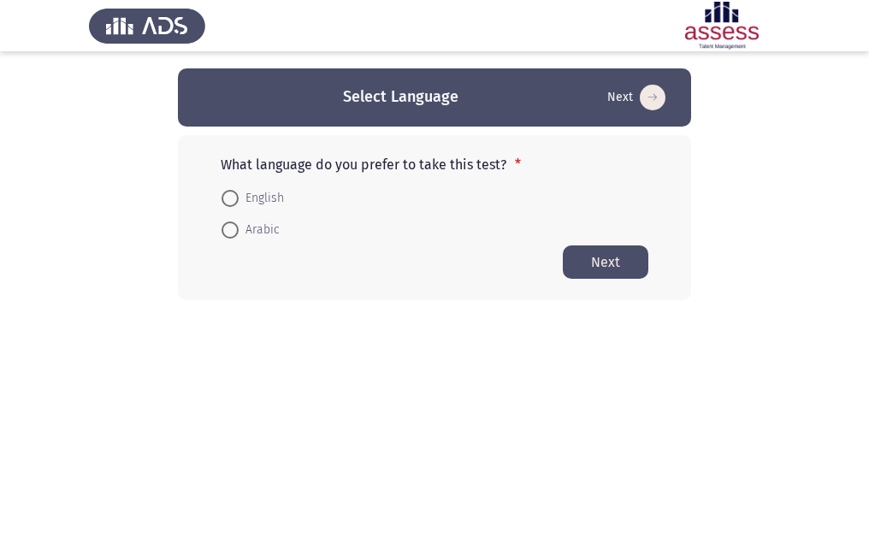
click at [223, 197] on span at bounding box center [230, 198] width 17 height 17
click at [223, 197] on input "English" at bounding box center [230, 198] width 17 height 17
radio input "true"
click at [604, 258] on button "Next" at bounding box center [606, 261] width 86 height 33
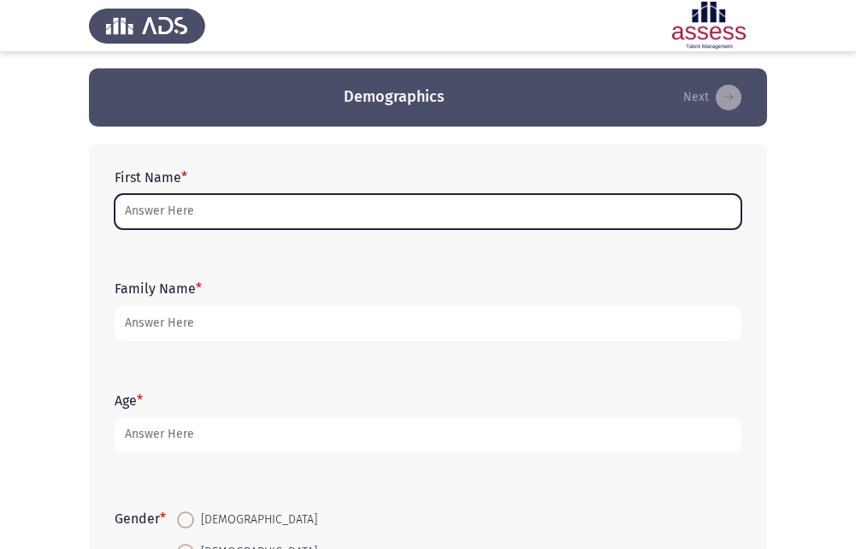
click at [502, 211] on input "First Name *" at bounding box center [428, 211] width 627 height 35
type input "d"
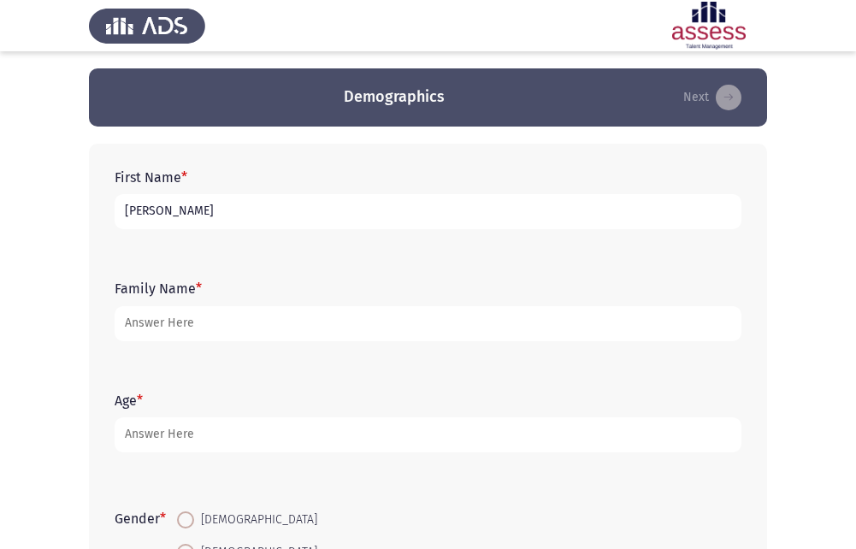
type input "[PERSON_NAME]"
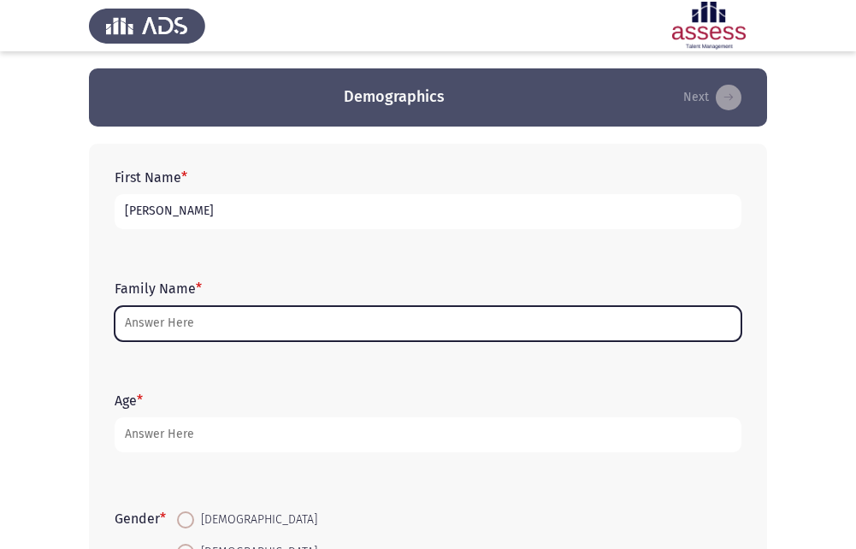
click at [435, 328] on input "Family Name *" at bounding box center [428, 323] width 627 height 35
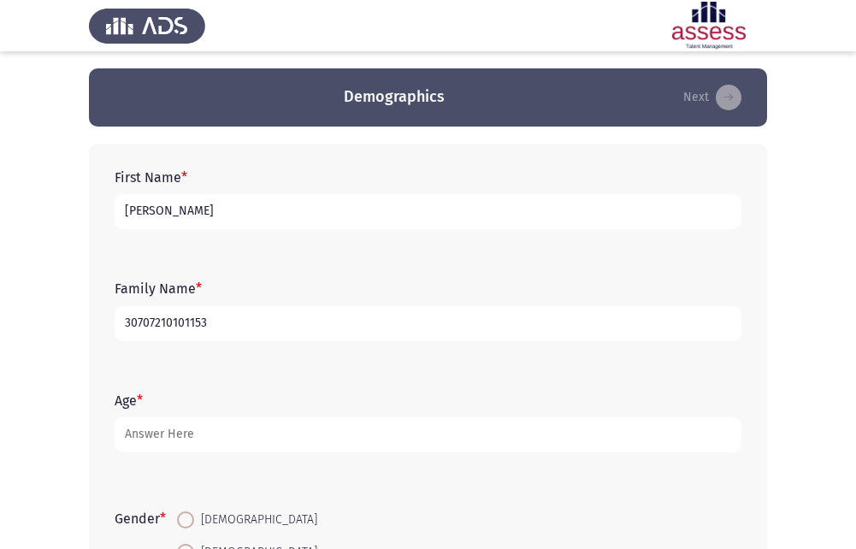
type input "30707210101153"
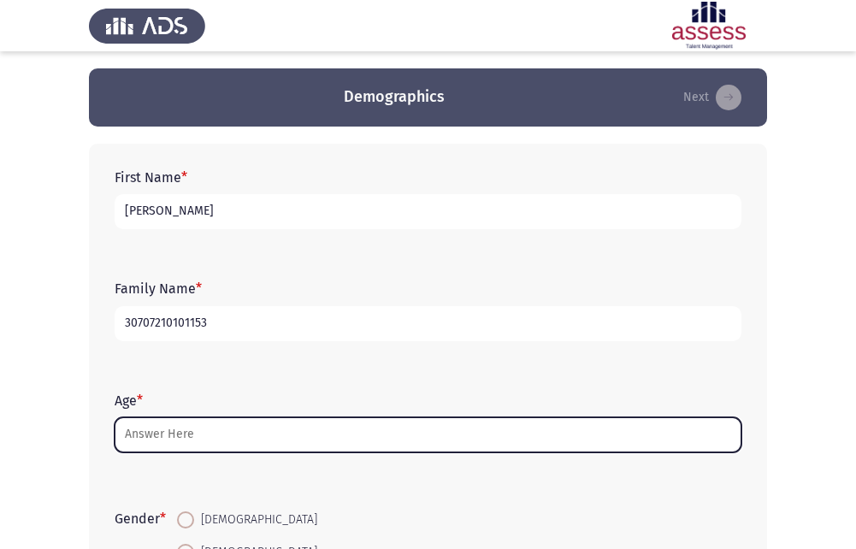
click at [173, 435] on input "Age *" at bounding box center [428, 434] width 627 height 35
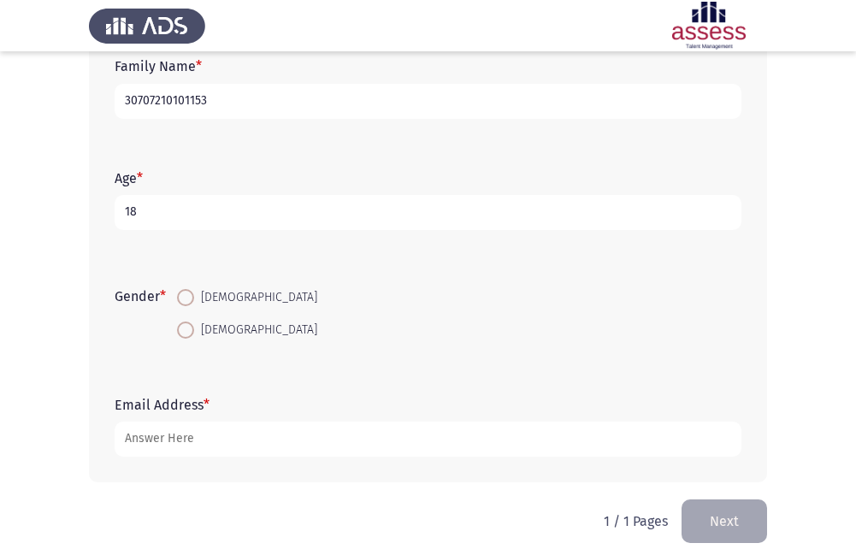
scroll to position [241, 0]
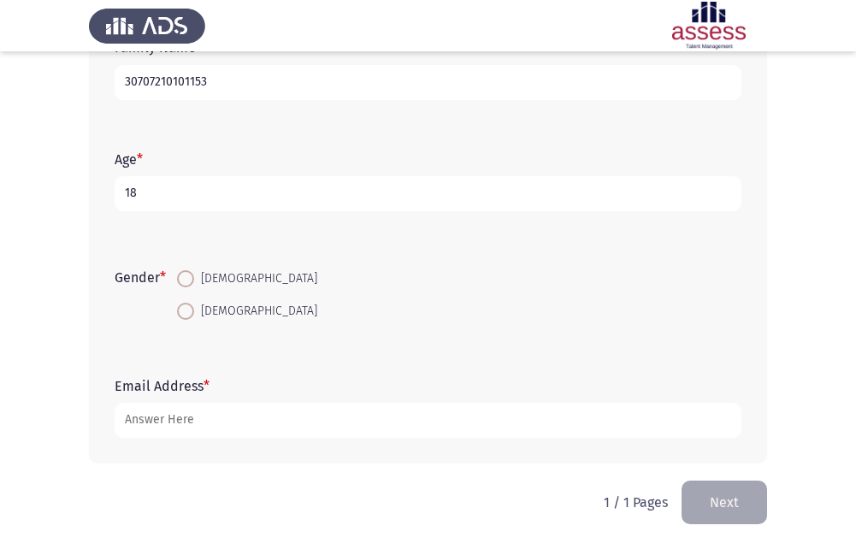
type input "18"
click at [186, 267] on mat-radio-button "[DEMOGRAPHIC_DATA]" at bounding box center [247, 279] width 163 height 32
click at [186, 273] on span at bounding box center [185, 278] width 17 height 17
click at [186, 273] on input "[DEMOGRAPHIC_DATA]" at bounding box center [185, 278] width 17 height 17
radio input "true"
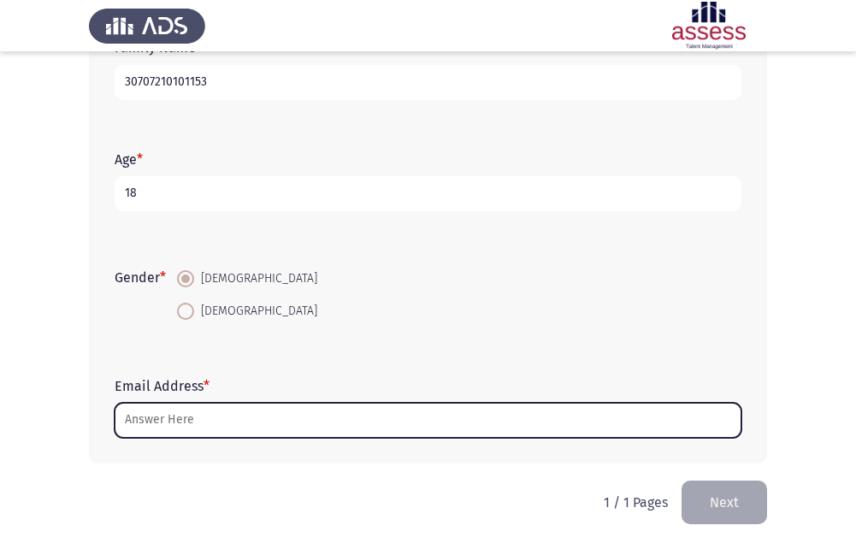
click at [241, 411] on input "Email Address *" at bounding box center [428, 420] width 627 height 35
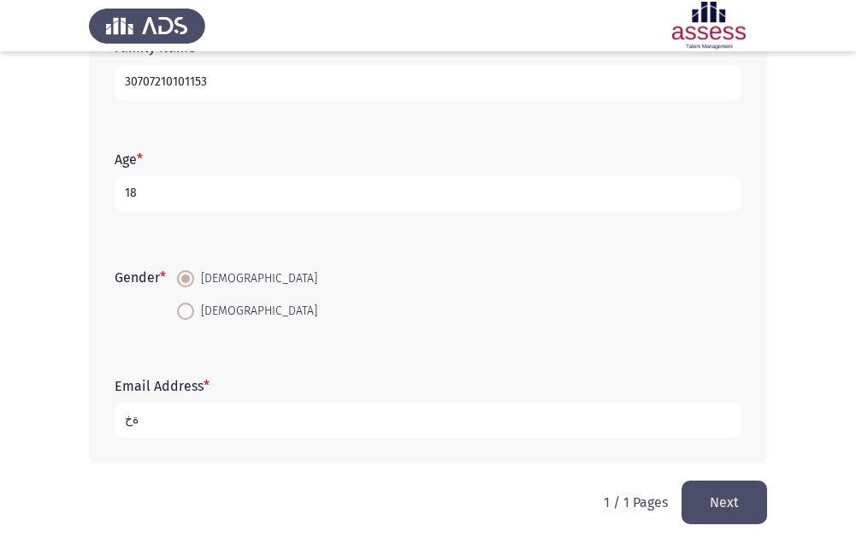
type input "ة"
click at [216, 420] on input "[DOMAIN_NAME]" at bounding box center [428, 420] width 627 height 35
type input "[EMAIL_ADDRESS][DOMAIN_NAME]"
click at [731, 500] on button "Next" at bounding box center [725, 503] width 86 height 44
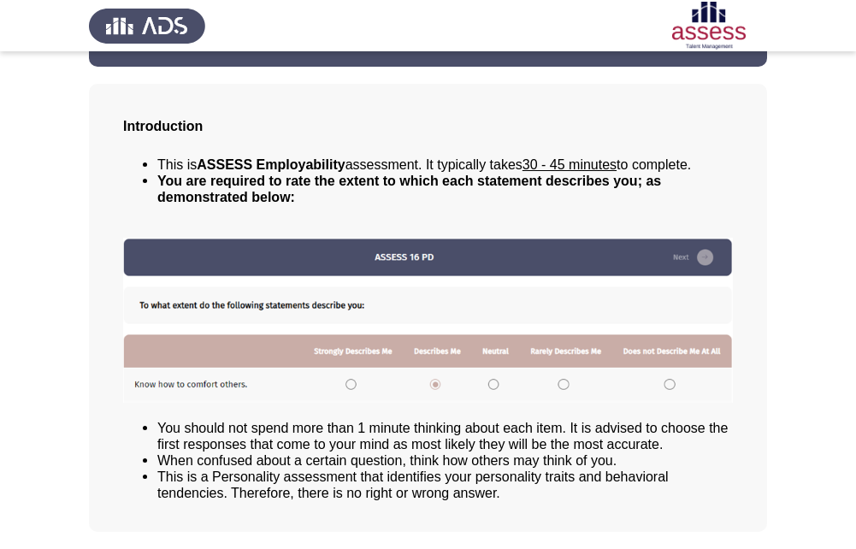
scroll to position [121, 0]
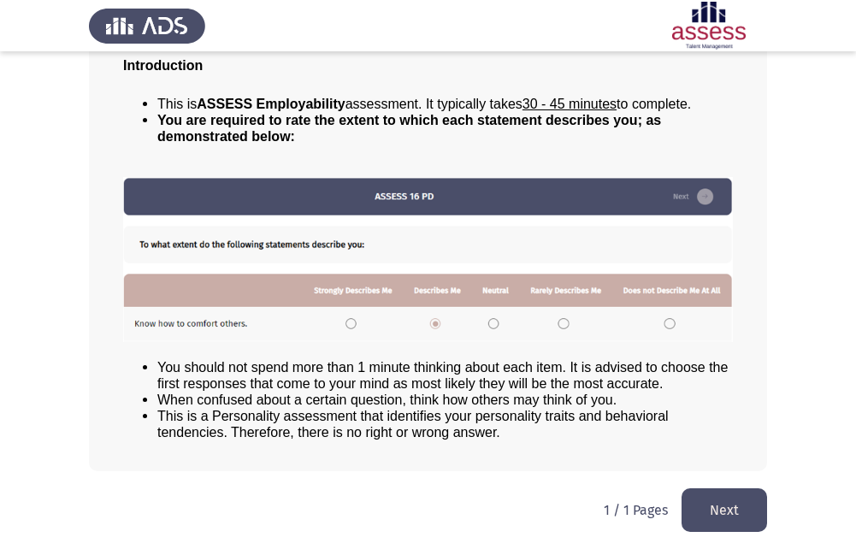
click at [727, 518] on button "Next" at bounding box center [725, 510] width 86 height 44
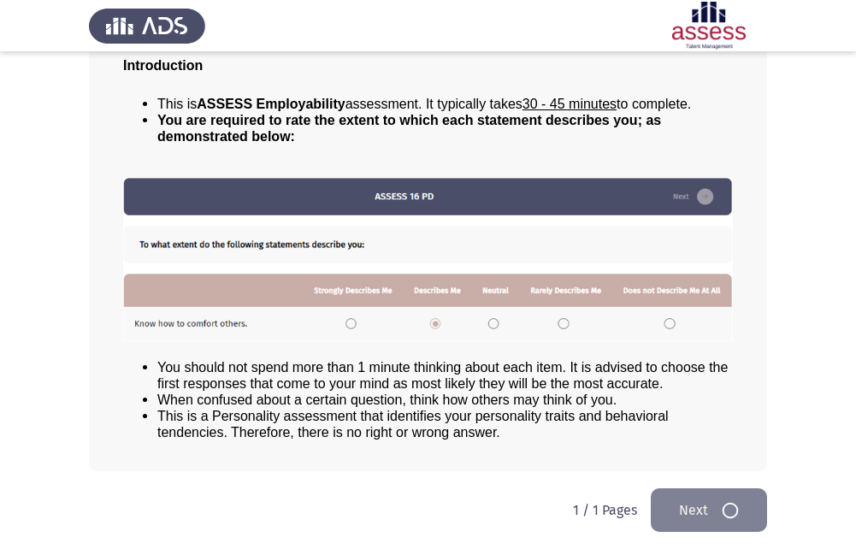
scroll to position [0, 0]
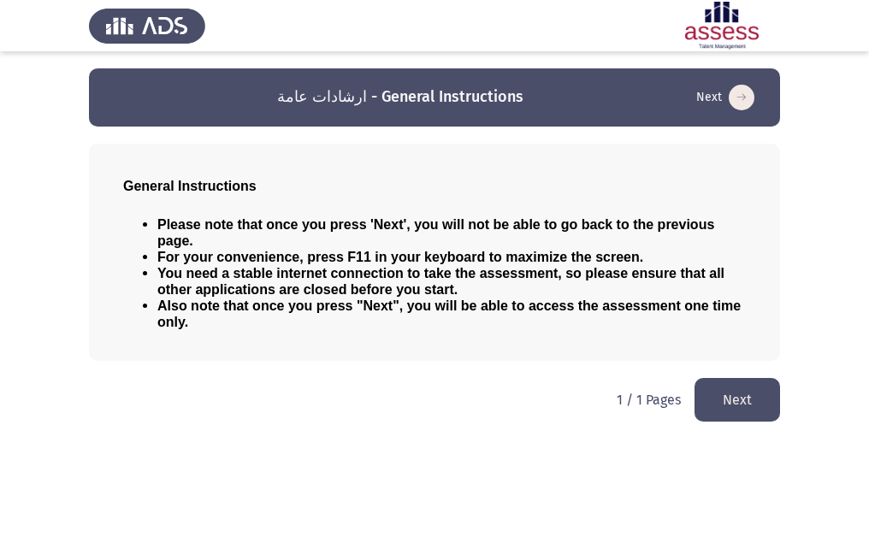
click at [750, 391] on button "Next" at bounding box center [738, 400] width 86 height 44
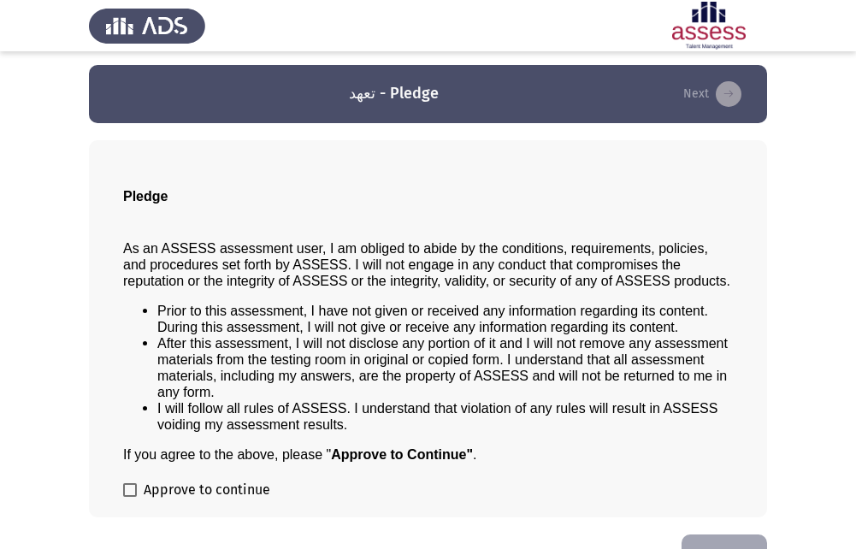
scroll to position [50, 0]
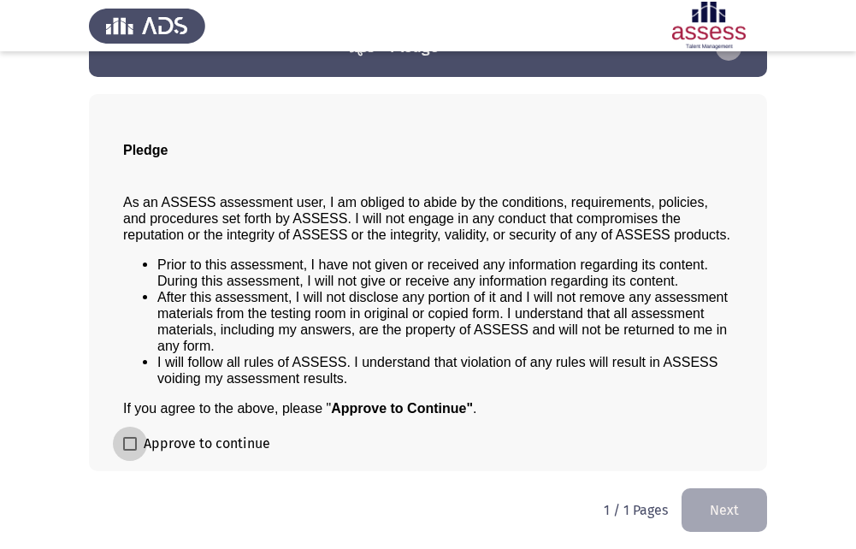
click at [128, 444] on span at bounding box center [130, 444] width 14 height 14
click at [129, 451] on input "Approve to continue" at bounding box center [129, 451] width 1 height 1
checkbox input "true"
click at [741, 510] on button "Next" at bounding box center [725, 510] width 86 height 44
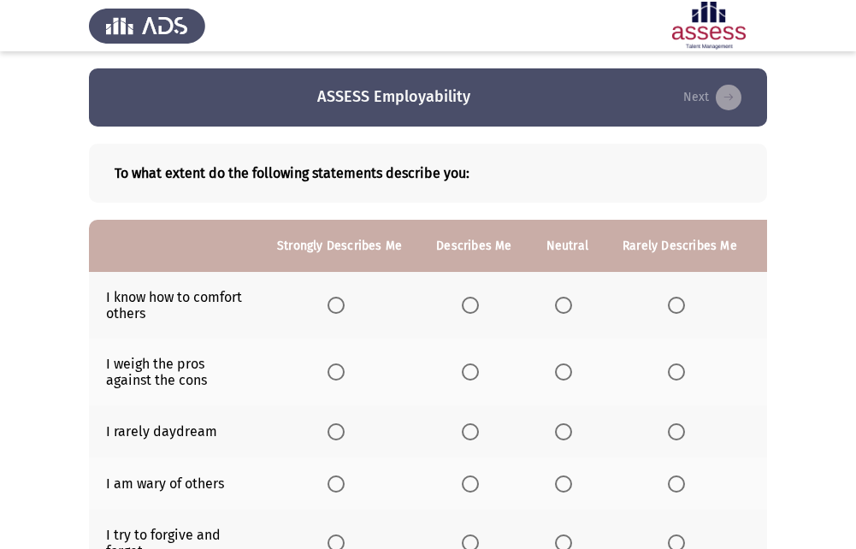
scroll to position [86, 0]
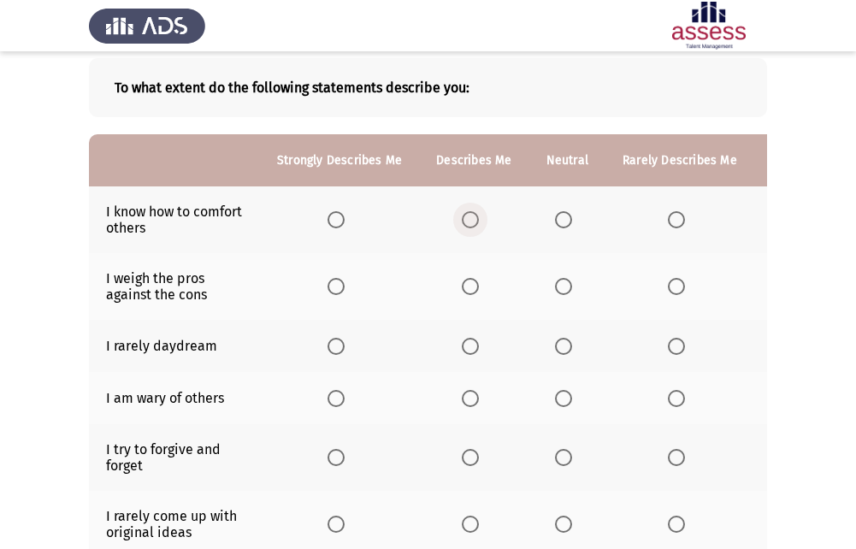
click at [468, 225] on span "Select an option" at bounding box center [470, 219] width 17 height 17
click at [468, 225] on input "Select an option" at bounding box center [470, 219] width 17 height 17
click at [564, 287] on span "Select an option" at bounding box center [564, 287] width 0 height 0
click at [559, 287] on input "Select an option" at bounding box center [563, 286] width 17 height 17
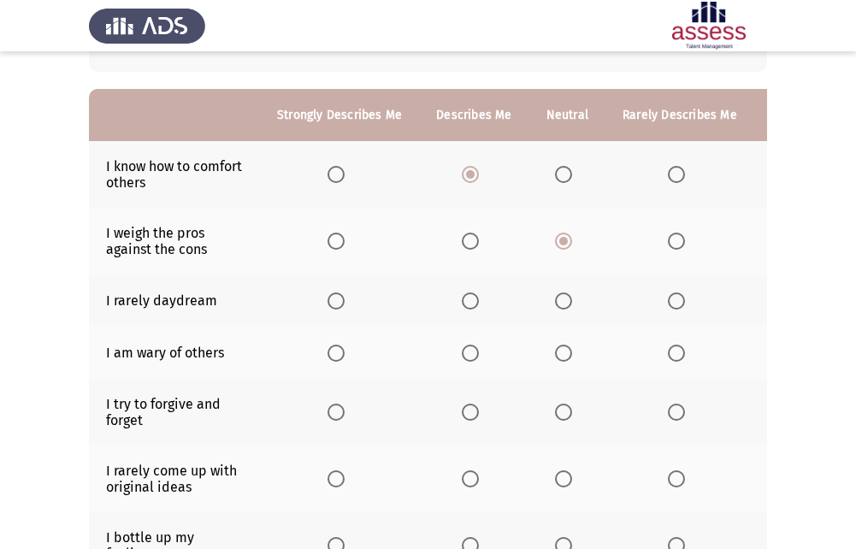
scroll to position [171, 0]
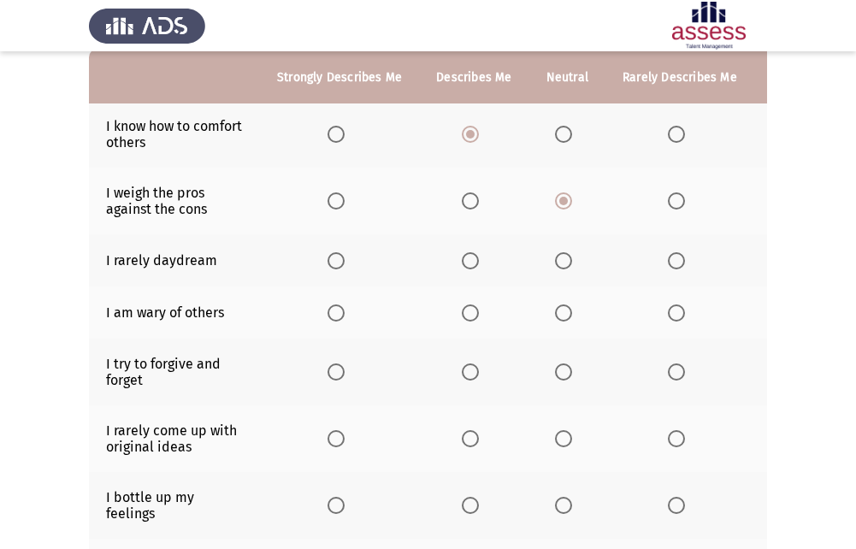
click at [559, 268] on span "Select an option" at bounding box center [563, 260] width 17 height 17
click at [559, 268] on input "Select an option" at bounding box center [563, 260] width 17 height 17
click at [474, 317] on span "Select an option" at bounding box center [470, 313] width 17 height 17
click at [474, 317] on input "Select an option" at bounding box center [470, 313] width 17 height 17
click at [567, 375] on span "Select an option" at bounding box center [563, 372] width 17 height 17
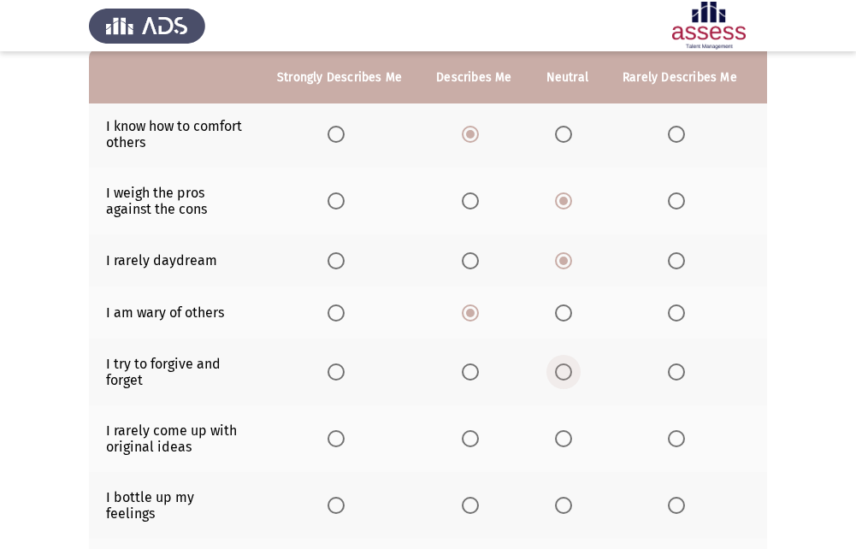
click at [567, 375] on input "Select an option" at bounding box center [563, 372] width 17 height 17
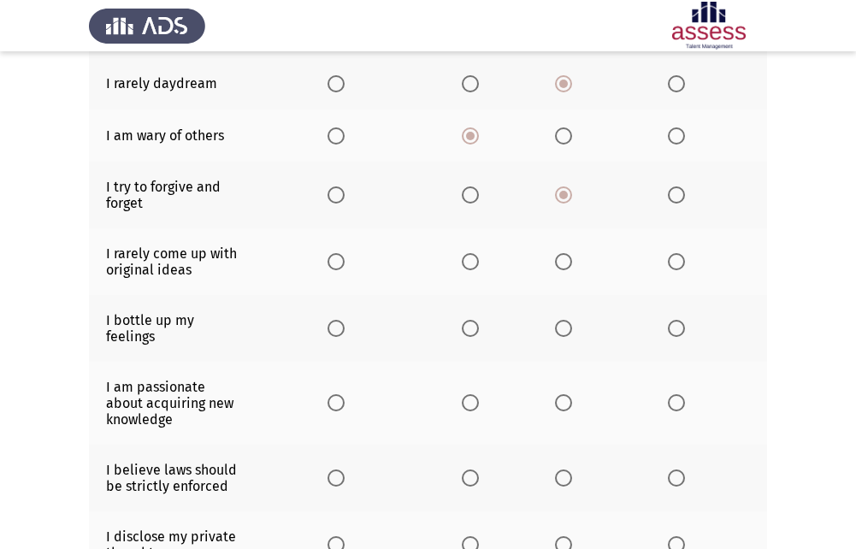
scroll to position [253, 0]
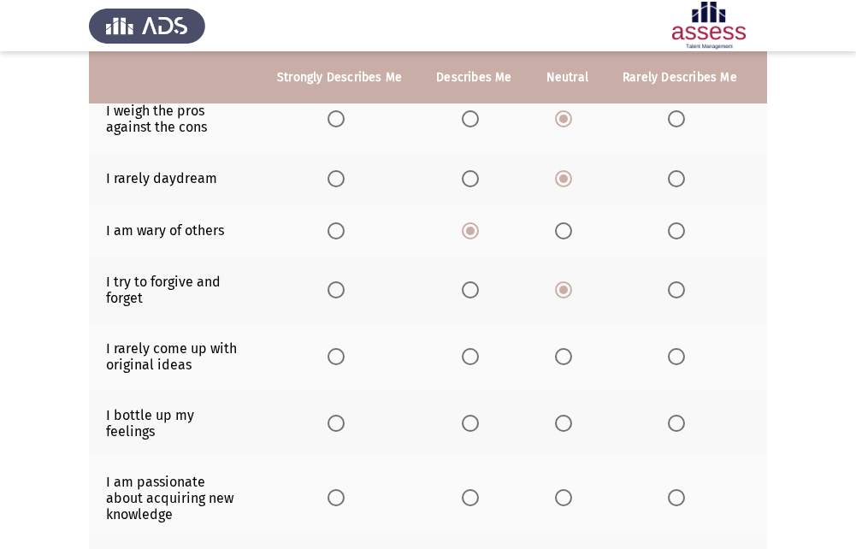
click at [562, 359] on span "Select an option" at bounding box center [563, 356] width 17 height 17
click at [562, 359] on input "Select an option" at bounding box center [563, 356] width 17 height 17
click at [555, 425] on span "Select an option" at bounding box center [563, 423] width 17 height 17
click at [555, 425] on input "Select an option" at bounding box center [563, 423] width 17 height 17
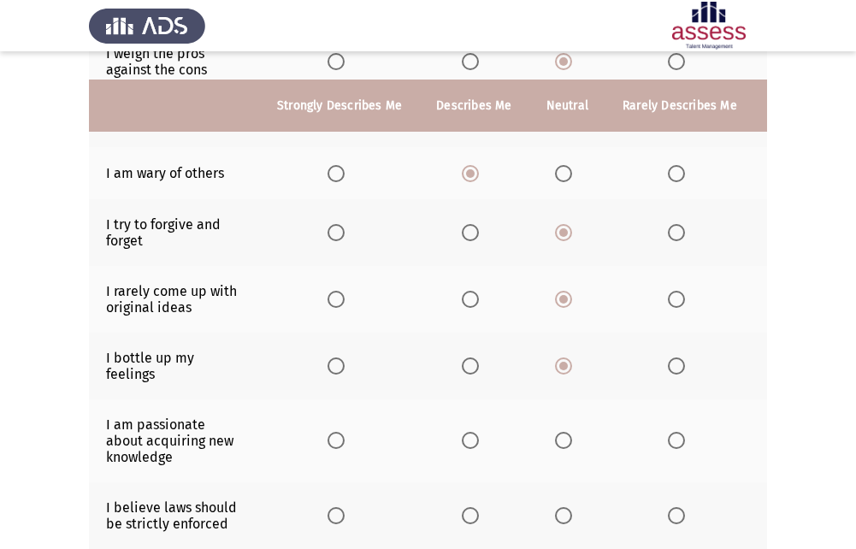
scroll to position [339, 0]
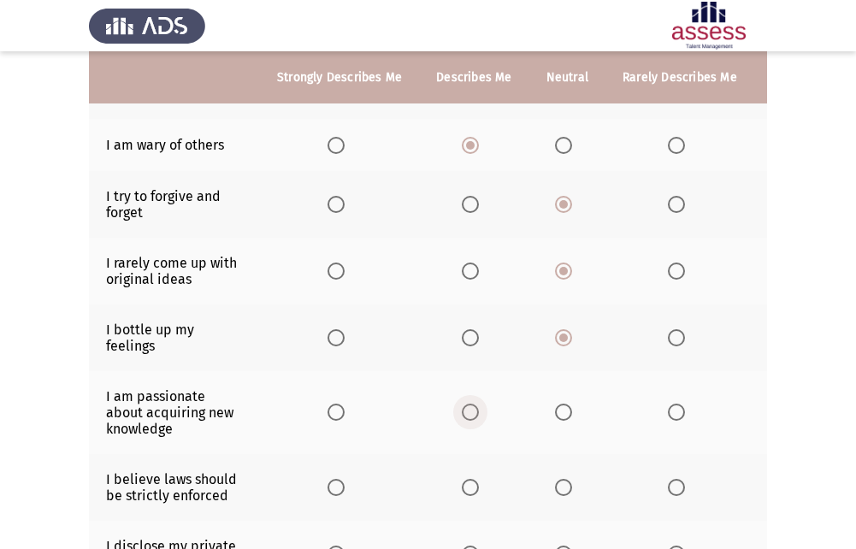
click at [474, 417] on span "Select an option" at bounding box center [470, 412] width 17 height 17
click at [474, 417] on input "Select an option" at bounding box center [470, 412] width 17 height 17
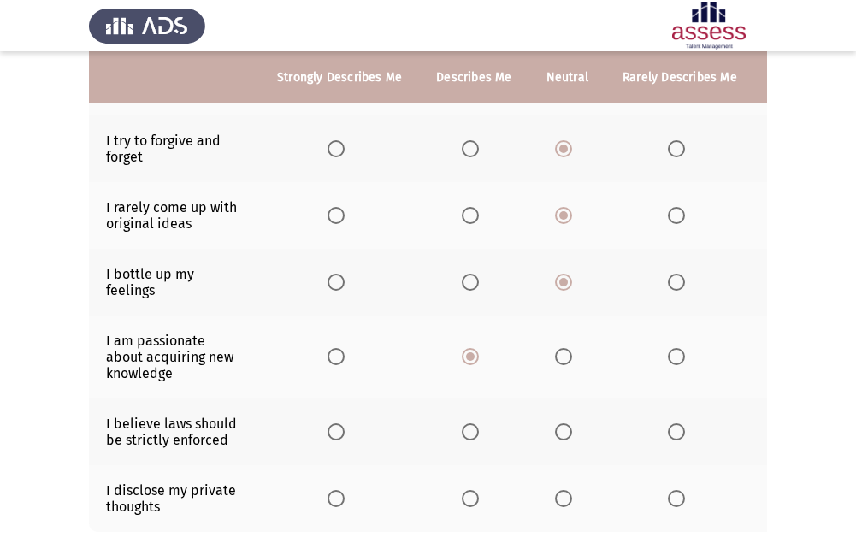
scroll to position [424, 0]
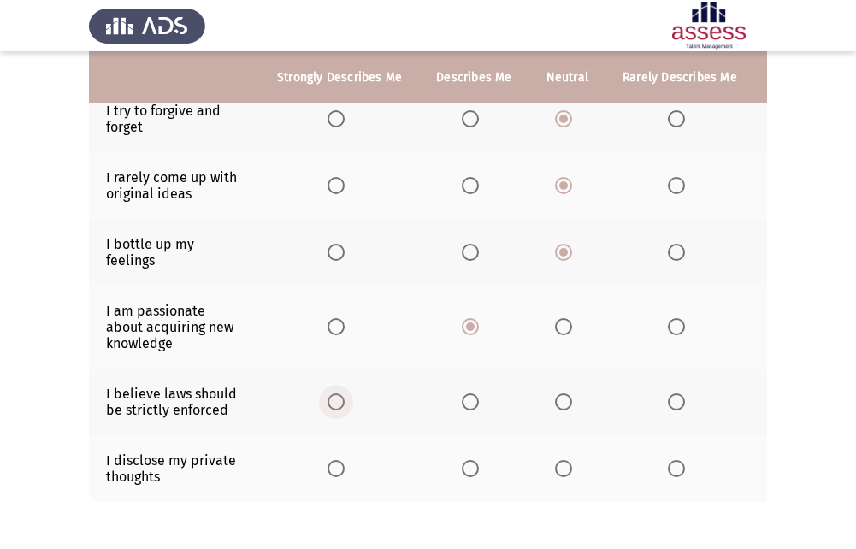
click at [341, 407] on span "Select an option" at bounding box center [336, 401] width 17 height 17
click at [341, 407] on input "Select an option" at bounding box center [336, 401] width 17 height 17
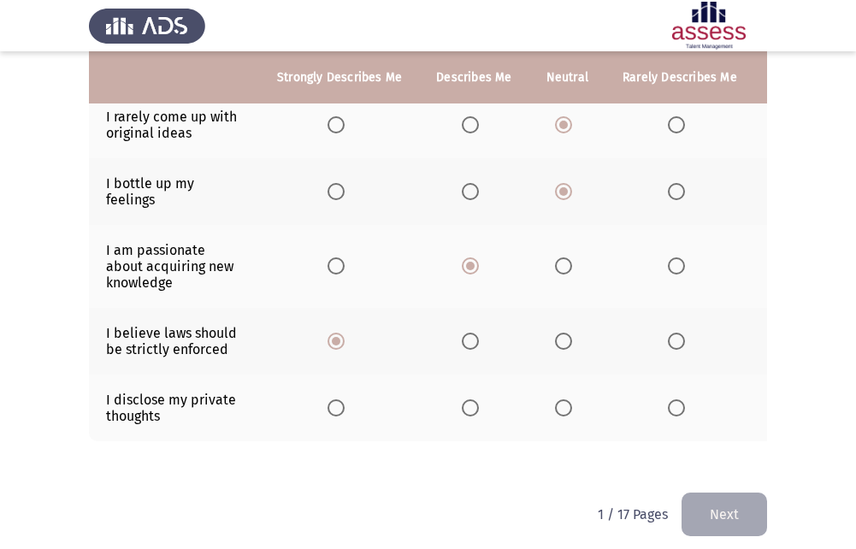
scroll to position [510, 0]
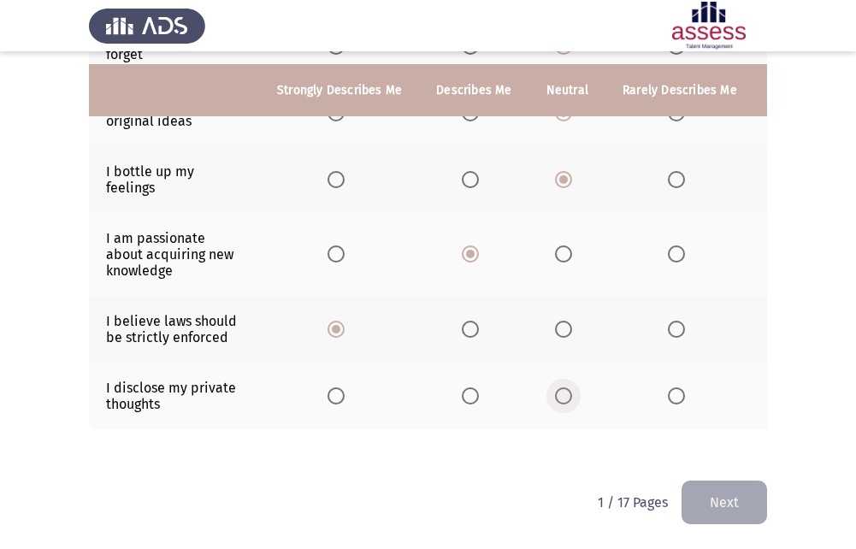
click at [555, 389] on span "Select an option" at bounding box center [563, 396] width 17 height 17
click at [555, 389] on input "Select an option" at bounding box center [563, 396] width 17 height 17
click at [702, 487] on button "Next" at bounding box center [725, 503] width 86 height 44
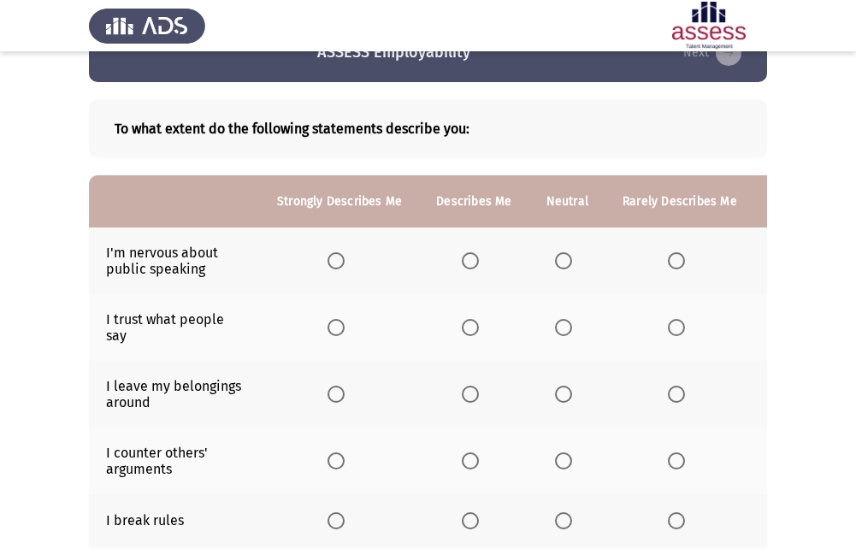
scroll to position [86, 0]
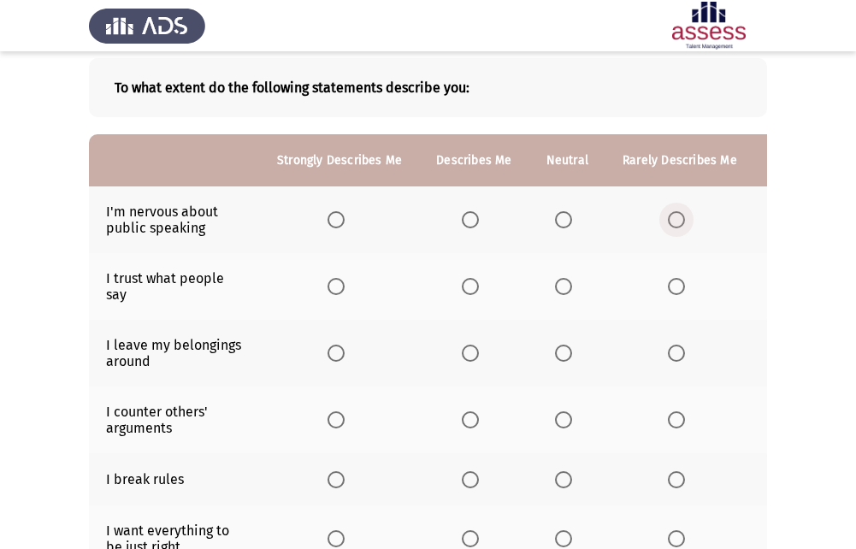
click at [677, 225] on span "Select an option" at bounding box center [676, 219] width 17 height 17
click at [677, 225] on input "Select an option" at bounding box center [676, 219] width 17 height 17
click at [560, 293] on span "Select an option" at bounding box center [563, 286] width 17 height 17
click at [560, 293] on input "Select an option" at bounding box center [563, 286] width 17 height 17
click at [567, 352] on span "Select an option" at bounding box center [563, 353] width 17 height 17
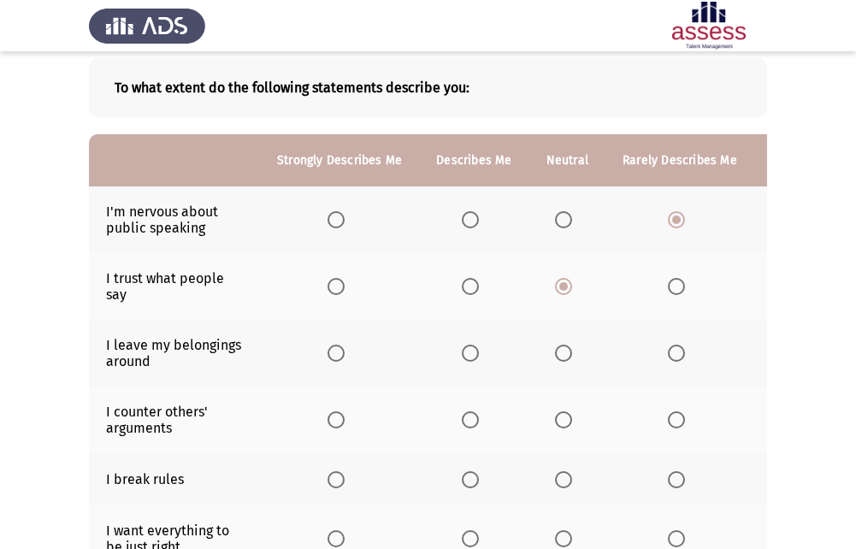
click at [567, 352] on input "Select an option" at bounding box center [563, 353] width 17 height 17
click at [559, 426] on span "Select an option" at bounding box center [563, 419] width 17 height 17
click at [559, 426] on input "Select an option" at bounding box center [563, 419] width 17 height 17
click at [672, 415] on span "Select an option" at bounding box center [676, 419] width 17 height 17
click at [672, 415] on input "Select an option" at bounding box center [676, 419] width 17 height 17
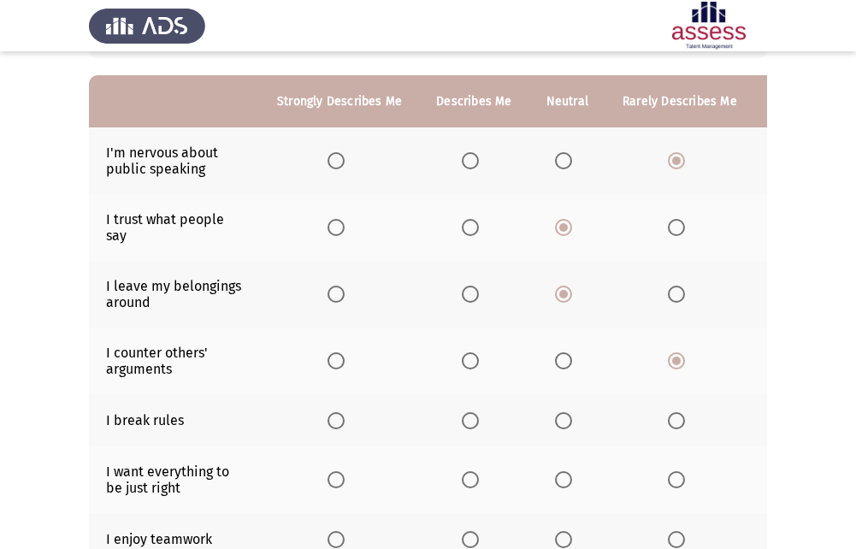
scroll to position [171, 0]
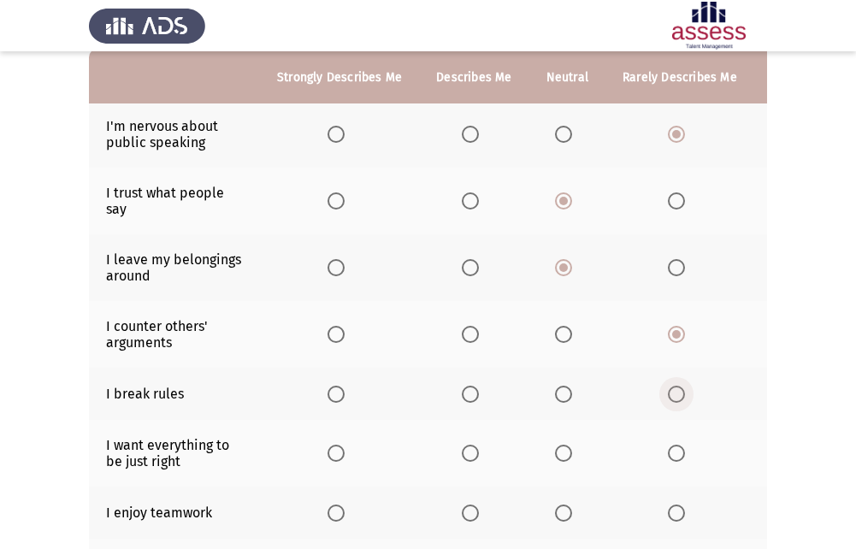
click at [668, 392] on span "Select an option" at bounding box center [676, 394] width 17 height 17
click at [668, 392] on input "Select an option" at bounding box center [676, 394] width 17 height 17
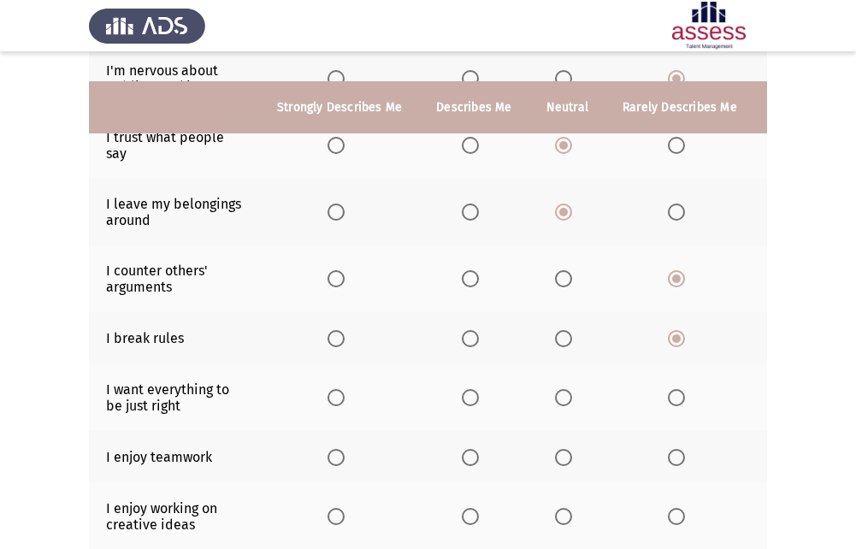
scroll to position [257, 0]
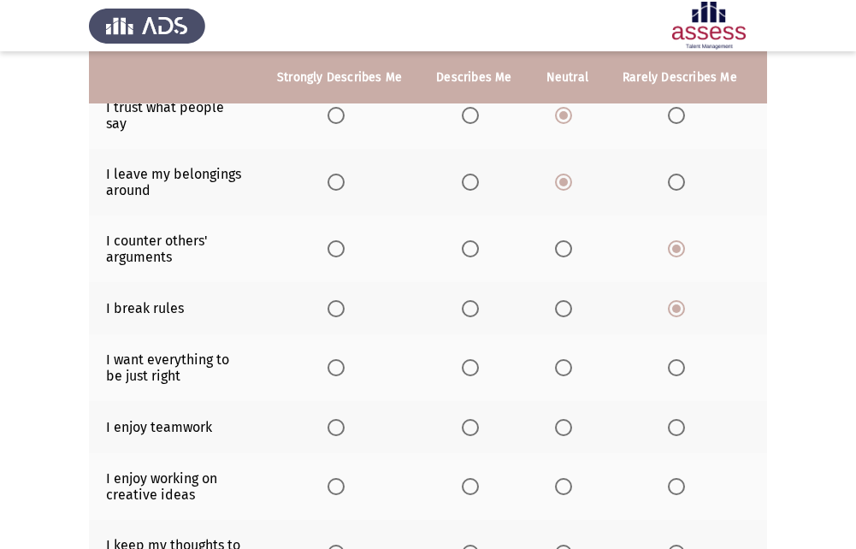
click at [559, 369] on span "Select an option" at bounding box center [563, 367] width 17 height 17
click at [559, 369] on input "Select an option" at bounding box center [563, 367] width 17 height 17
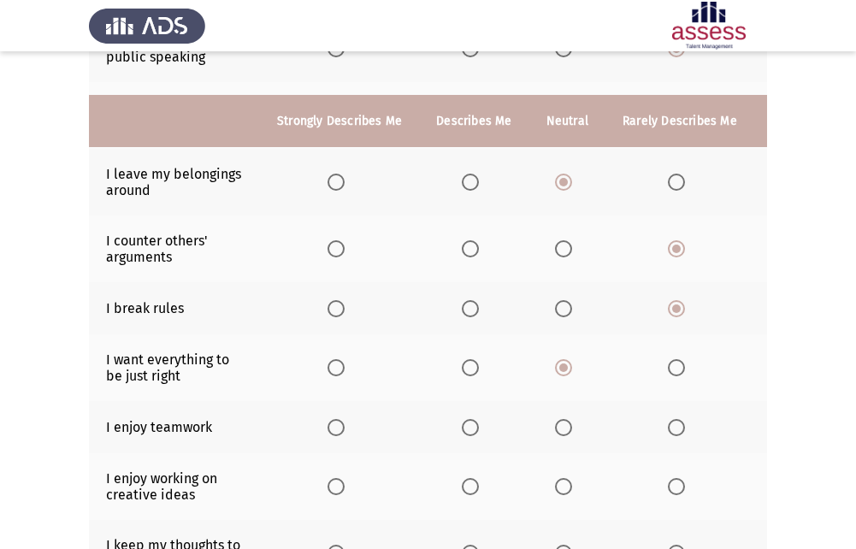
scroll to position [342, 0]
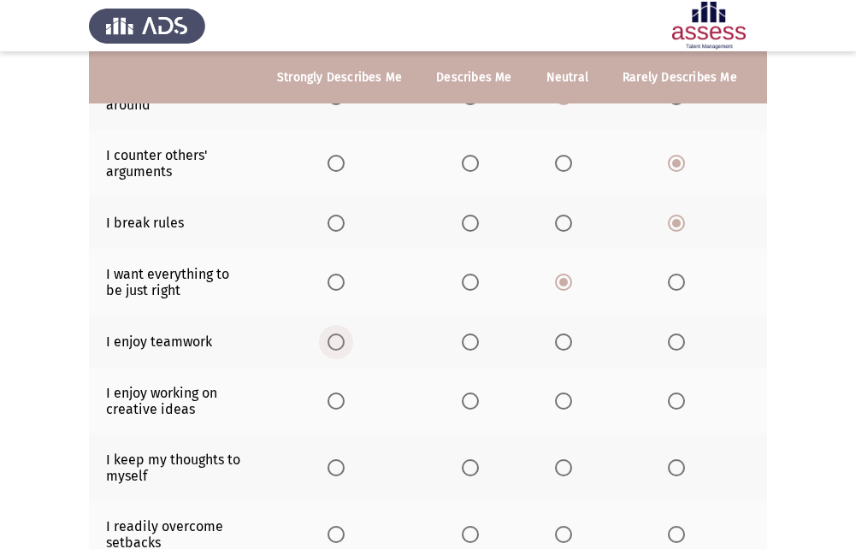
click at [337, 347] on span "Select an option" at bounding box center [336, 342] width 17 height 17
click at [337, 347] on input "Select an option" at bounding box center [336, 342] width 17 height 17
click at [472, 340] on span "Select an option" at bounding box center [470, 342] width 17 height 17
click at [472, 340] on input "Select an option" at bounding box center [470, 342] width 17 height 17
click at [326, 402] on th at bounding box center [339, 401] width 159 height 67
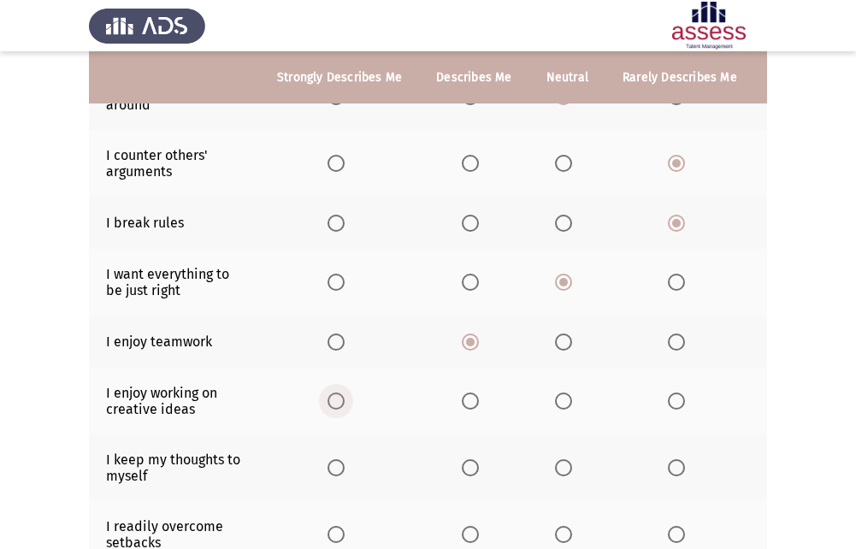
click at [335, 402] on span "Select an option" at bounding box center [336, 401] width 17 height 17
click at [335, 402] on input "Select an option" at bounding box center [336, 401] width 17 height 17
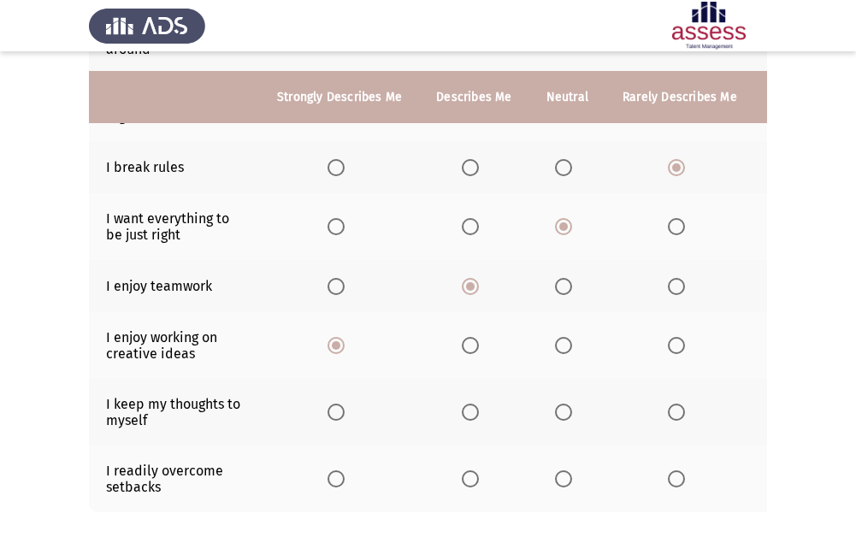
scroll to position [428, 0]
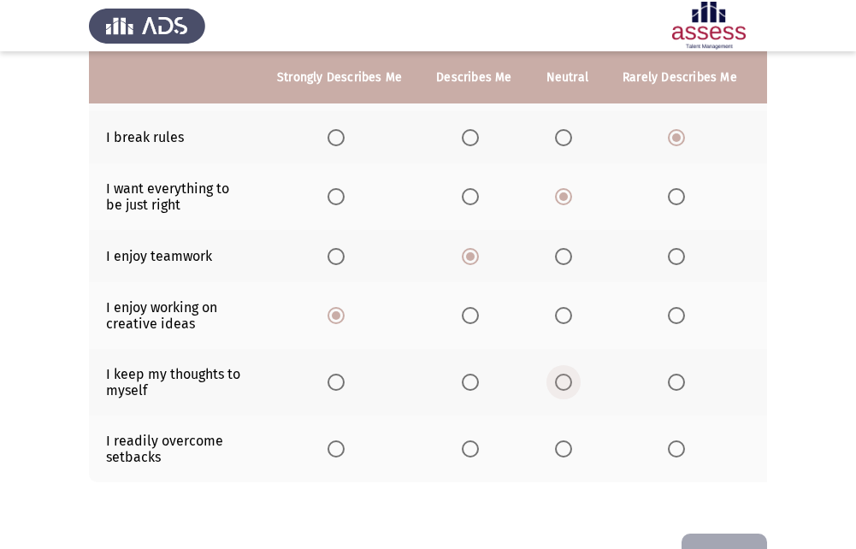
click at [569, 374] on label "Select an option" at bounding box center [567, 382] width 24 height 17
click at [569, 374] on input "Select an option" at bounding box center [563, 382] width 17 height 17
click at [565, 456] on span "Select an option" at bounding box center [563, 449] width 17 height 17
click at [565, 456] on input "Select an option" at bounding box center [563, 449] width 17 height 17
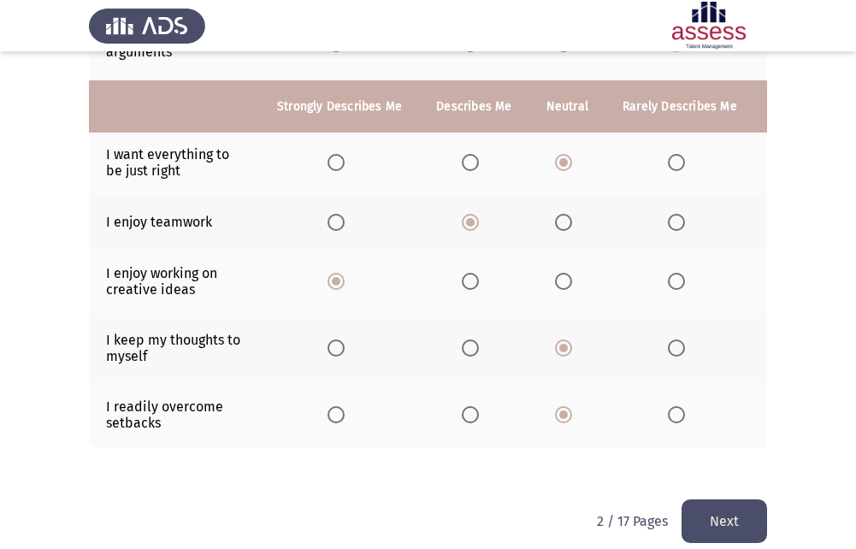
scroll to position [494, 0]
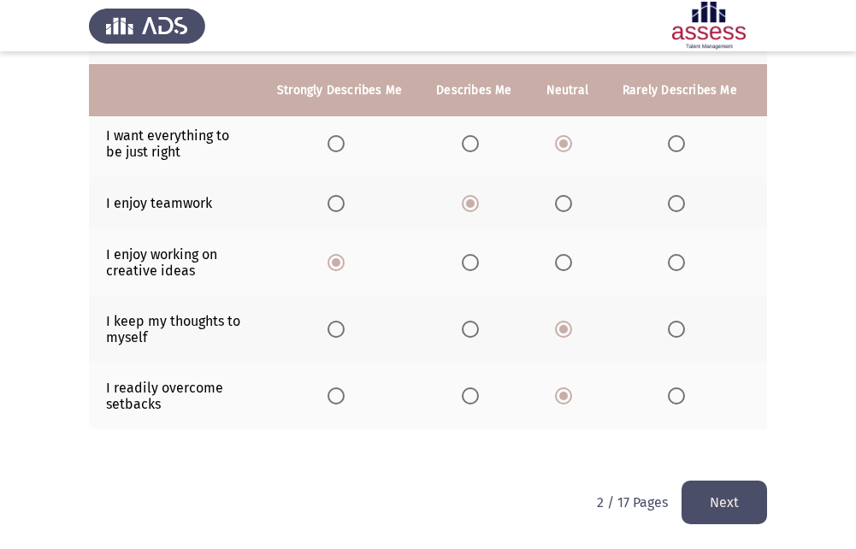
click at [701, 490] on button "Next" at bounding box center [725, 503] width 86 height 44
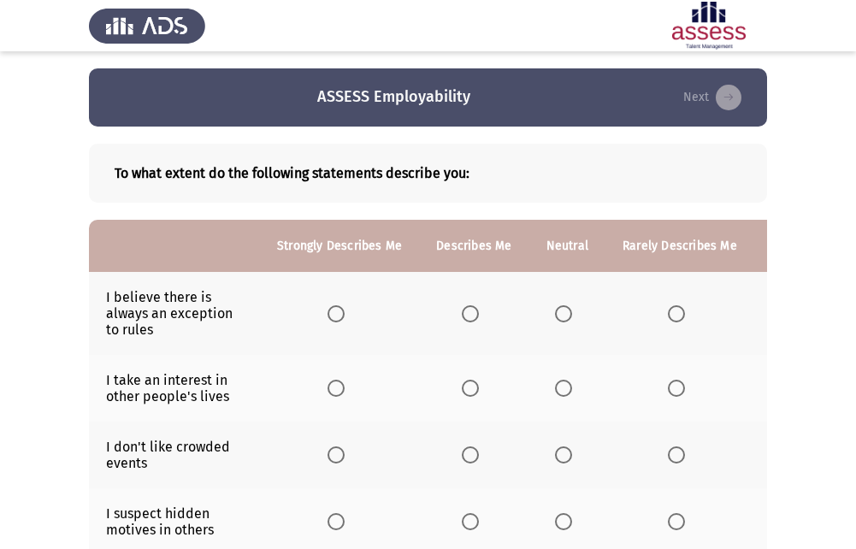
click at [557, 317] on span "Select an option" at bounding box center [563, 313] width 17 height 17
click at [557, 317] on input "Select an option" at bounding box center [563, 313] width 17 height 17
click at [567, 462] on span "Select an option" at bounding box center [563, 455] width 17 height 17
click at [567, 462] on input "Select an option" at bounding box center [563, 455] width 17 height 17
click at [474, 389] on span "Select an option" at bounding box center [470, 388] width 17 height 17
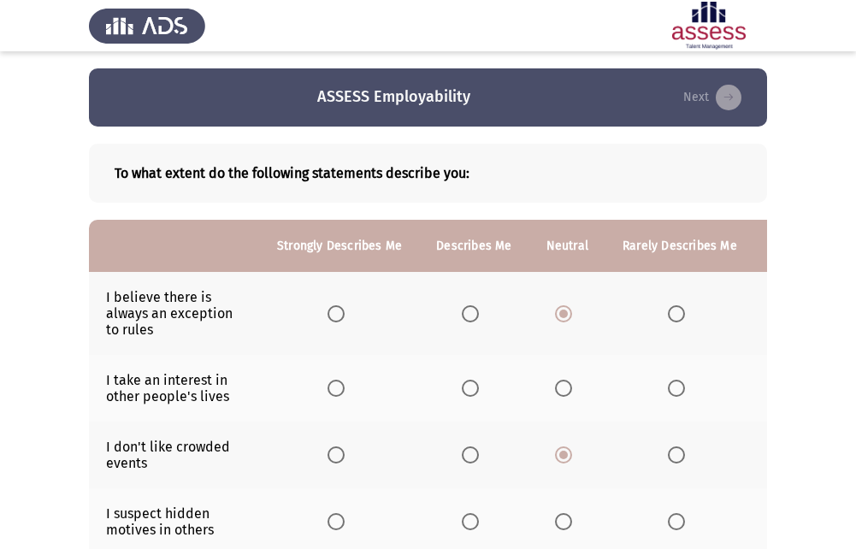
click at [474, 389] on input "Select an option" at bounding box center [470, 388] width 17 height 17
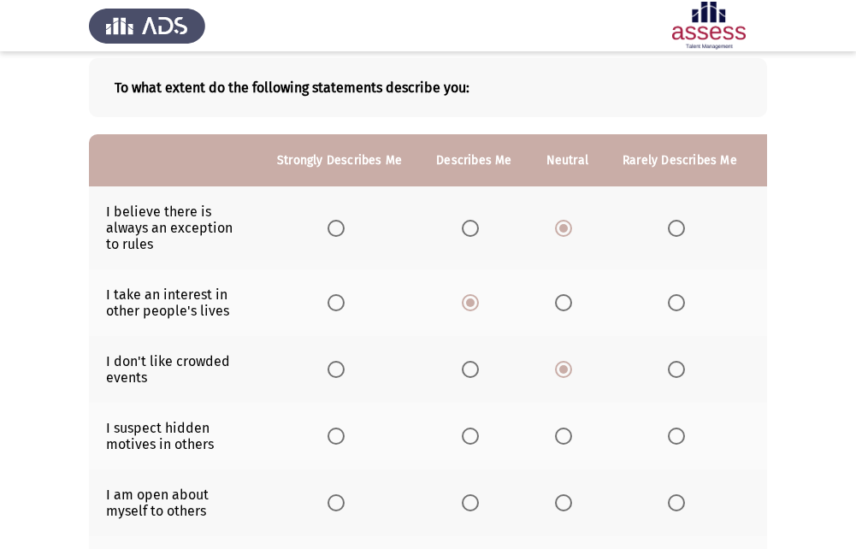
scroll to position [171, 0]
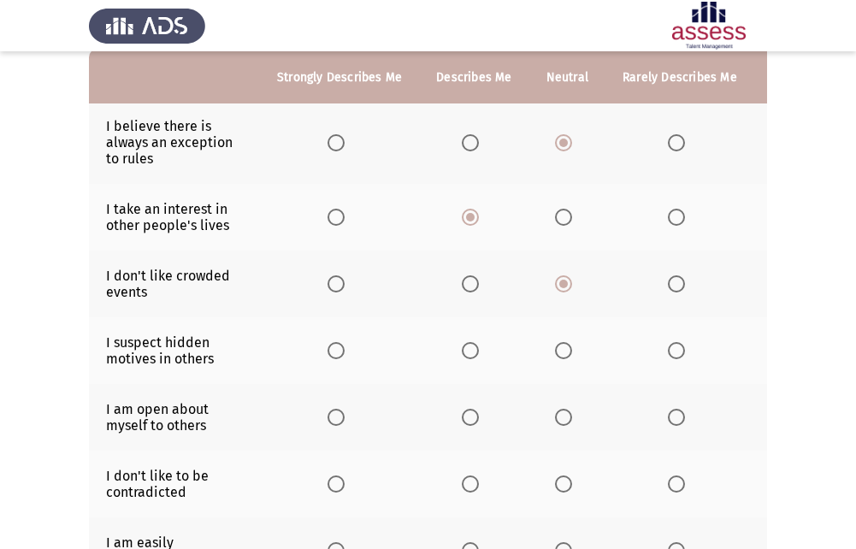
click at [561, 348] on span "Select an option" at bounding box center [563, 350] width 17 height 17
click at [561, 348] on input "Select an option" at bounding box center [563, 350] width 17 height 17
click at [556, 420] on span "Select an option" at bounding box center [563, 417] width 17 height 17
click at [556, 420] on input "Select an option" at bounding box center [563, 417] width 17 height 17
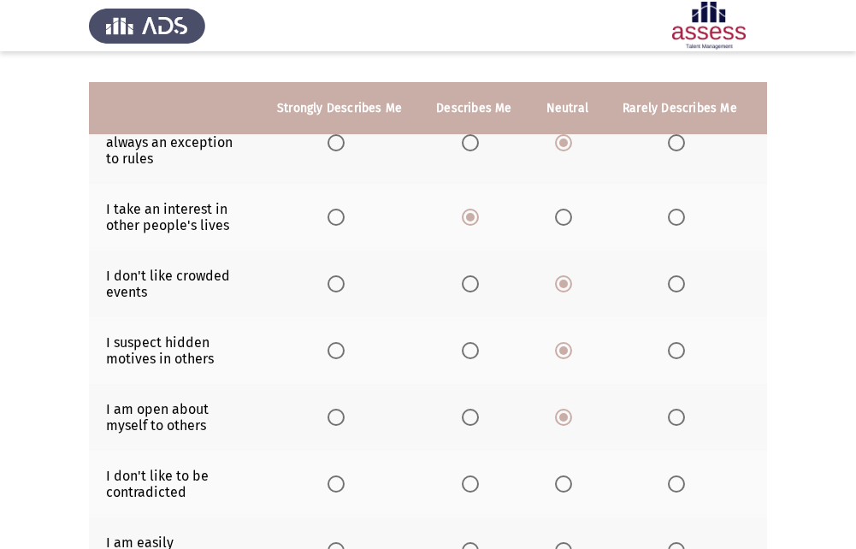
scroll to position [257, 0]
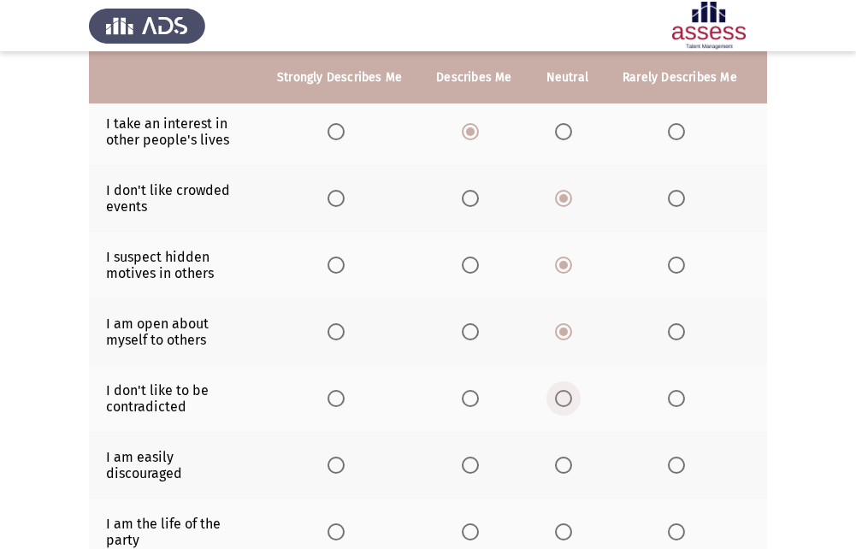
click at [561, 393] on span "Select an option" at bounding box center [563, 398] width 17 height 17
click at [561, 393] on input "Select an option" at bounding box center [563, 398] width 17 height 17
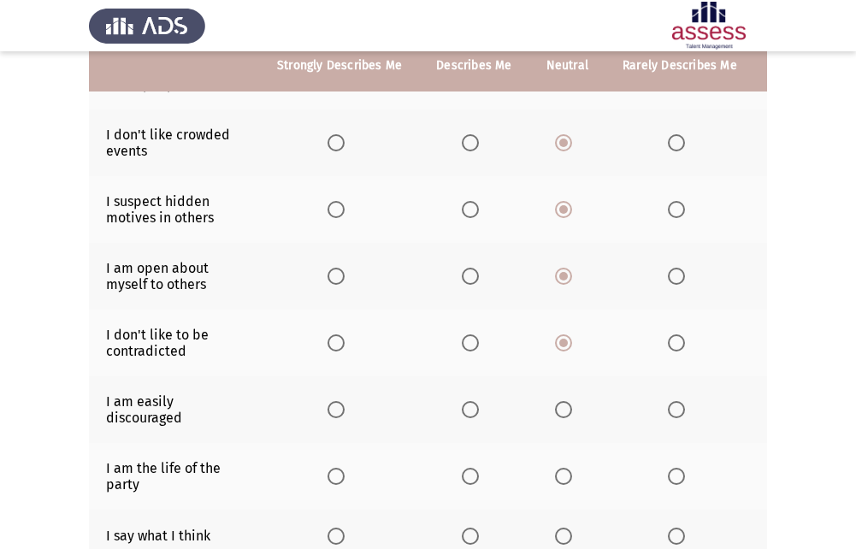
scroll to position [342, 0]
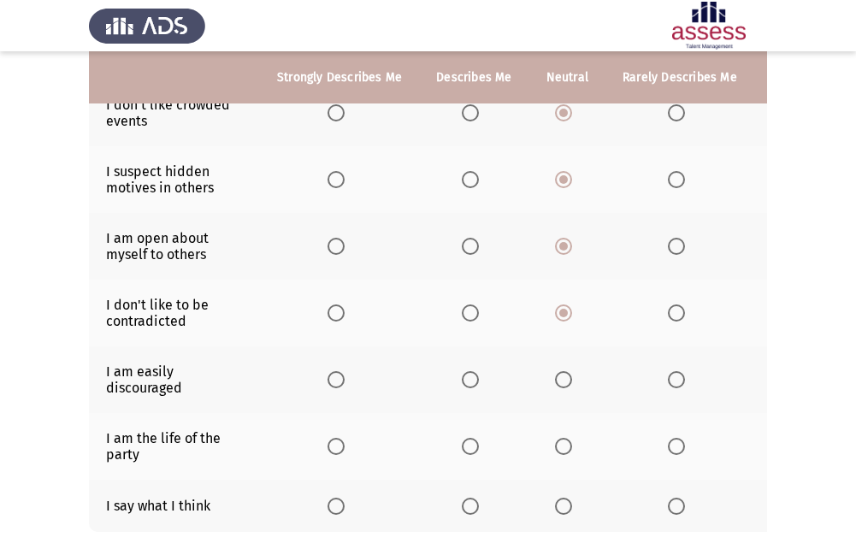
click at [659, 379] on th at bounding box center [680, 379] width 149 height 67
click at [673, 386] on span "Select an option" at bounding box center [676, 379] width 17 height 17
click at [673, 386] on input "Select an option" at bounding box center [676, 379] width 17 height 17
click at [556, 447] on span "Select an option" at bounding box center [563, 446] width 17 height 17
click at [556, 447] on input "Select an option" at bounding box center [563, 446] width 17 height 17
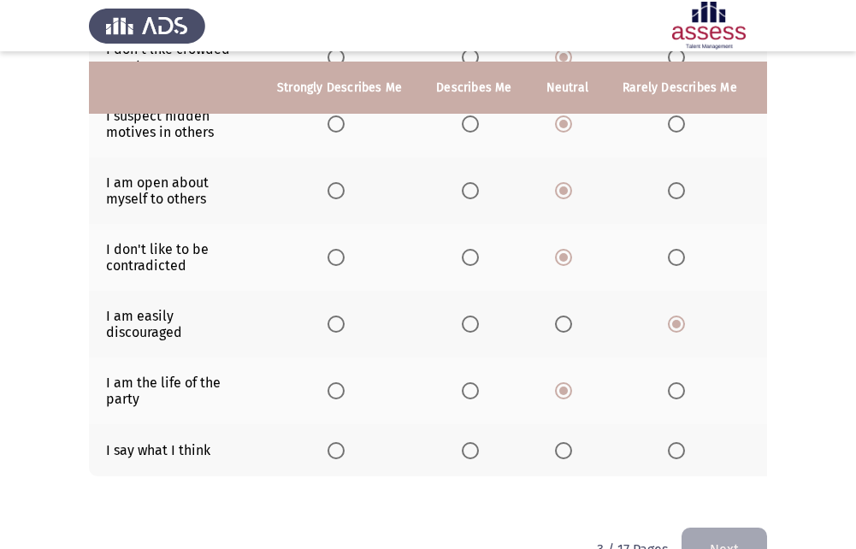
scroll to position [428, 0]
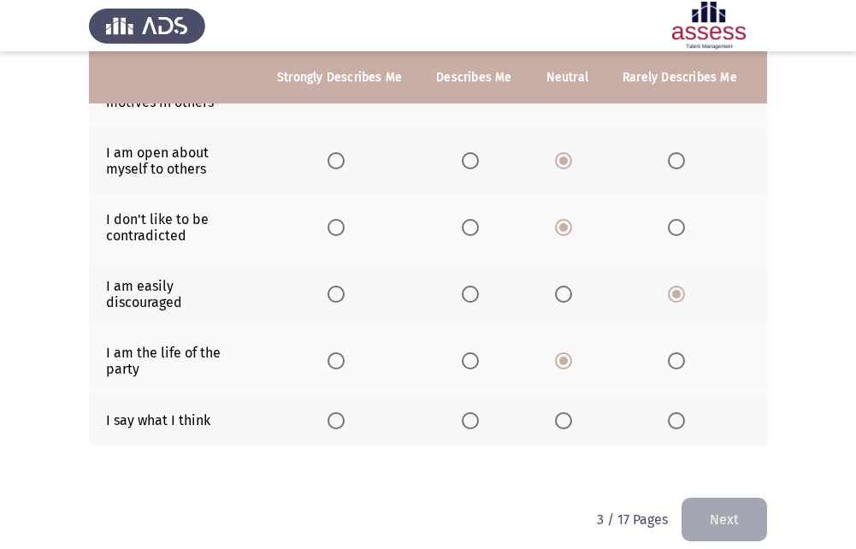
click at [462, 423] on span "Select an option" at bounding box center [470, 420] width 17 height 17
click at [462, 423] on input "Select an option" at bounding box center [470, 420] width 17 height 17
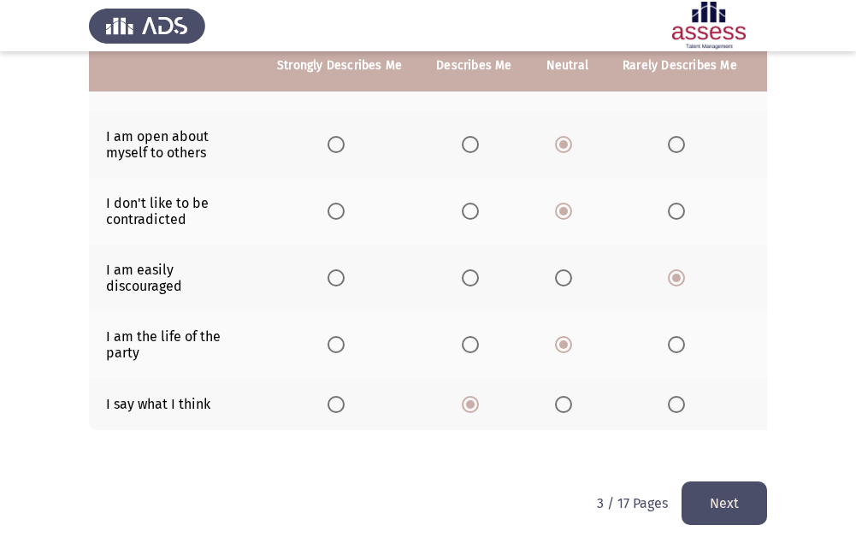
scroll to position [458, 0]
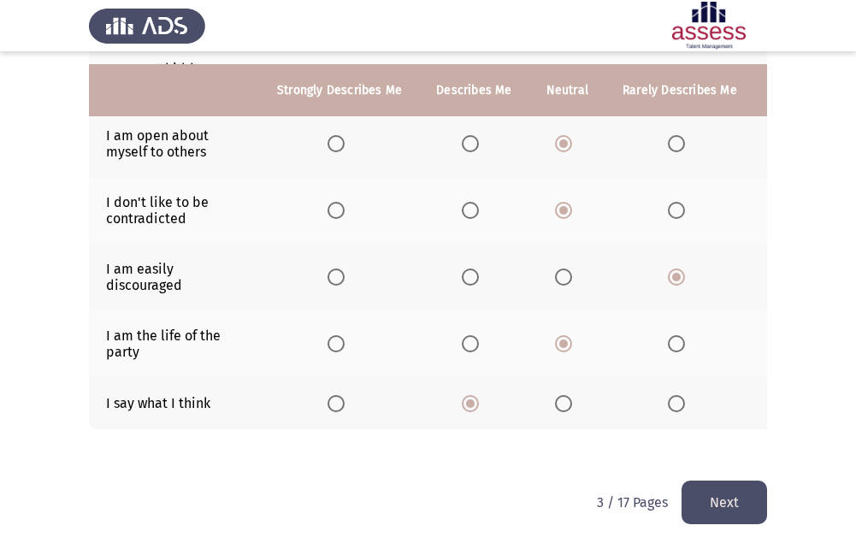
click at [701, 497] on button "Next" at bounding box center [725, 503] width 86 height 44
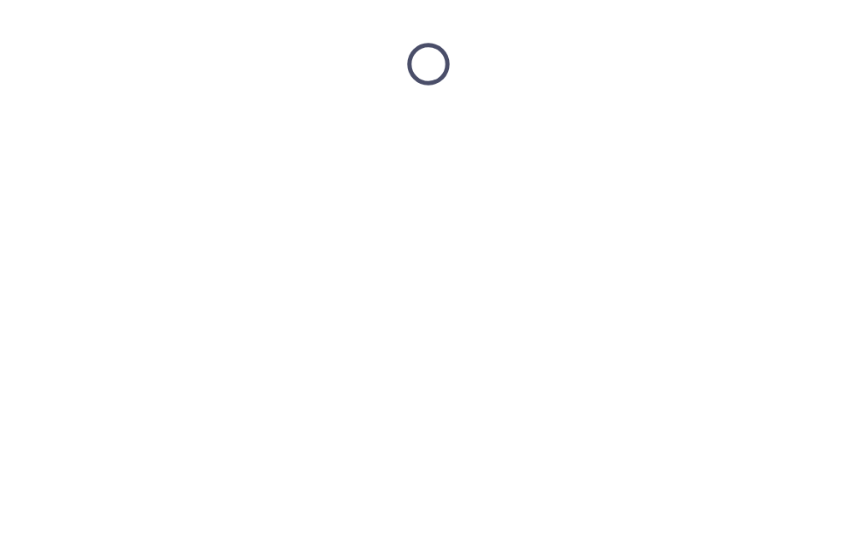
scroll to position [0, 0]
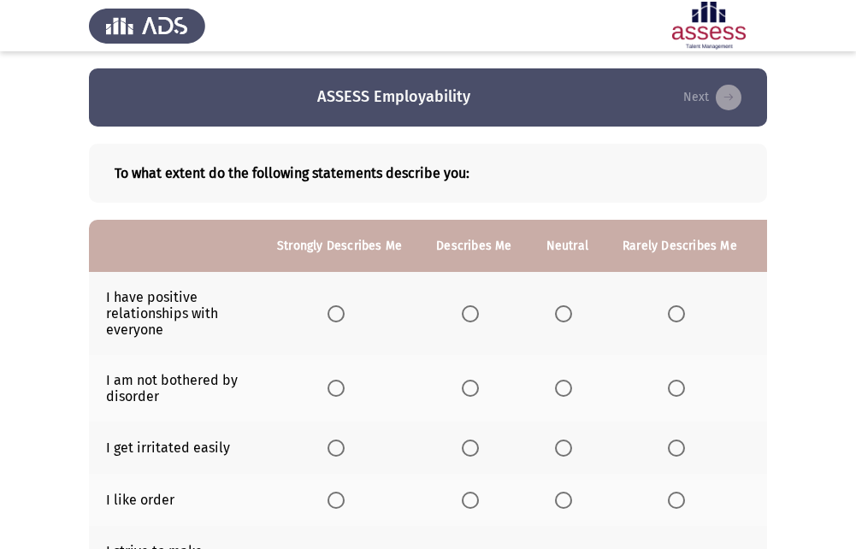
click at [477, 320] on label "Select an option" at bounding box center [474, 313] width 24 height 17
click at [477, 320] on input "Select an option" at bounding box center [470, 313] width 17 height 17
click at [467, 393] on span "Select an option" at bounding box center [470, 388] width 17 height 17
click at [467, 393] on input "Select an option" at bounding box center [470, 388] width 17 height 17
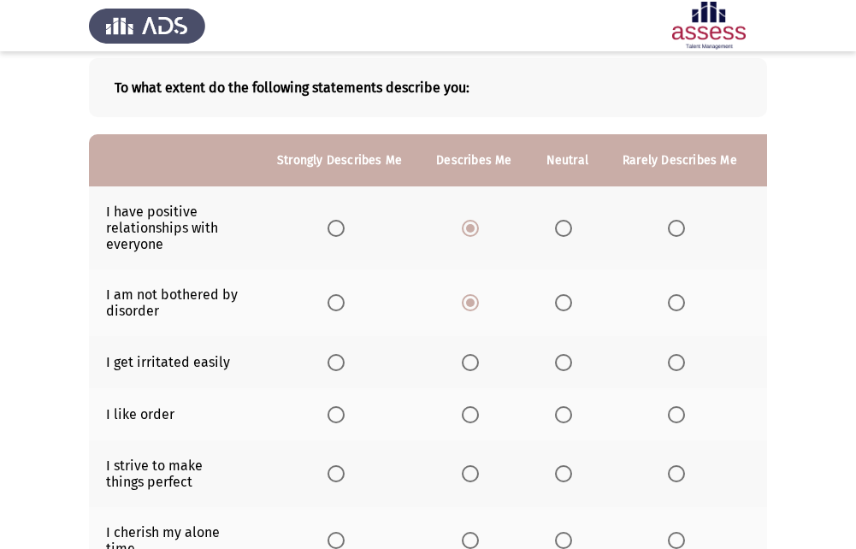
click at [672, 361] on span "Select an option" at bounding box center [676, 362] width 17 height 17
click at [672, 361] on input "Select an option" at bounding box center [676, 362] width 17 height 17
click at [476, 417] on span "Select an option" at bounding box center [470, 414] width 17 height 17
click at [476, 417] on input "Select an option" at bounding box center [470, 414] width 17 height 17
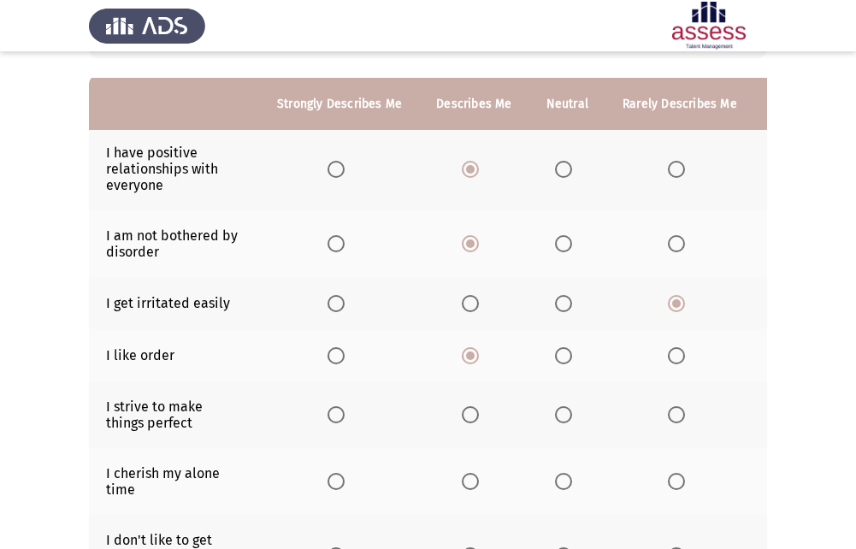
scroll to position [171, 0]
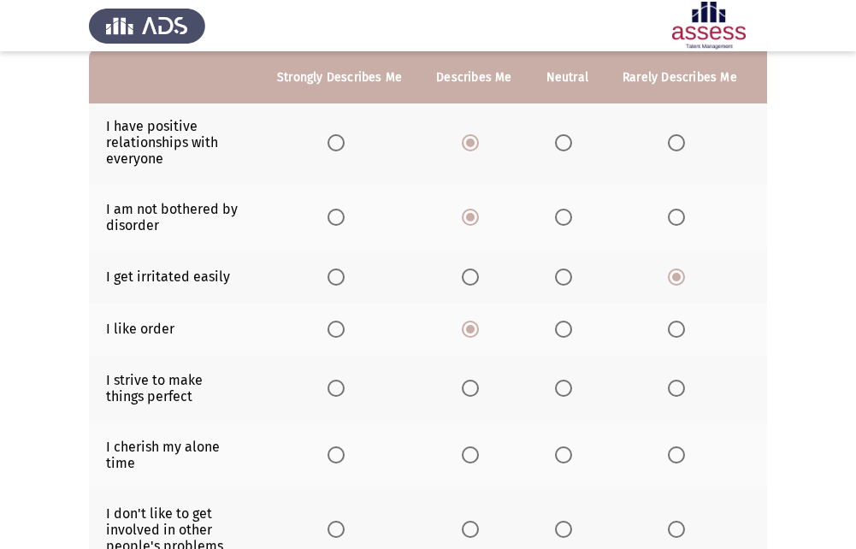
click at [465, 391] on span "Select an option" at bounding box center [470, 388] width 17 height 17
click at [465, 391] on input "Select an option" at bounding box center [470, 388] width 17 height 17
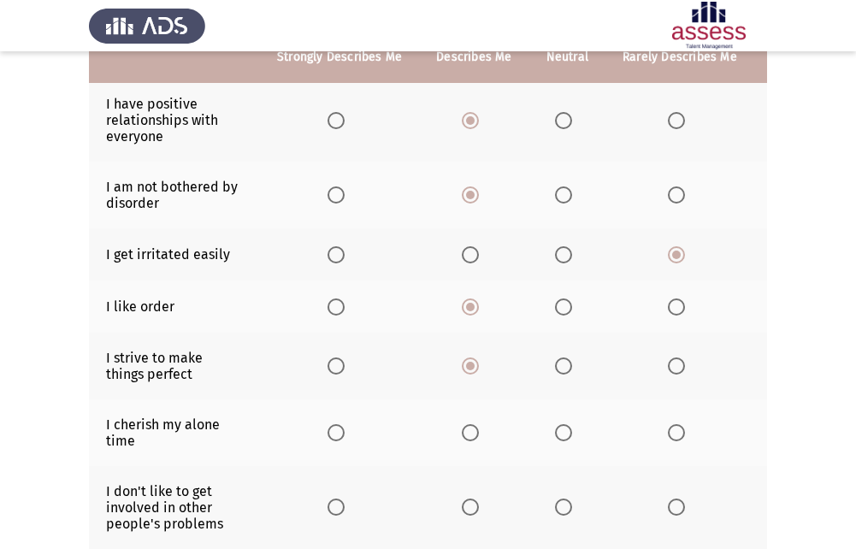
scroll to position [257, 0]
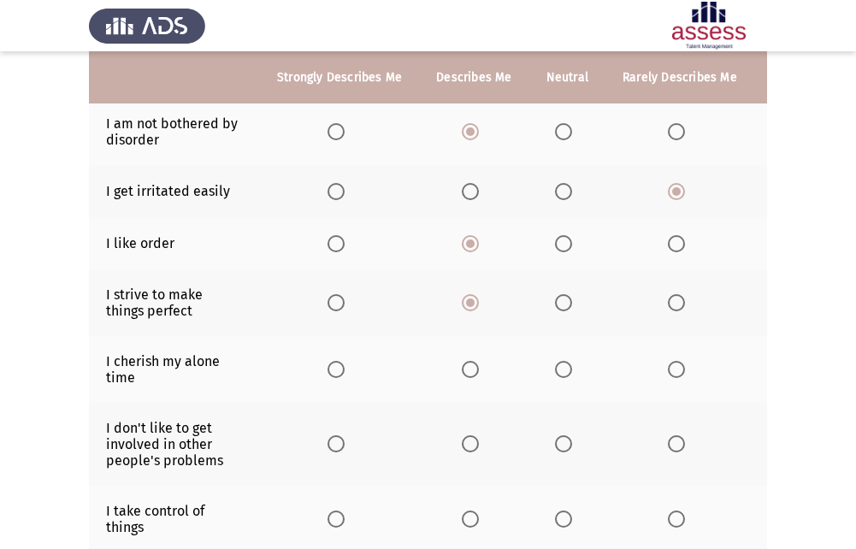
click at [555, 373] on span "Select an option" at bounding box center [563, 369] width 17 height 17
click at [555, 373] on input "Select an option" at bounding box center [563, 369] width 17 height 17
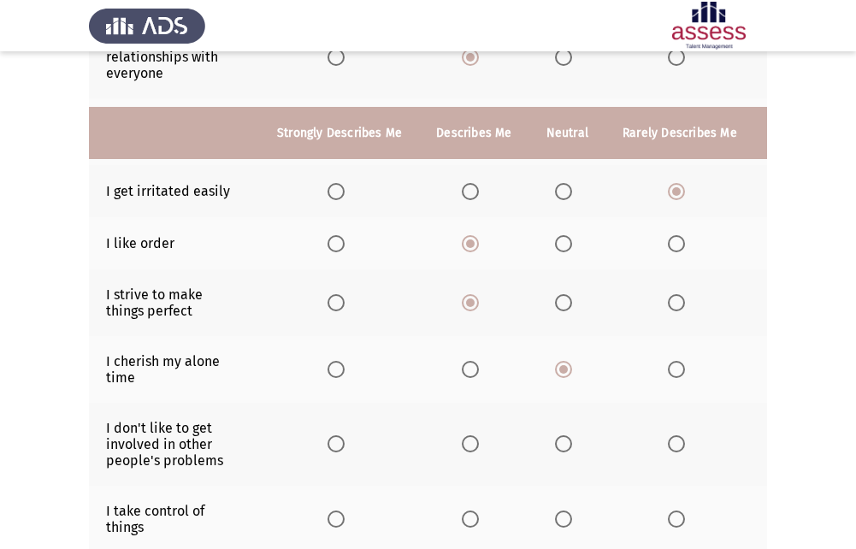
scroll to position [342, 0]
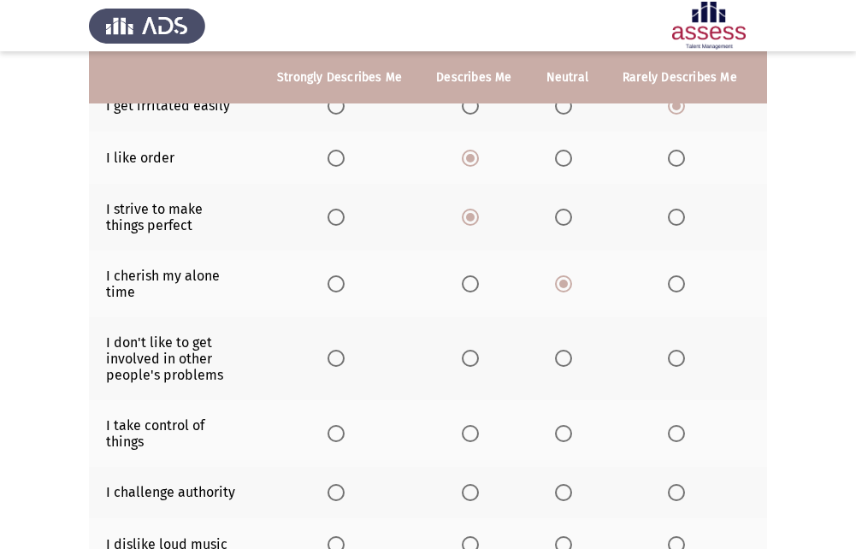
click at [668, 362] on span "Select an option" at bounding box center [676, 358] width 17 height 17
click at [668, 362] on input "Select an option" at bounding box center [676, 358] width 17 height 17
click at [464, 428] on span "Select an option" at bounding box center [470, 433] width 17 height 17
click at [464, 428] on input "Select an option" at bounding box center [470, 433] width 17 height 17
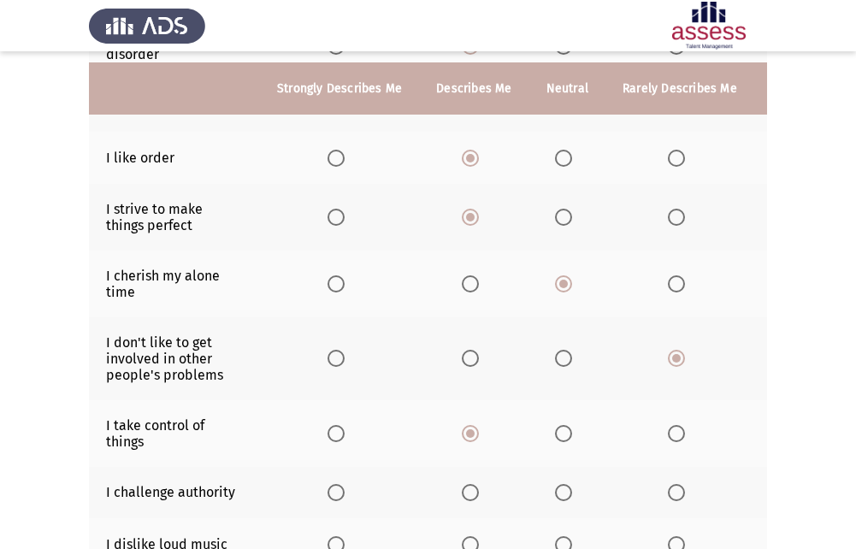
scroll to position [428, 0]
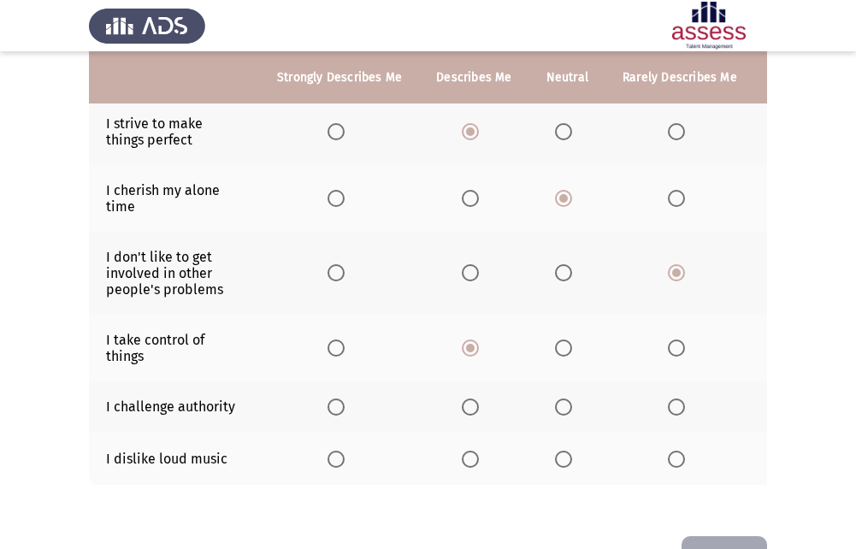
click at [563, 464] on span "Select an option" at bounding box center [563, 459] width 17 height 17
click at [563, 464] on input "Select an option" at bounding box center [563, 459] width 17 height 17
click at [563, 403] on span "Select an option" at bounding box center [563, 407] width 17 height 17
click at [563, 403] on input "Select an option" at bounding box center [563, 407] width 17 height 17
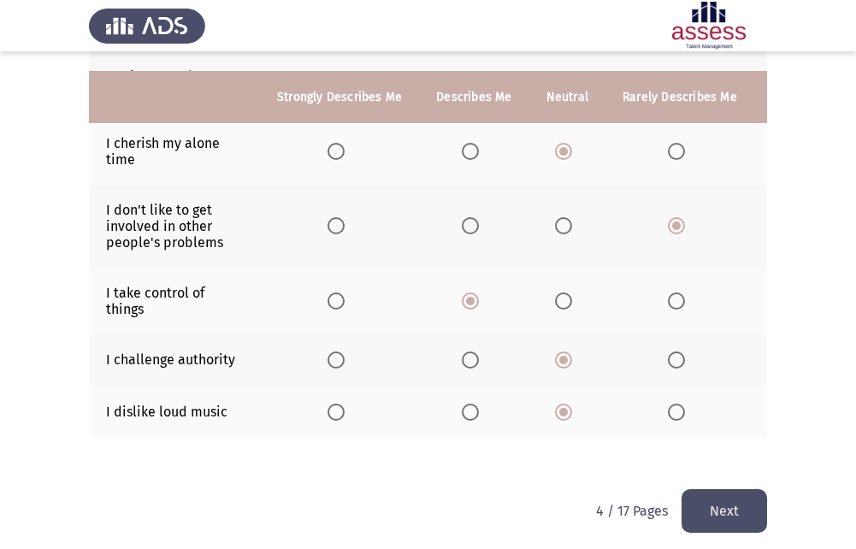
scroll to position [496, 0]
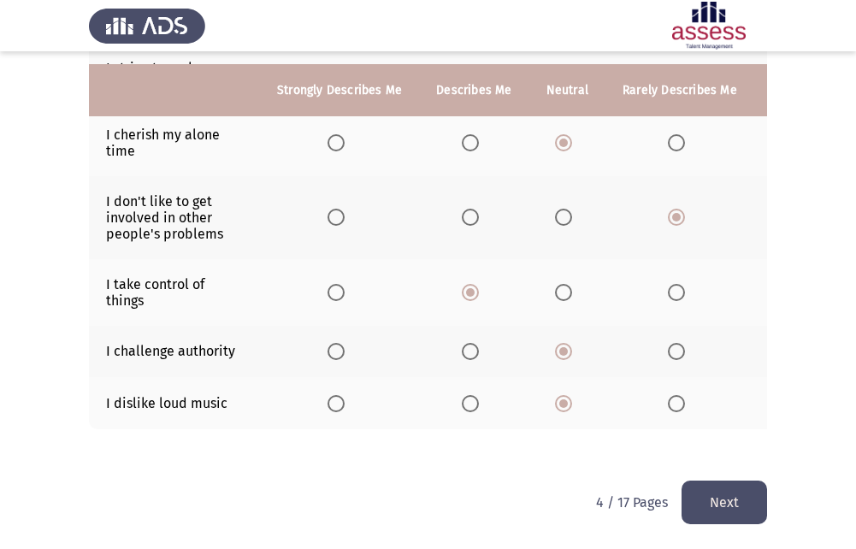
click at [737, 489] on button "Next" at bounding box center [725, 503] width 86 height 44
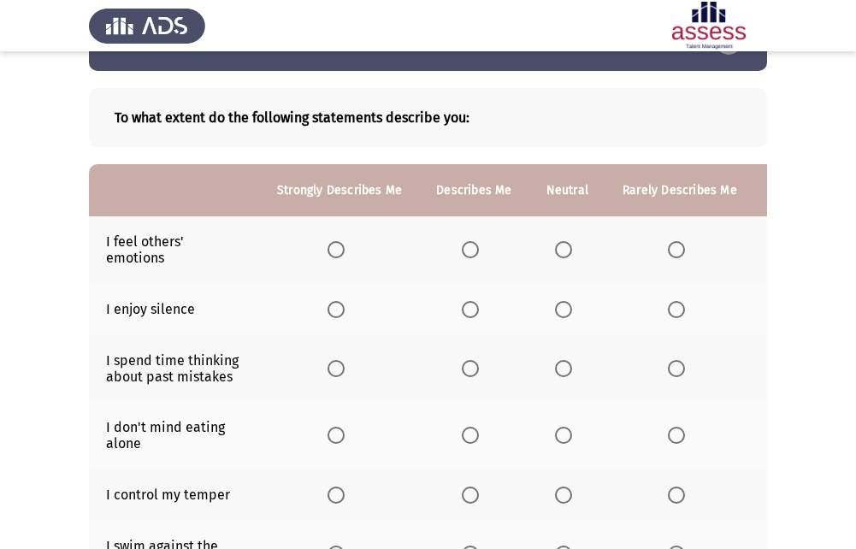
scroll to position [86, 0]
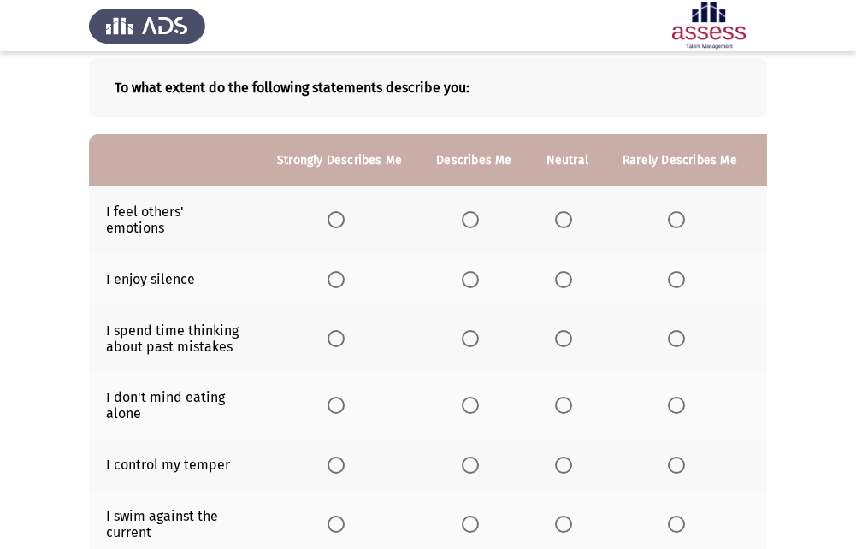
click at [465, 225] on span "Select an option" at bounding box center [470, 219] width 17 height 17
click at [465, 225] on input "Select an option" at bounding box center [470, 219] width 17 height 17
click at [559, 281] on span "Select an option" at bounding box center [563, 279] width 17 height 17
click at [559, 281] on input "Select an option" at bounding box center [563, 279] width 17 height 17
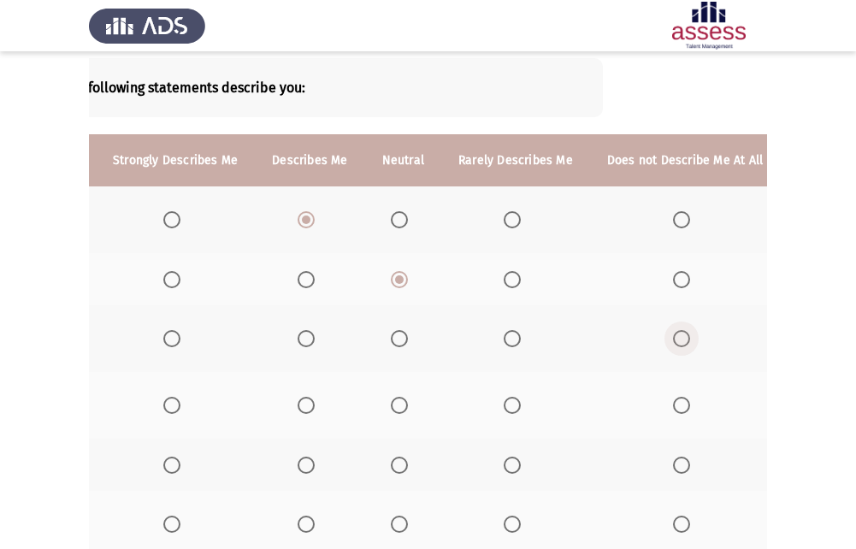
click at [679, 341] on span "Select an option" at bounding box center [681, 338] width 17 height 17
click at [679, 341] on input "Select an option" at bounding box center [681, 338] width 17 height 17
drag, startPoint x: 790, startPoint y: 318, endPoint x: 803, endPoint y: 318, distance: 12.8
click at [803, 318] on app-assessment-container "ASSESS Employability Next To what extent do the following statements describe y…" at bounding box center [428, 429] width 856 height 893
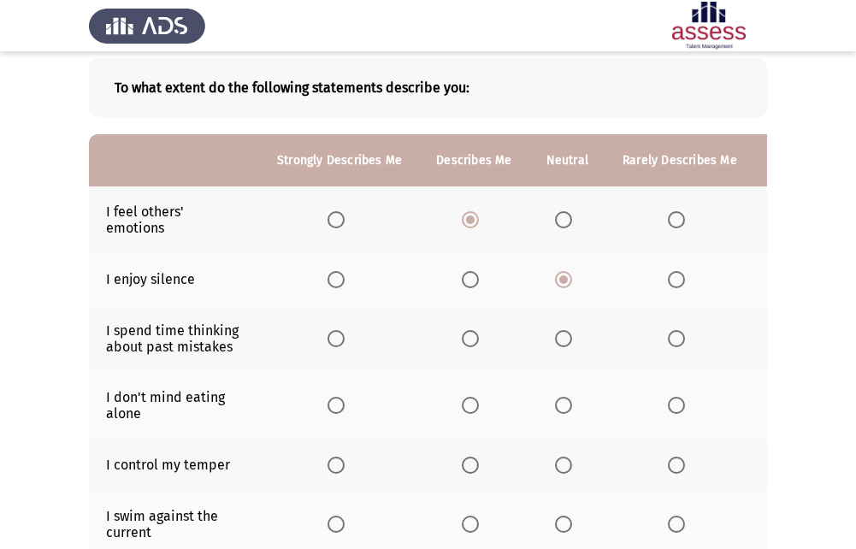
click at [470, 406] on span "Select an option" at bounding box center [470, 405] width 17 height 17
click at [470, 406] on input "Select an option" at bounding box center [470, 405] width 17 height 17
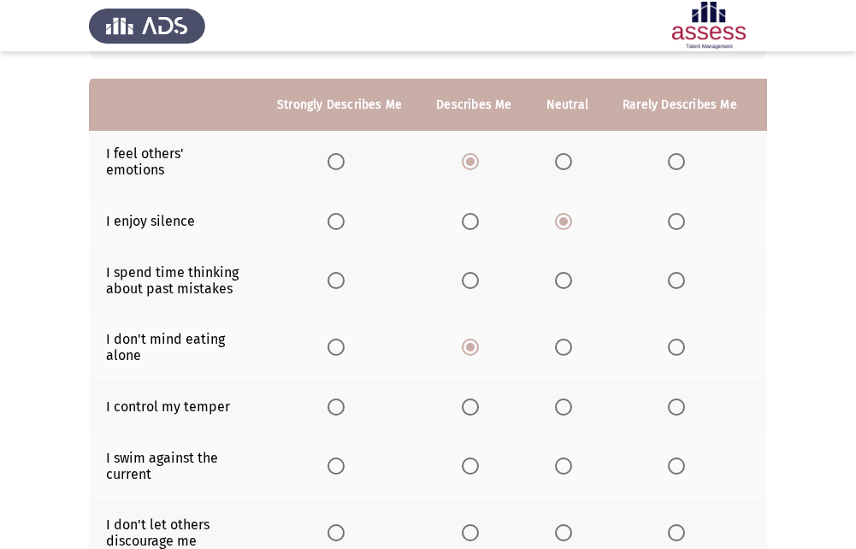
scroll to position [171, 0]
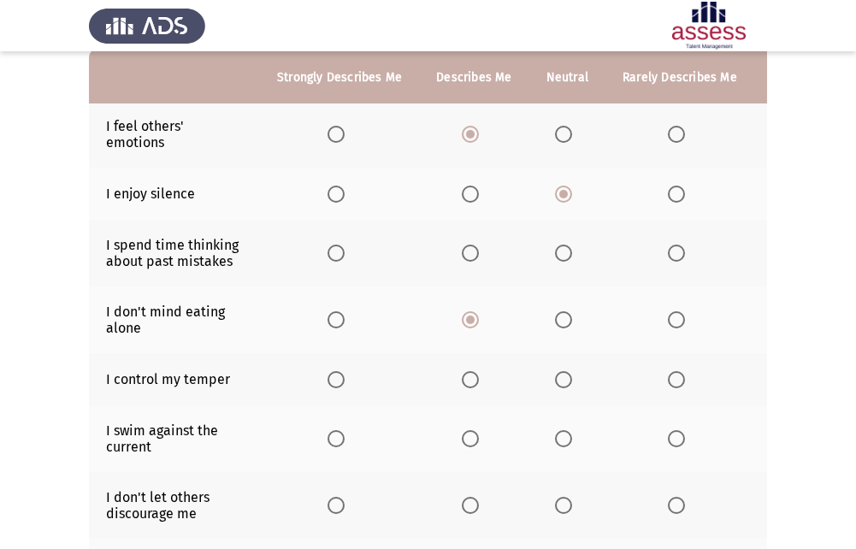
click at [464, 377] on span "Select an option" at bounding box center [470, 379] width 17 height 17
click at [464, 377] on input "Select an option" at bounding box center [470, 379] width 17 height 17
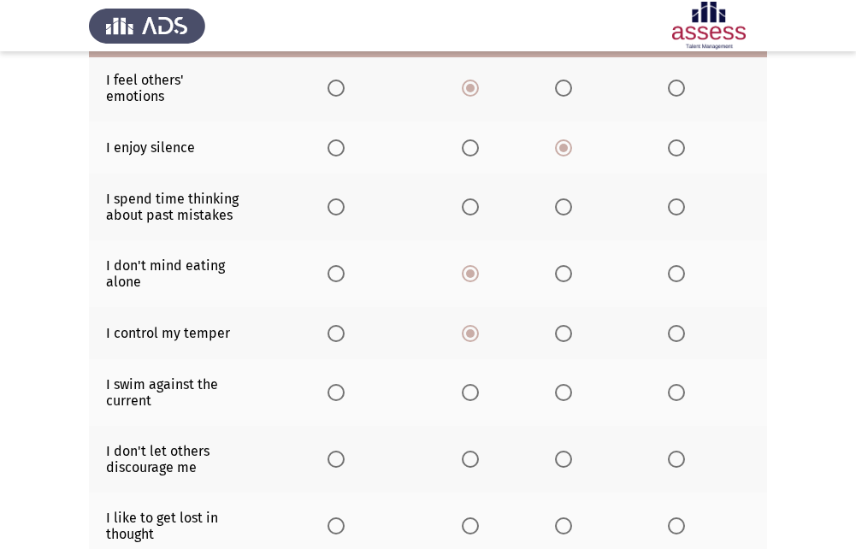
scroll to position [257, 0]
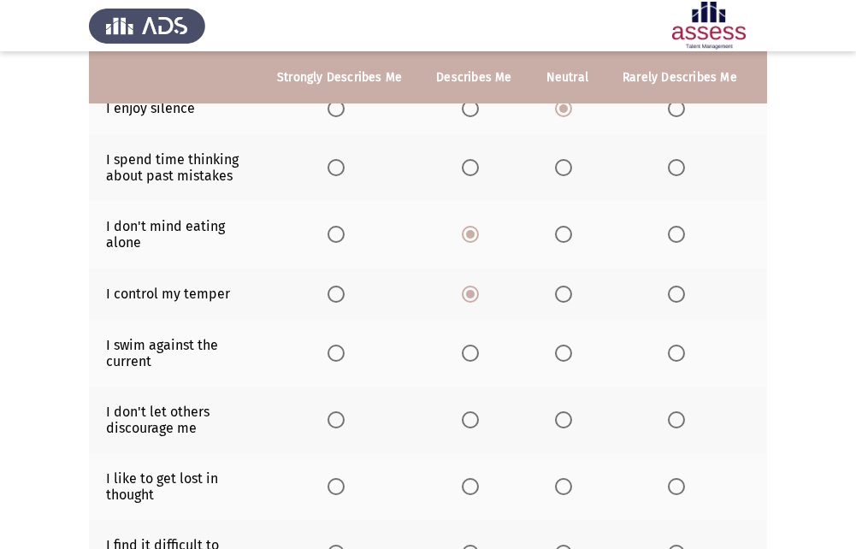
click at [467, 351] on span "Select an option" at bounding box center [470, 353] width 17 height 17
click at [467, 351] on input "Select an option" at bounding box center [470, 353] width 17 height 17
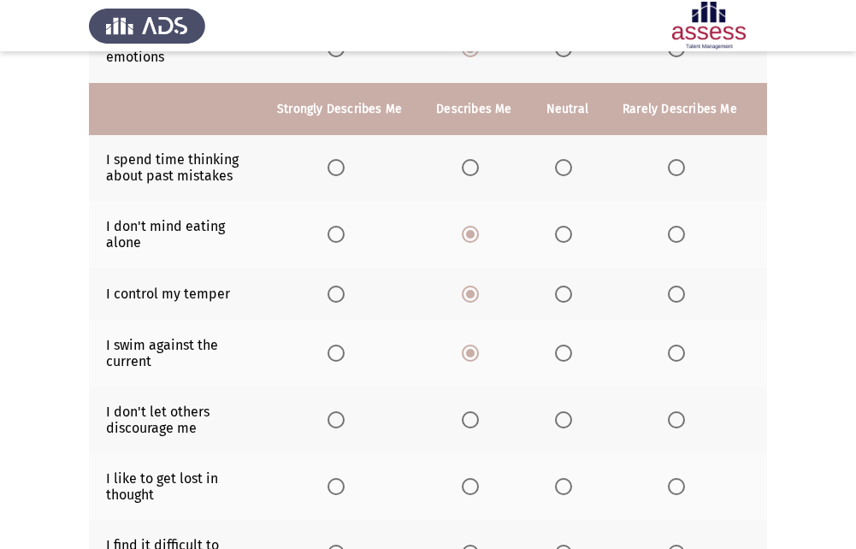
scroll to position [342, 0]
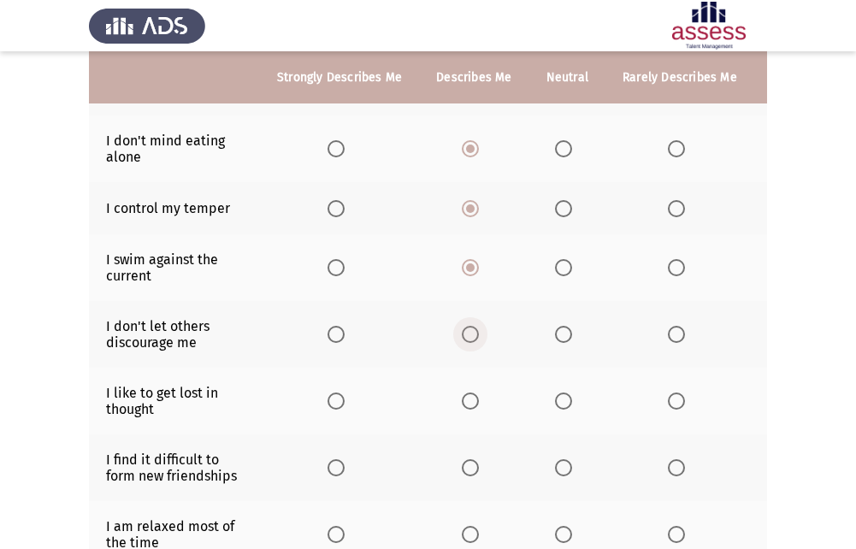
click at [470, 338] on span "Select an option" at bounding box center [470, 334] width 17 height 17
click at [470, 338] on input "Select an option" at bounding box center [470, 334] width 17 height 17
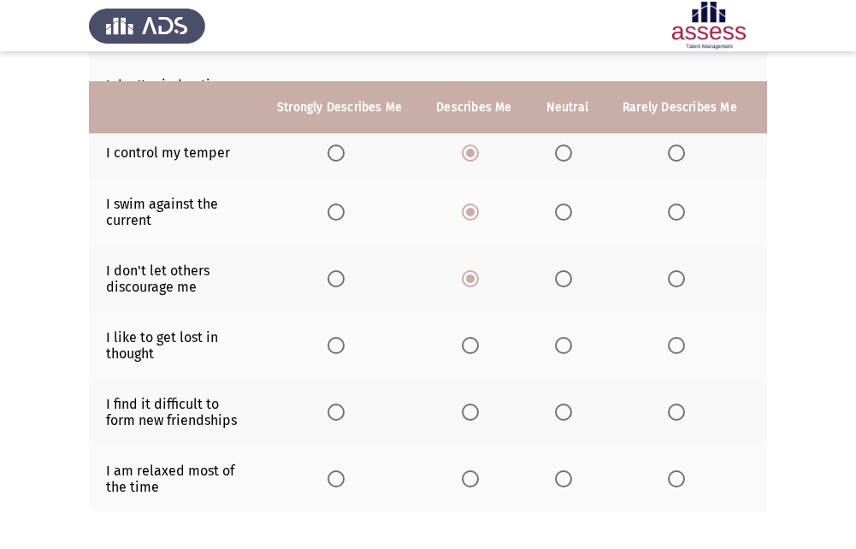
scroll to position [428, 0]
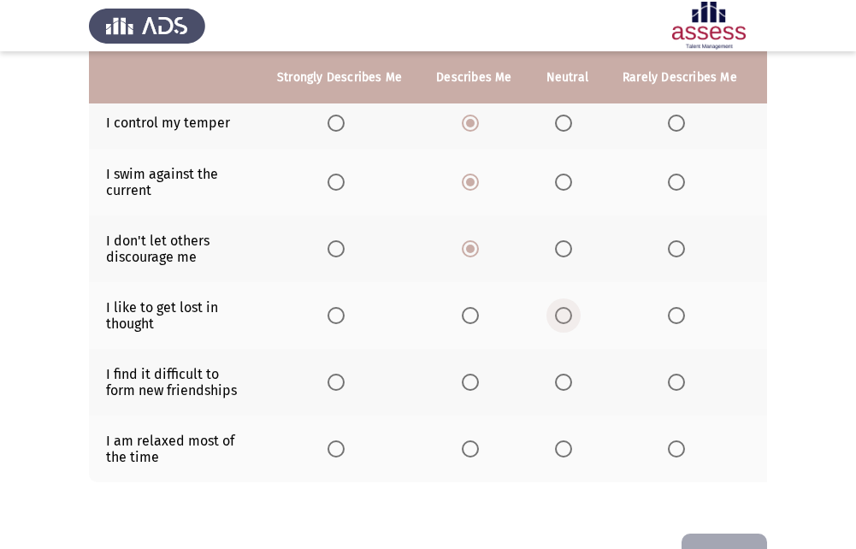
click at [556, 315] on span "Select an option" at bounding box center [563, 315] width 17 height 17
click at [556, 315] on input "Select an option" at bounding box center [563, 315] width 17 height 17
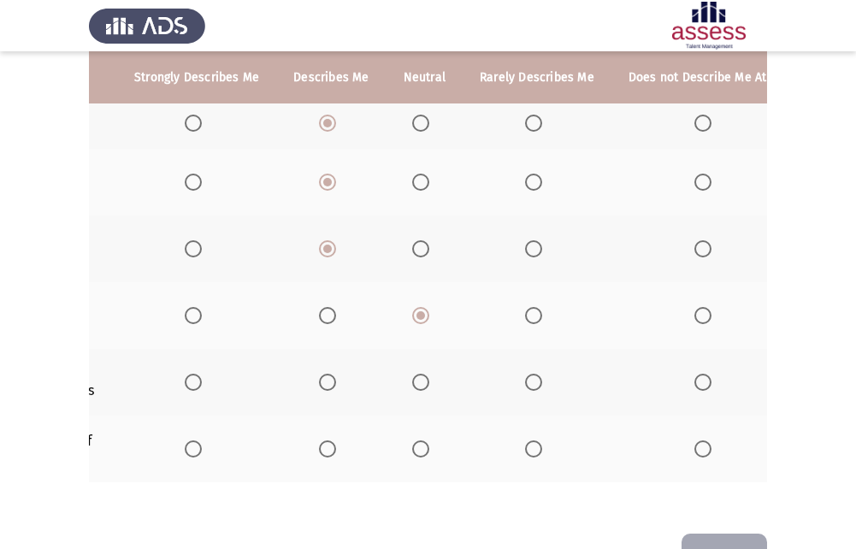
scroll to position [0, 158]
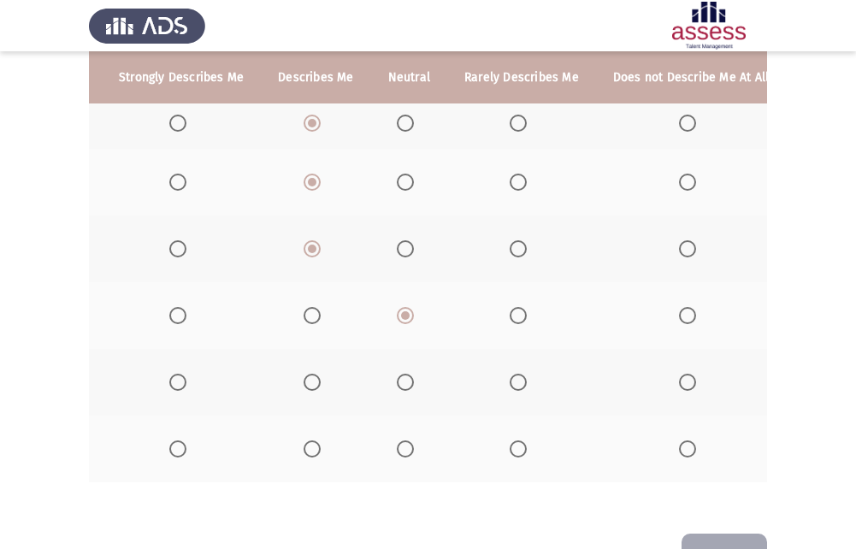
click at [683, 375] on span "Select an option" at bounding box center [687, 382] width 17 height 17
click at [683, 375] on input "Select an option" at bounding box center [687, 382] width 17 height 17
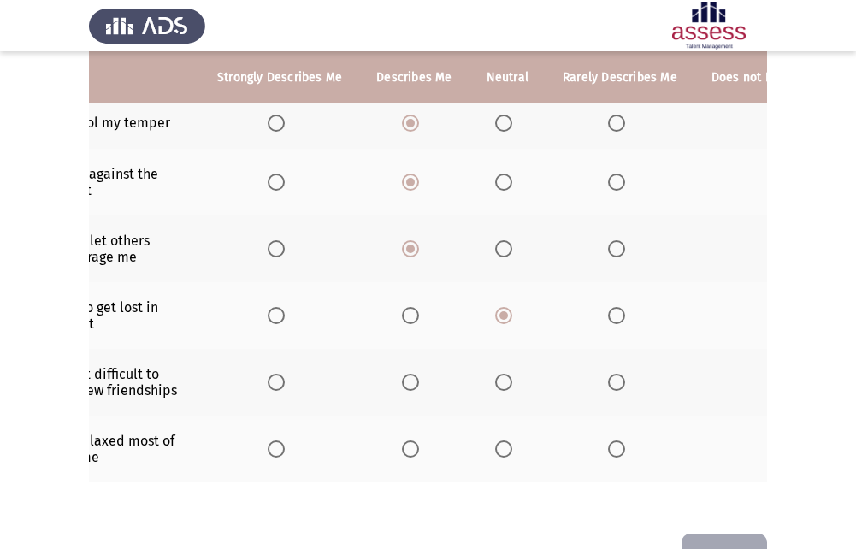
scroll to position [0, 0]
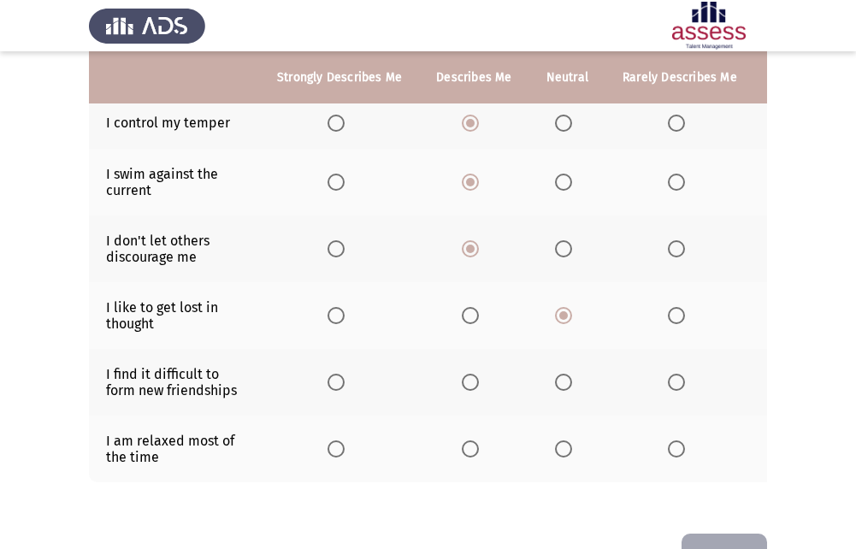
click at [471, 447] on span "Select an option" at bounding box center [470, 449] width 17 height 17
click at [471, 447] on input "Select an option" at bounding box center [470, 449] width 17 height 17
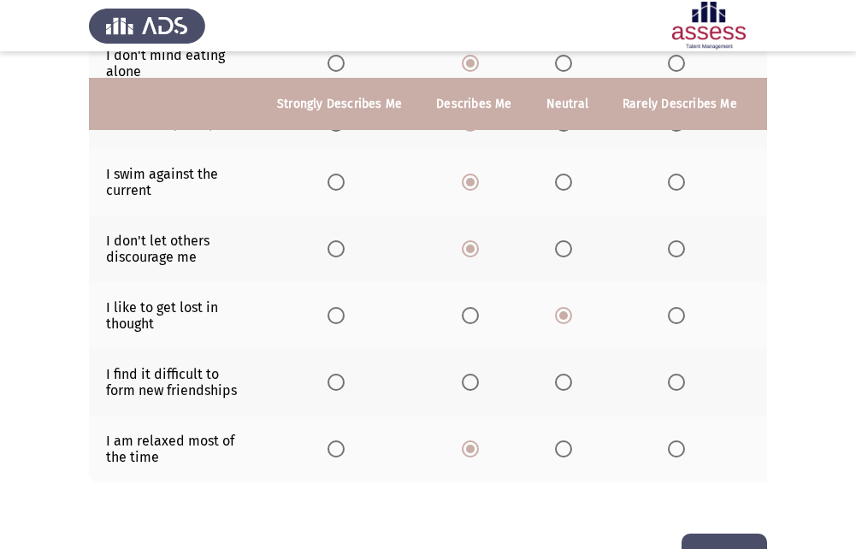
scroll to position [494, 0]
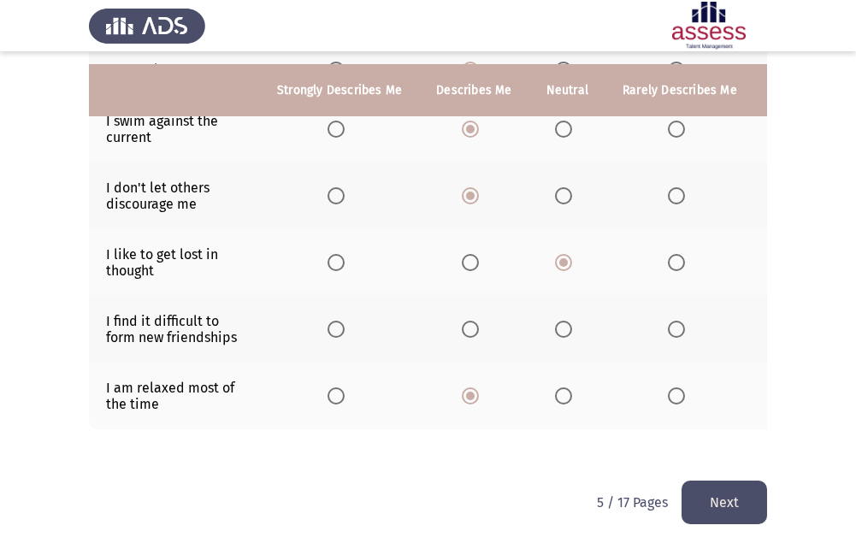
click at [694, 496] on button "Next" at bounding box center [725, 503] width 86 height 44
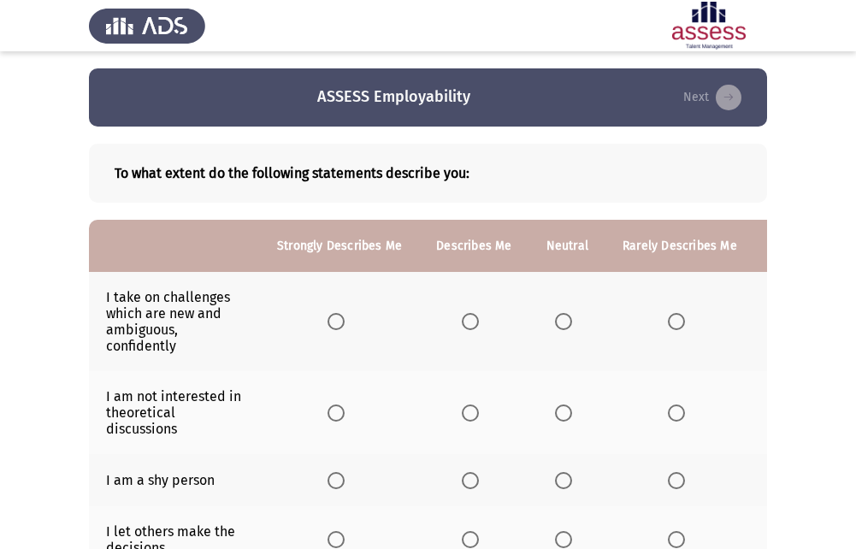
scroll to position [86, 0]
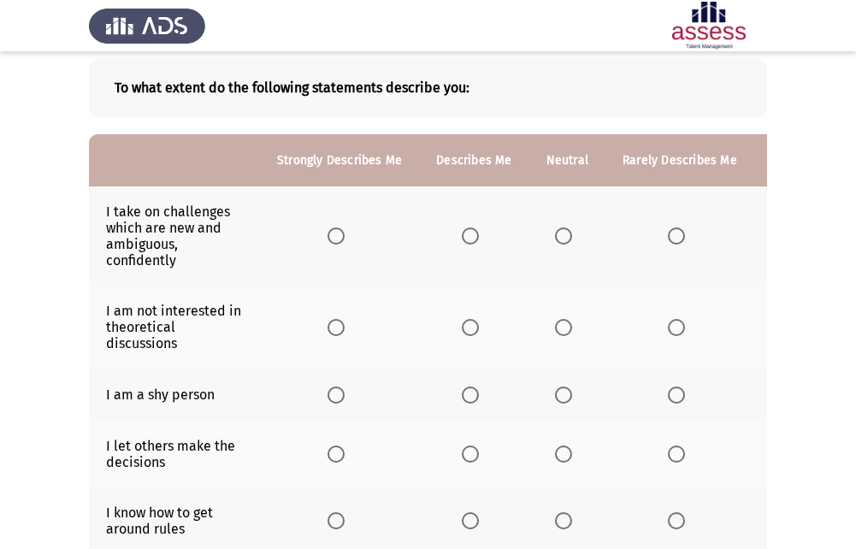
click at [181, 266] on td "I take on challenges which are new and ambiguous, confidently" at bounding box center [174, 235] width 171 height 99
click at [170, 266] on td "I take on challenges which are new and ambiguous, confidently" at bounding box center [174, 235] width 171 height 99
click at [467, 243] on span "Select an option" at bounding box center [470, 236] width 17 height 17
click at [467, 243] on input "Select an option" at bounding box center [470, 236] width 17 height 17
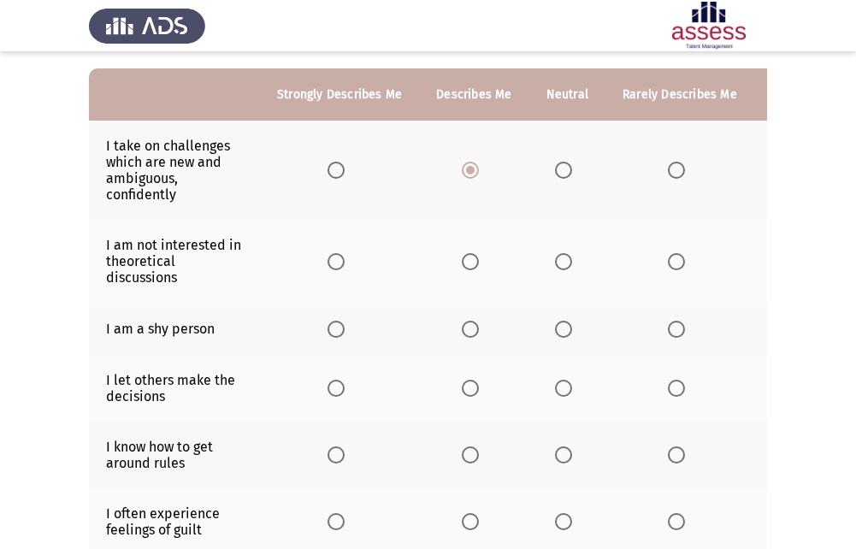
scroll to position [171, 0]
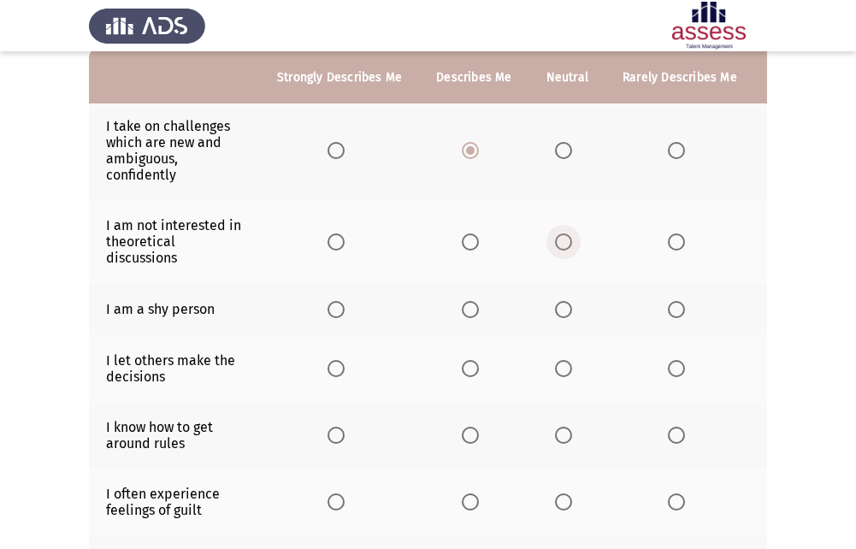
click at [565, 248] on span "Select an option" at bounding box center [563, 242] width 17 height 17
click at [565, 248] on input "Select an option" at bounding box center [563, 242] width 17 height 17
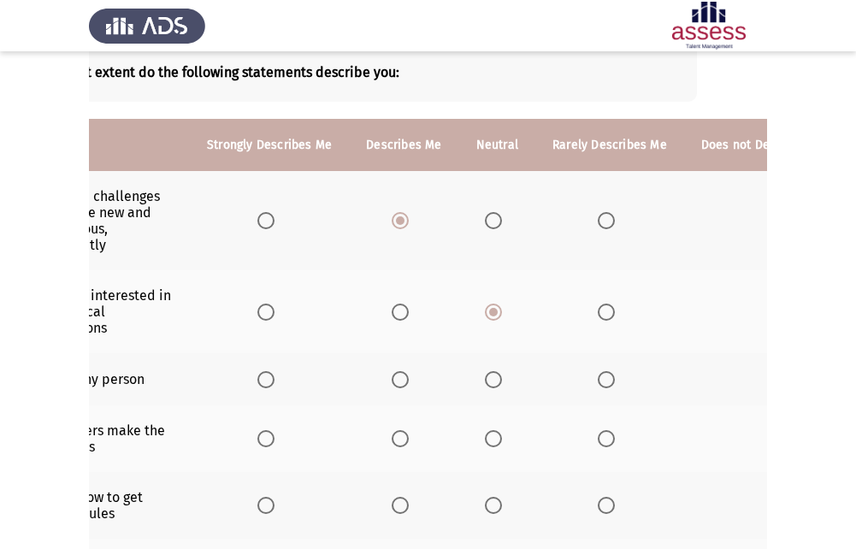
scroll to position [131, 0]
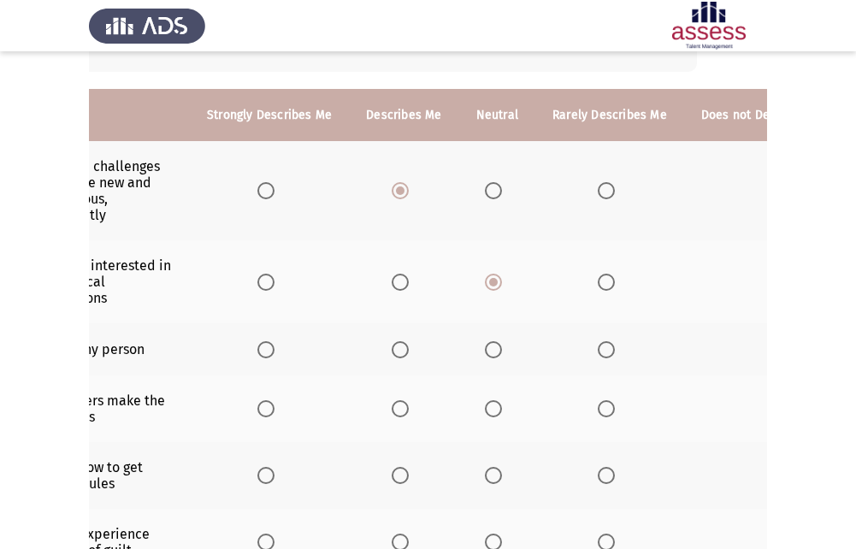
click at [767, 354] on span "Select an option" at bounding box center [775, 349] width 17 height 17
click at [767, 354] on input "Select an option" at bounding box center [775, 349] width 17 height 17
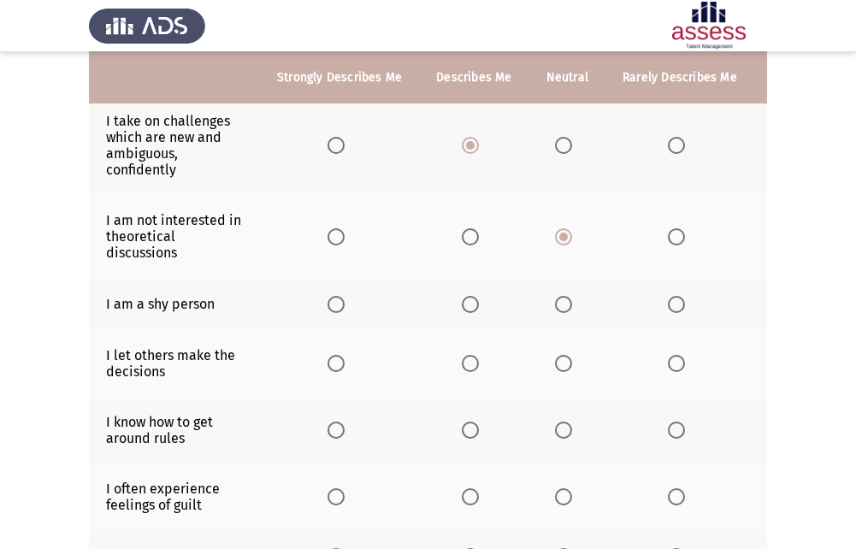
scroll to position [216, 0]
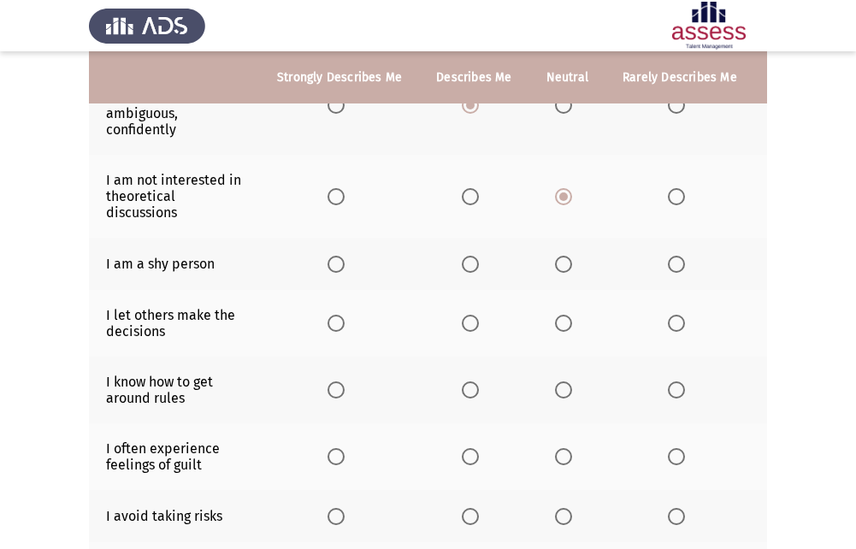
click at [677, 324] on span "Select an option" at bounding box center [676, 323] width 17 height 17
click at [677, 324] on input "Select an option" at bounding box center [676, 323] width 17 height 17
click at [464, 390] on span "Select an option" at bounding box center [470, 390] width 17 height 17
click at [464, 390] on input "Select an option" at bounding box center [470, 390] width 17 height 17
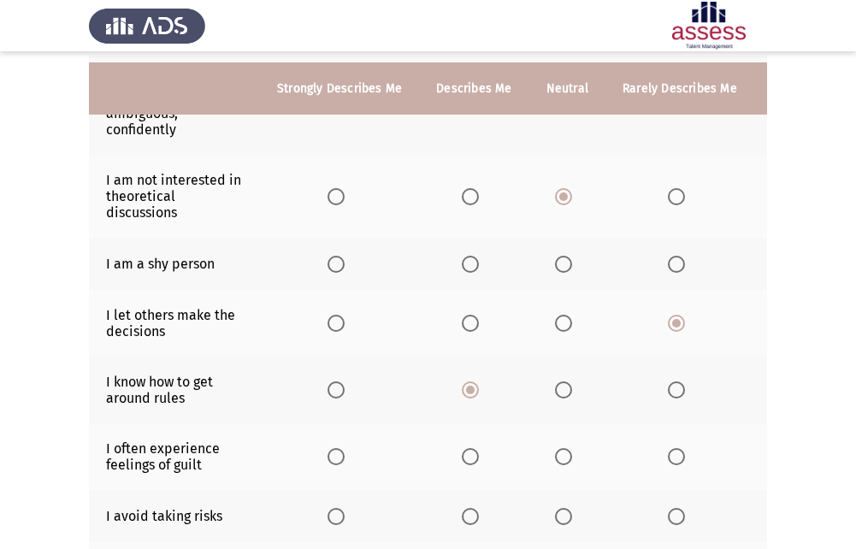
scroll to position [302, 0]
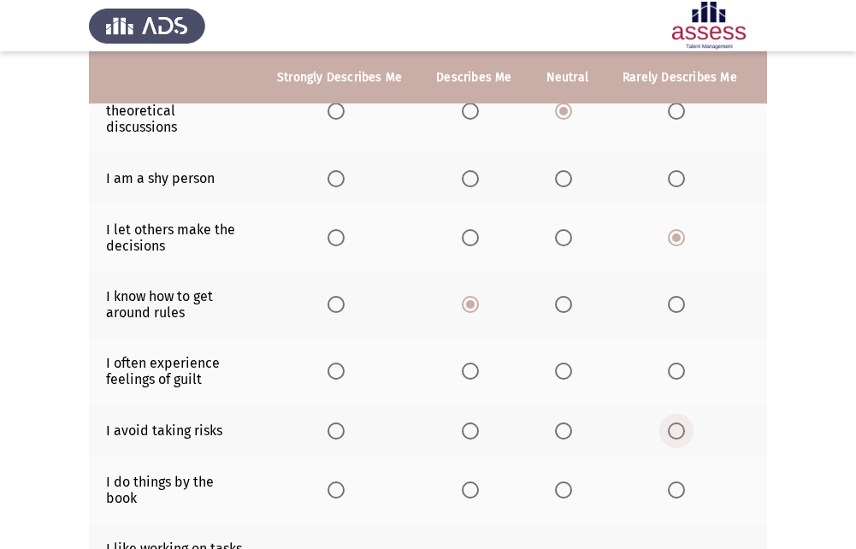
click at [672, 432] on span "Select an option" at bounding box center [676, 431] width 17 height 17
click at [672, 432] on input "Select an option" at bounding box center [676, 431] width 17 height 17
click at [194, 379] on td "I often experience feelings of guilt" at bounding box center [174, 371] width 171 height 67
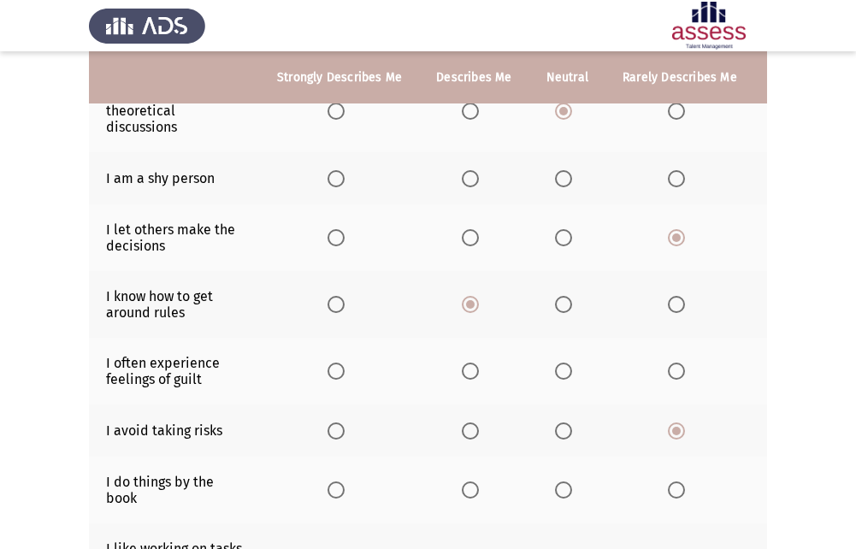
click at [560, 373] on span "Select an option" at bounding box center [563, 371] width 17 height 17
click at [560, 373] on input "Select an option" at bounding box center [563, 371] width 17 height 17
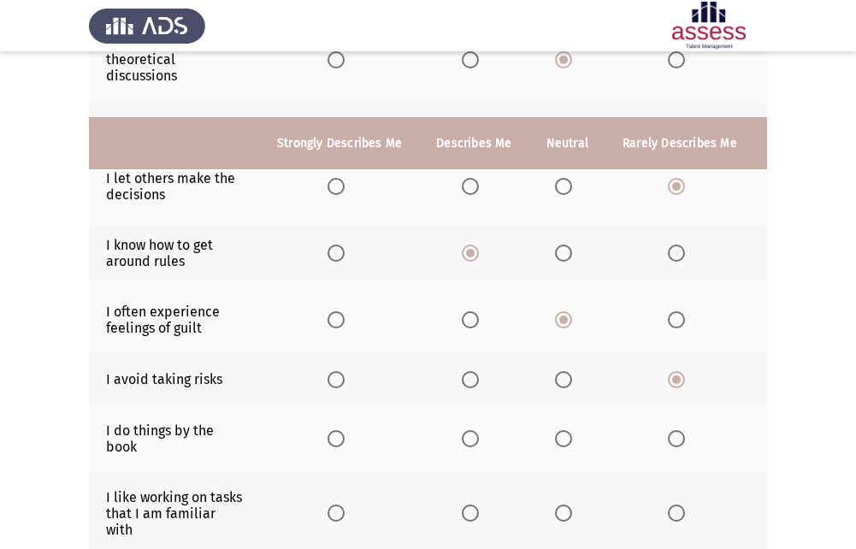
scroll to position [473, 0]
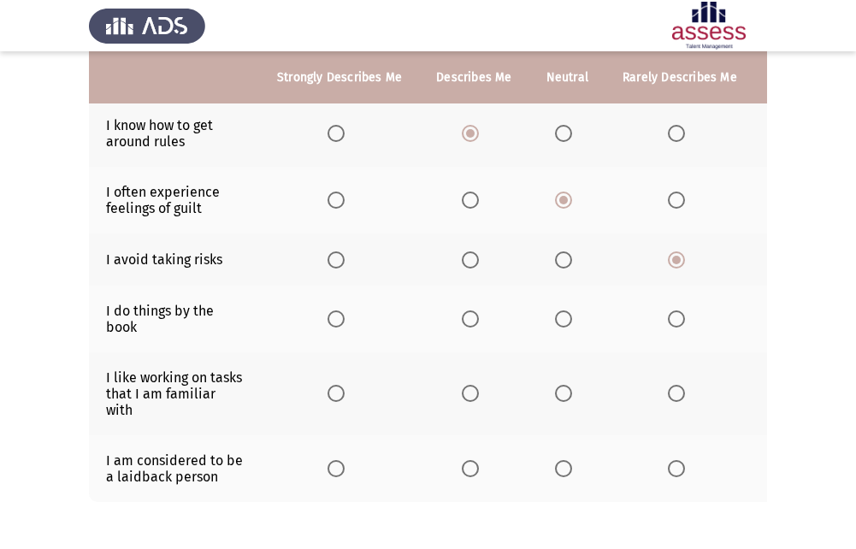
click at [471, 320] on span "Select an option" at bounding box center [470, 319] width 17 height 17
click at [471, 320] on input "Select an option" at bounding box center [470, 319] width 17 height 17
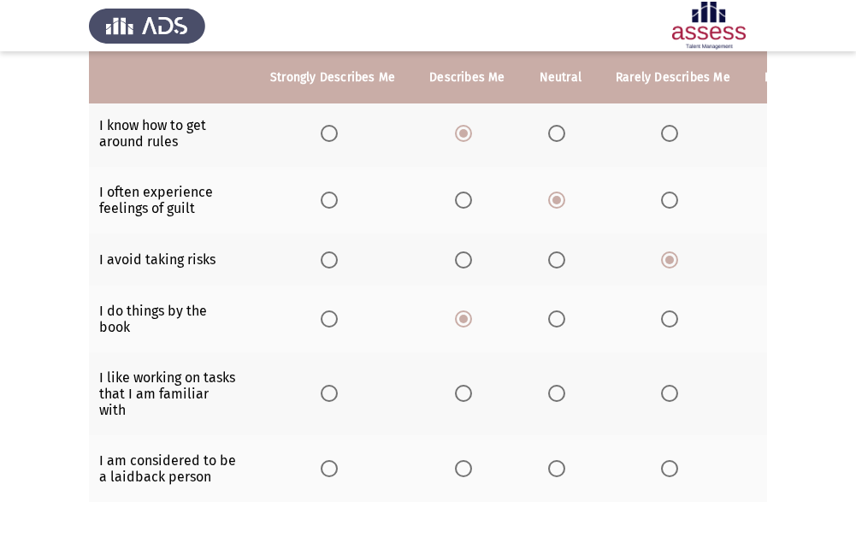
scroll to position [0, 0]
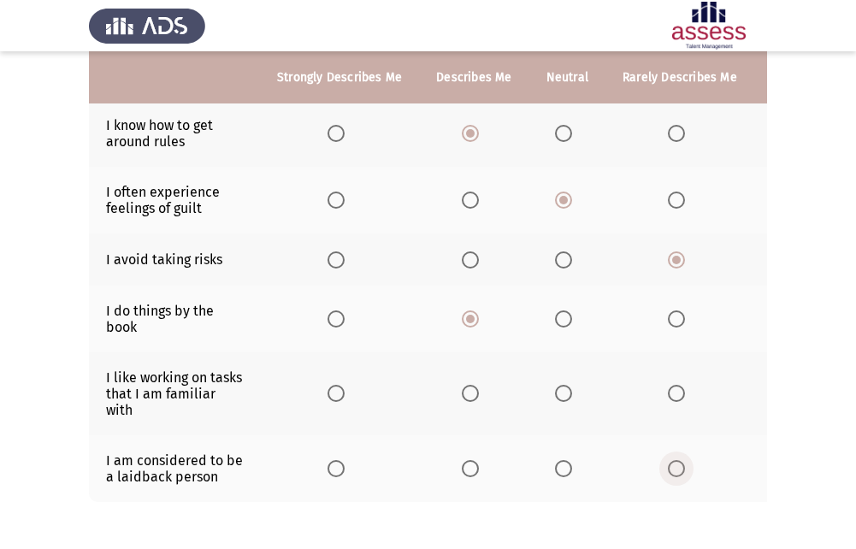
click at [675, 470] on span "Select an option" at bounding box center [676, 468] width 17 height 17
click at [675, 470] on input "Select an option" at bounding box center [676, 468] width 17 height 17
click at [555, 399] on span "Select an option" at bounding box center [563, 393] width 17 height 17
click at [555, 399] on input "Select an option" at bounding box center [563, 393] width 17 height 17
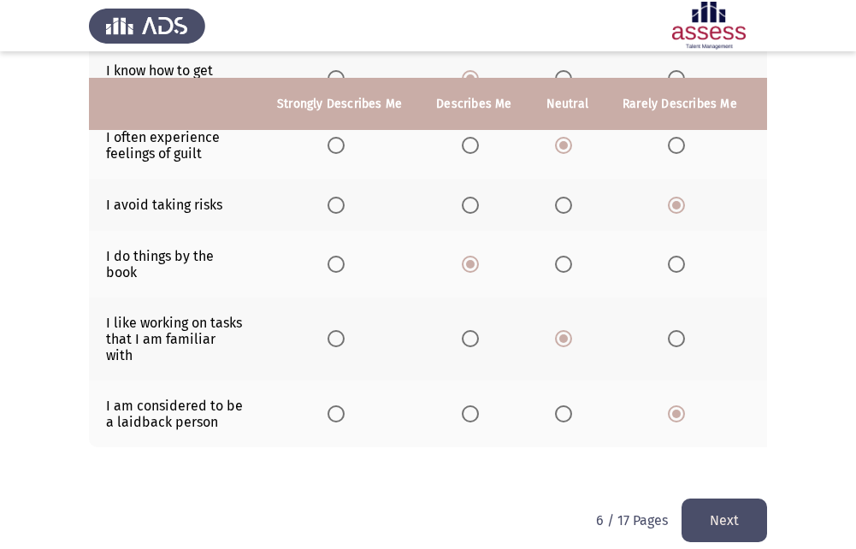
scroll to position [559, 0]
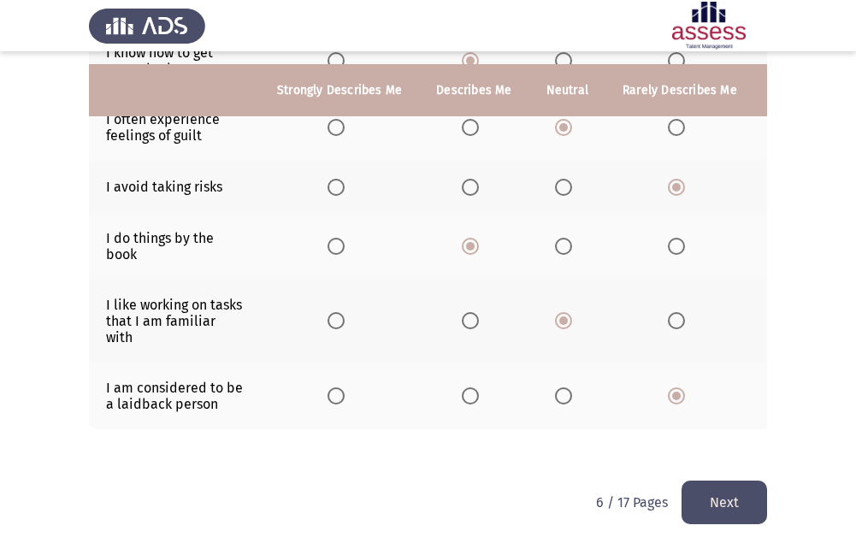
click at [692, 494] on button "Next" at bounding box center [725, 503] width 86 height 44
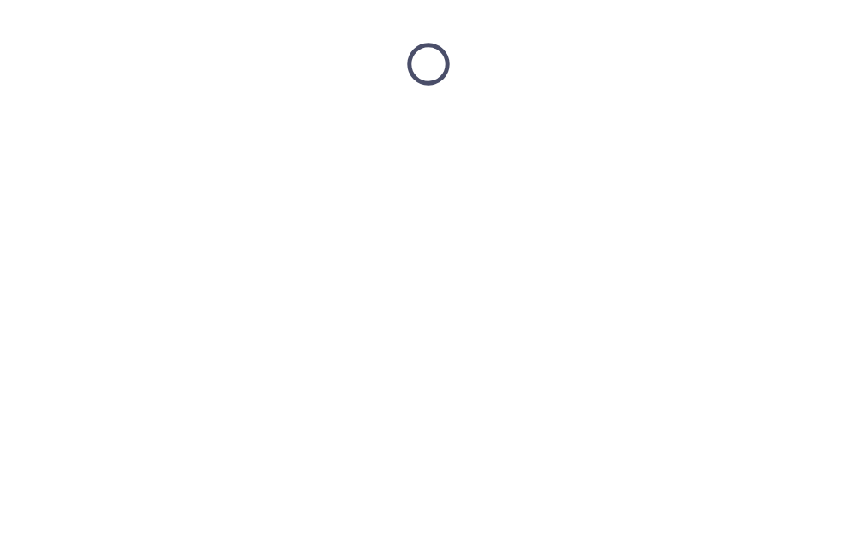
scroll to position [0, 0]
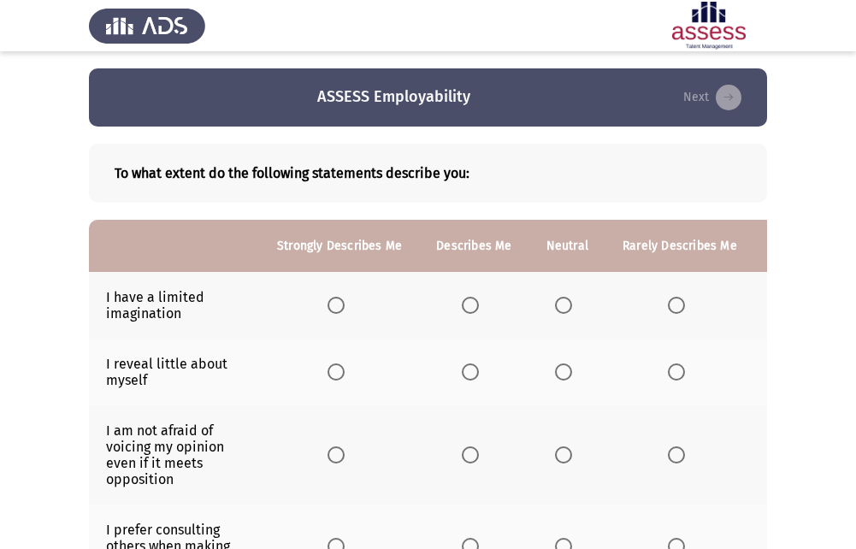
click at [672, 311] on span "Select an option" at bounding box center [676, 305] width 17 height 17
click at [672, 311] on input "Select an option" at bounding box center [676, 305] width 17 height 17
click at [562, 379] on span "Select an option" at bounding box center [563, 372] width 17 height 17
click at [562, 379] on input "Select an option" at bounding box center [563, 372] width 17 height 17
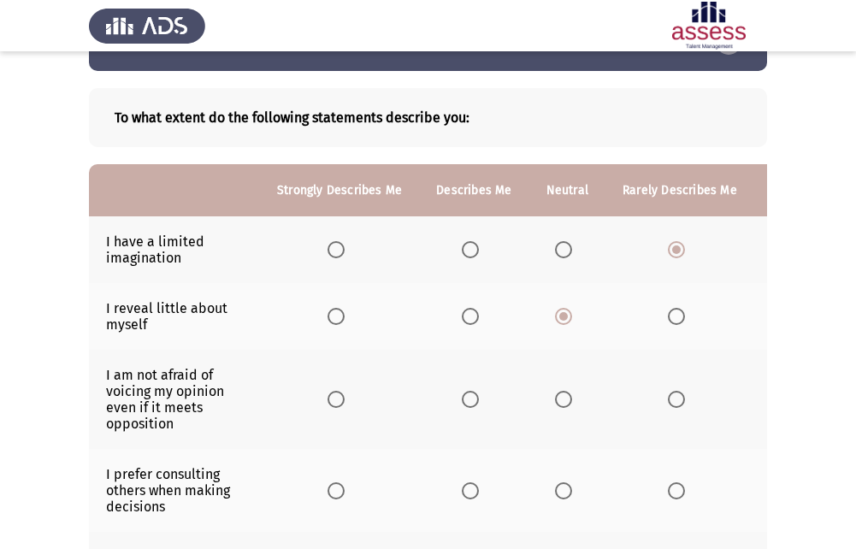
scroll to position [86, 0]
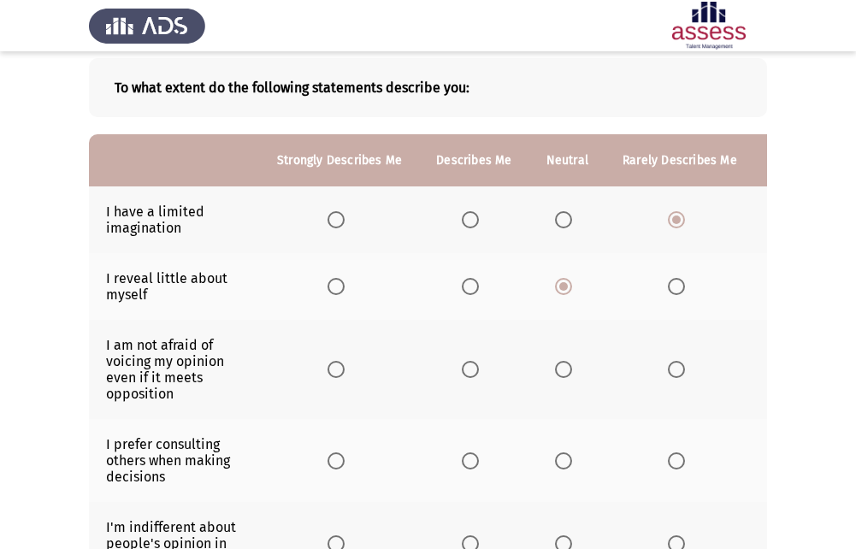
click at [473, 372] on span "Select an option" at bounding box center [470, 369] width 17 height 17
click at [473, 372] on input "Select an option" at bounding box center [470, 369] width 17 height 17
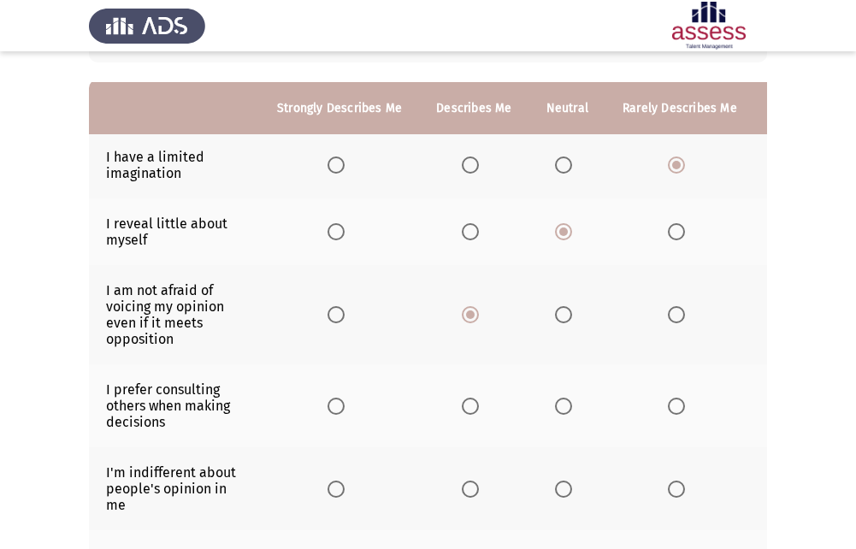
scroll to position [171, 0]
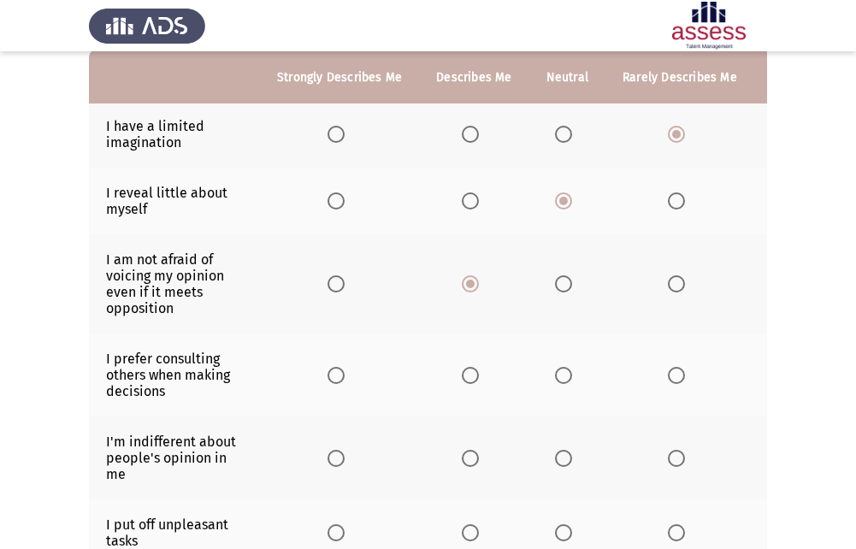
click at [557, 377] on span "Select an option" at bounding box center [563, 375] width 17 height 17
click at [557, 377] on input "Select an option" at bounding box center [563, 375] width 17 height 17
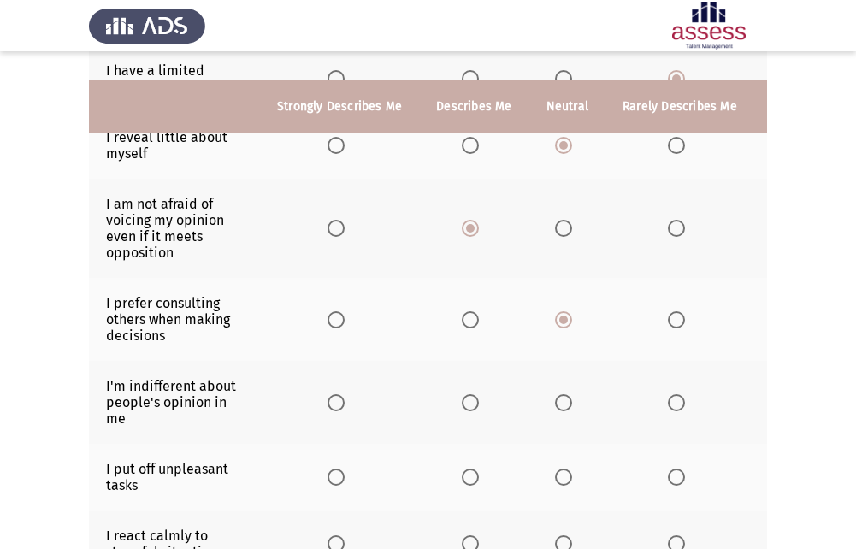
scroll to position [257, 0]
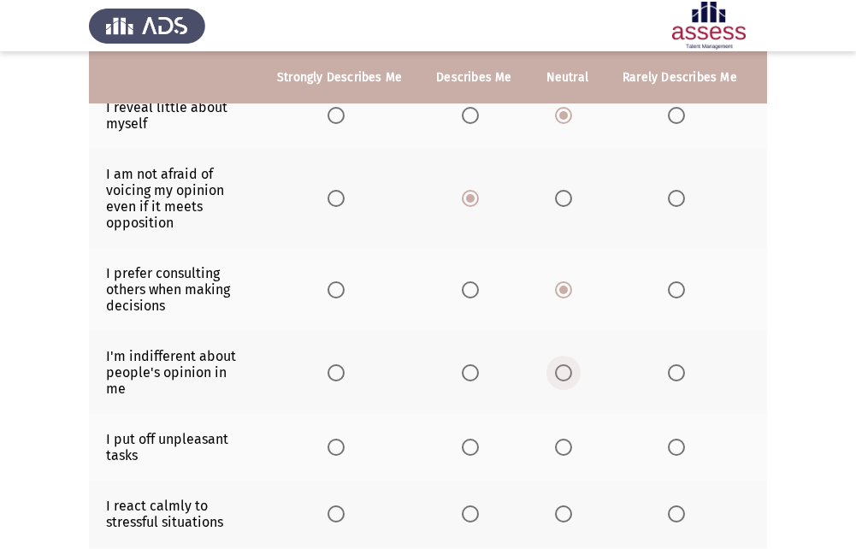
click at [561, 366] on span "Select an option" at bounding box center [563, 372] width 17 height 17
click at [561, 366] on input "Select an option" at bounding box center [563, 372] width 17 height 17
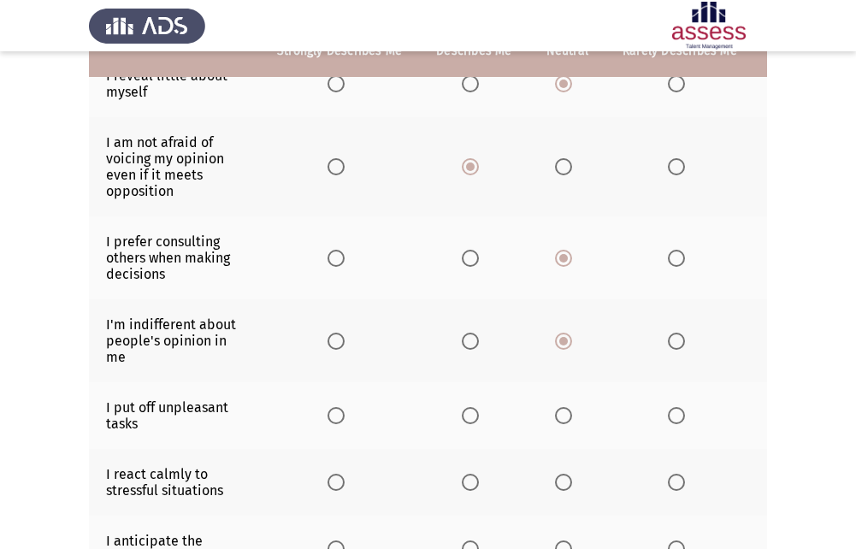
scroll to position [342, 0]
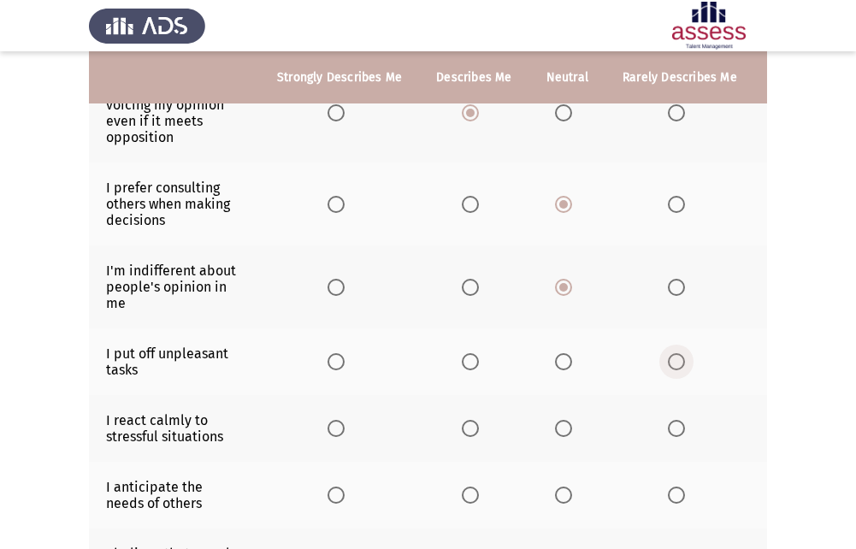
click at [676, 360] on span "Select an option" at bounding box center [676, 361] width 17 height 17
click at [676, 360] on input "Select an option" at bounding box center [676, 361] width 17 height 17
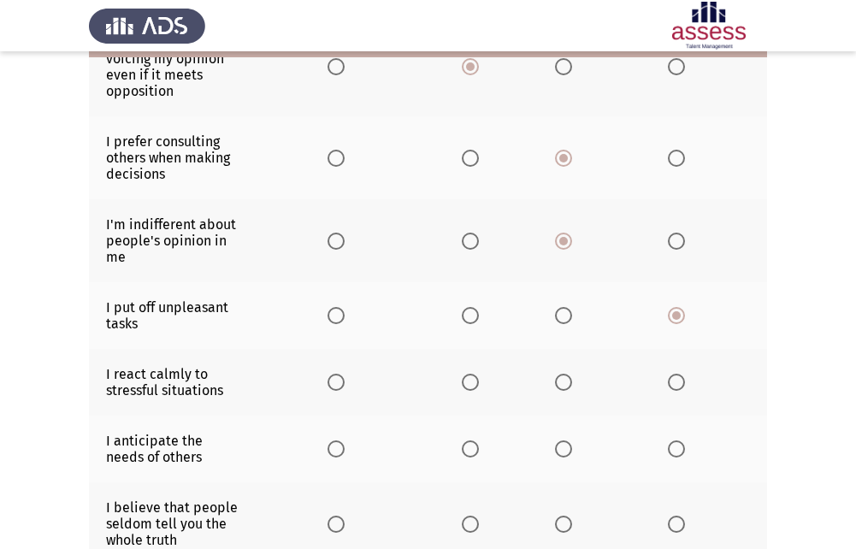
scroll to position [428, 0]
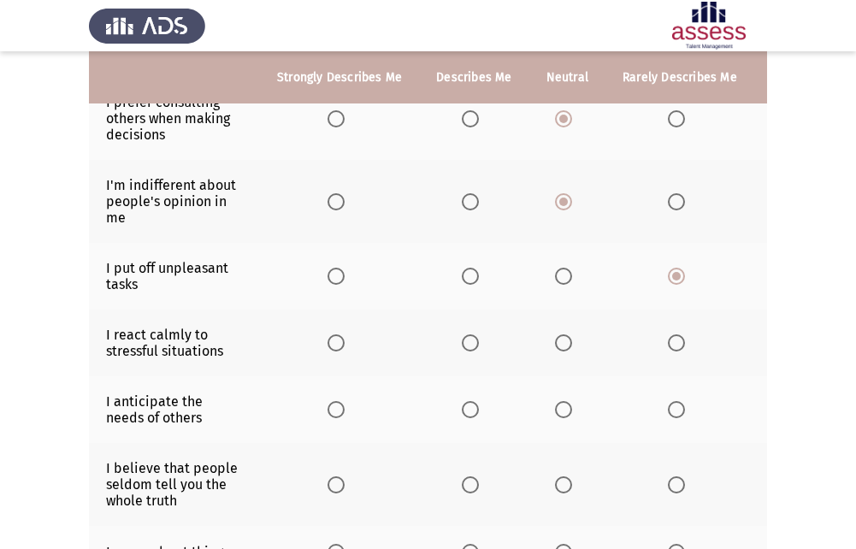
click at [474, 347] on span "Select an option" at bounding box center [470, 342] width 17 height 17
click at [474, 347] on input "Select an option" at bounding box center [470, 342] width 17 height 17
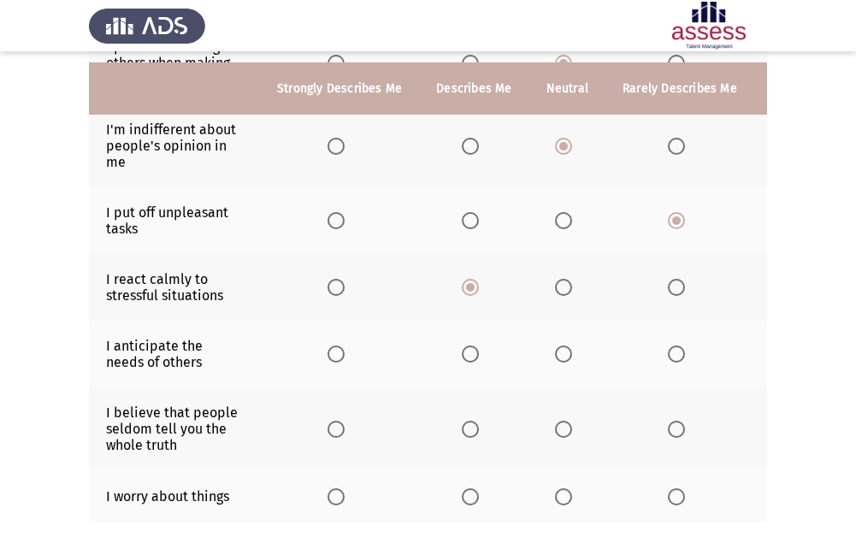
scroll to position [513, 0]
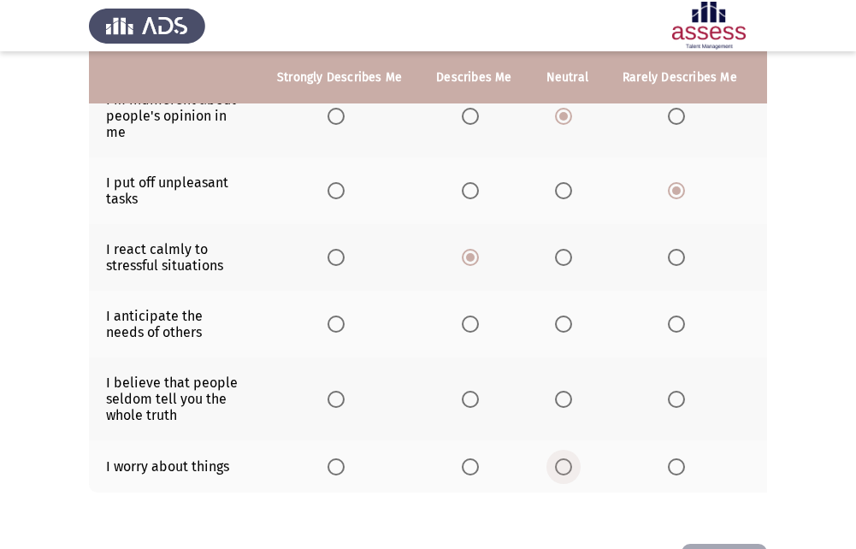
click at [566, 470] on span "Select an option" at bounding box center [563, 467] width 17 height 17
click at [566, 470] on input "Select an option" at bounding box center [563, 467] width 17 height 17
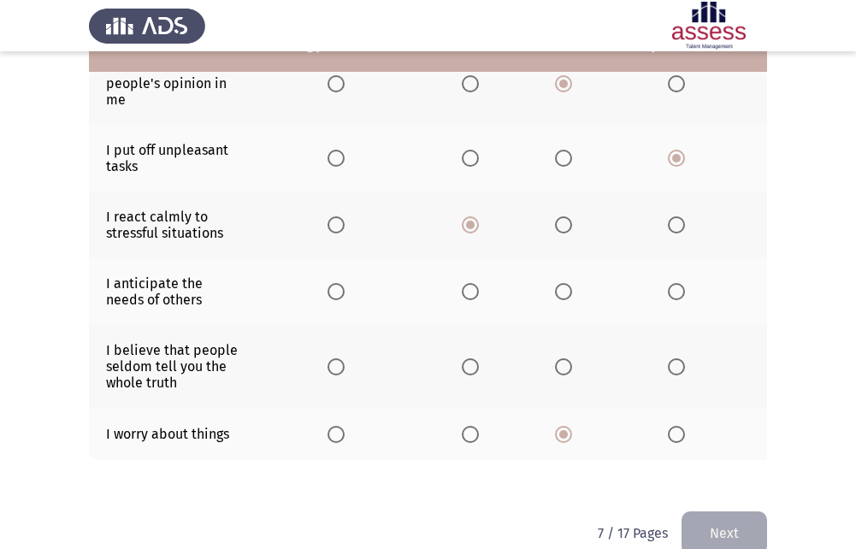
scroll to position [504, 0]
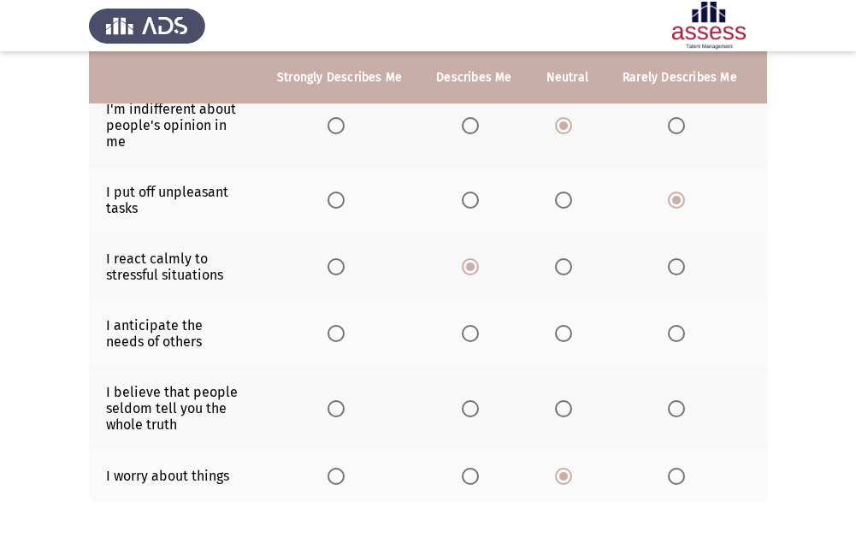
click at [560, 413] on span "Select an option" at bounding box center [563, 408] width 17 height 17
click at [560, 413] on input "Select an option" at bounding box center [563, 408] width 17 height 17
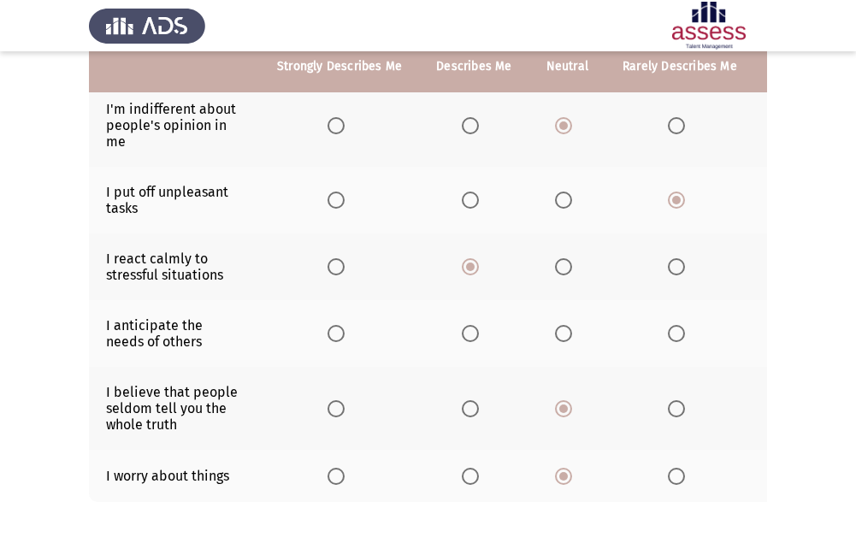
scroll to position [418, 0]
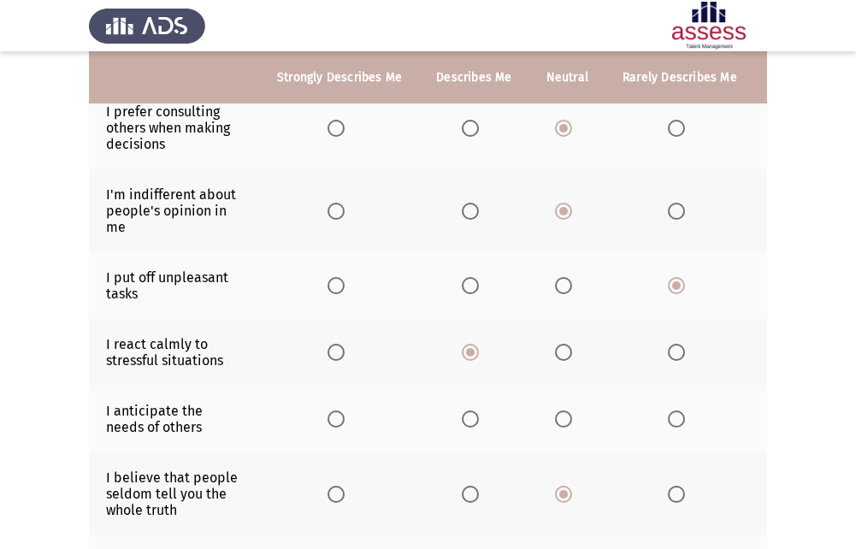
click at [561, 417] on span "Select an option" at bounding box center [563, 419] width 17 height 17
click at [561, 417] on input "Select an option" at bounding box center [563, 419] width 17 height 17
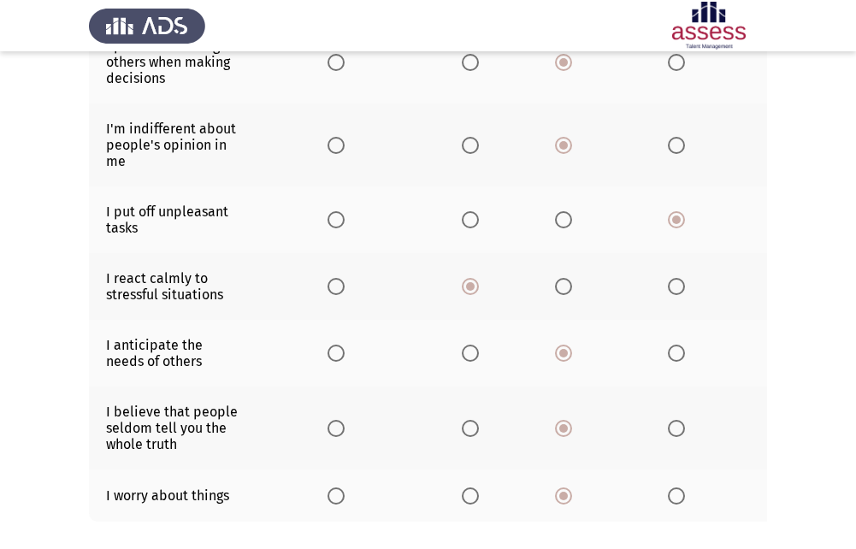
scroll to position [589, 0]
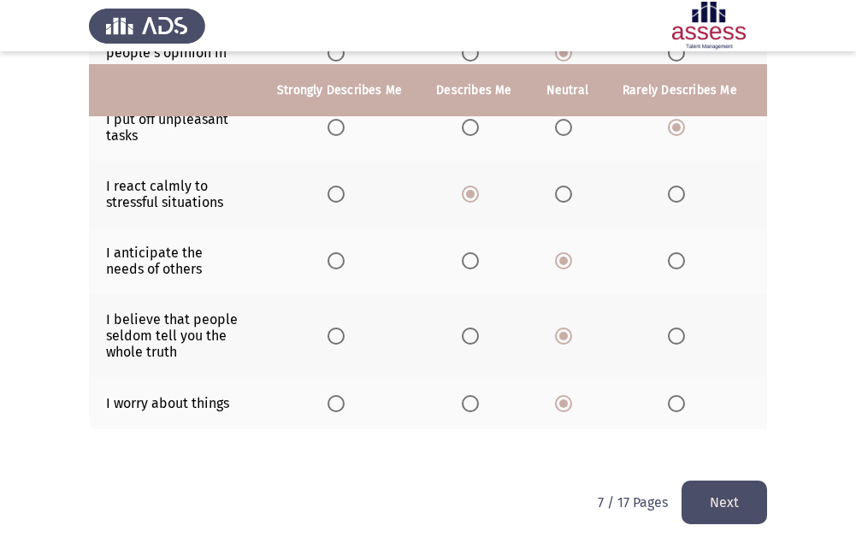
click at [740, 504] on button "Next" at bounding box center [725, 503] width 86 height 44
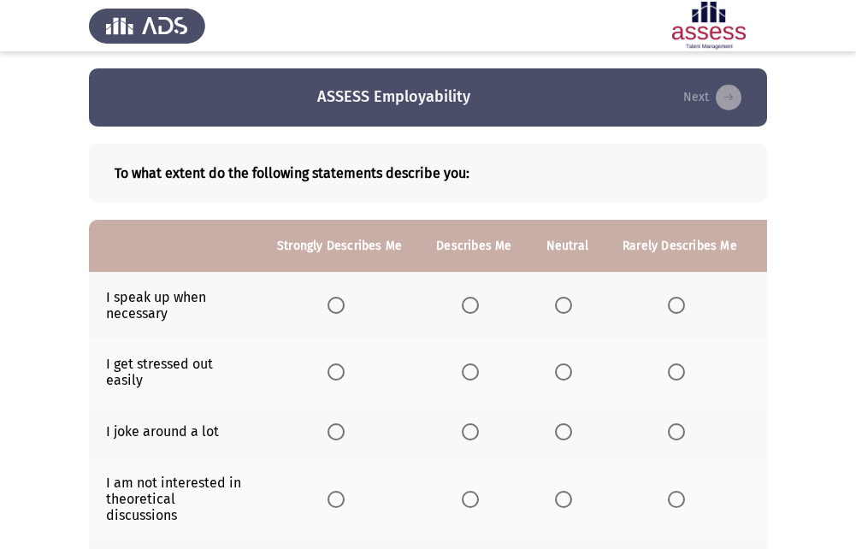
click at [565, 308] on span "Select an option" at bounding box center [563, 305] width 17 height 17
click at [565, 308] on input "Select an option" at bounding box center [563, 305] width 17 height 17
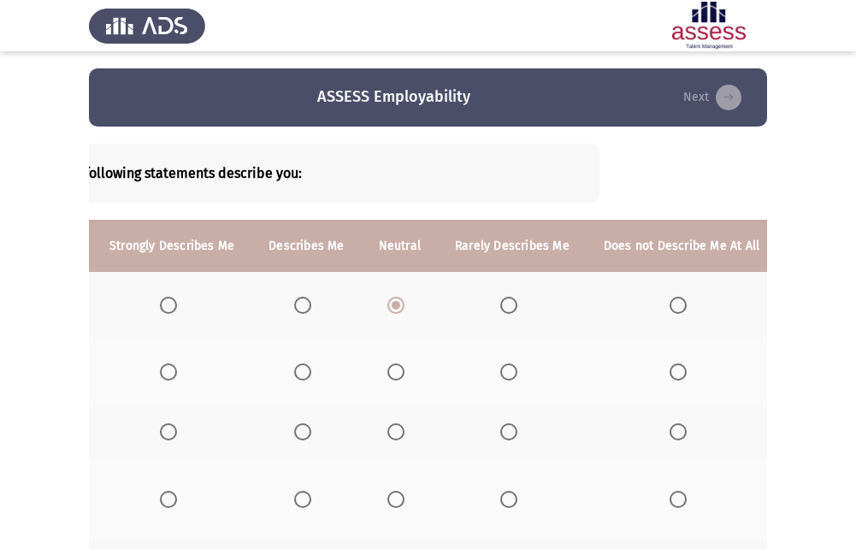
click at [670, 370] on span "Select an option" at bounding box center [678, 372] width 17 height 17
click at [670, 370] on input "Select an option" at bounding box center [678, 372] width 17 height 17
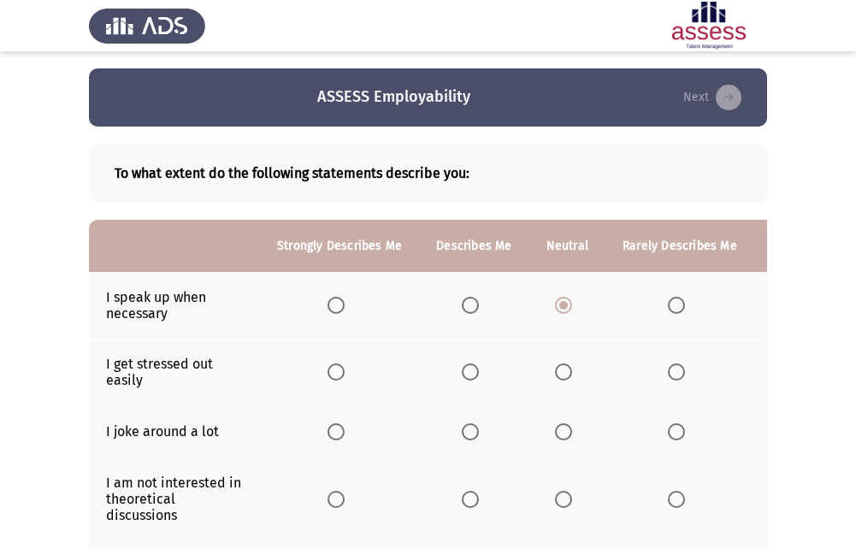
click at [564, 435] on span "Select an option" at bounding box center [563, 431] width 17 height 17
click at [564, 435] on input "Select an option" at bounding box center [563, 431] width 17 height 17
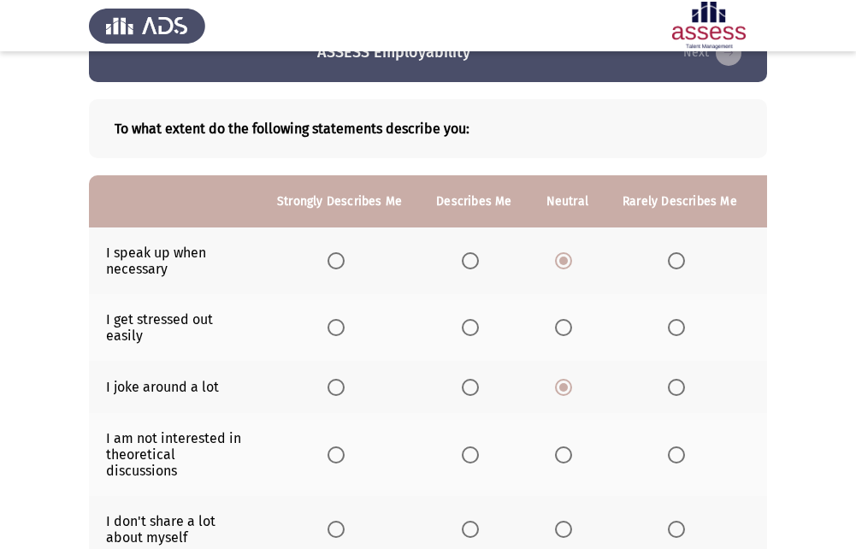
scroll to position [86, 0]
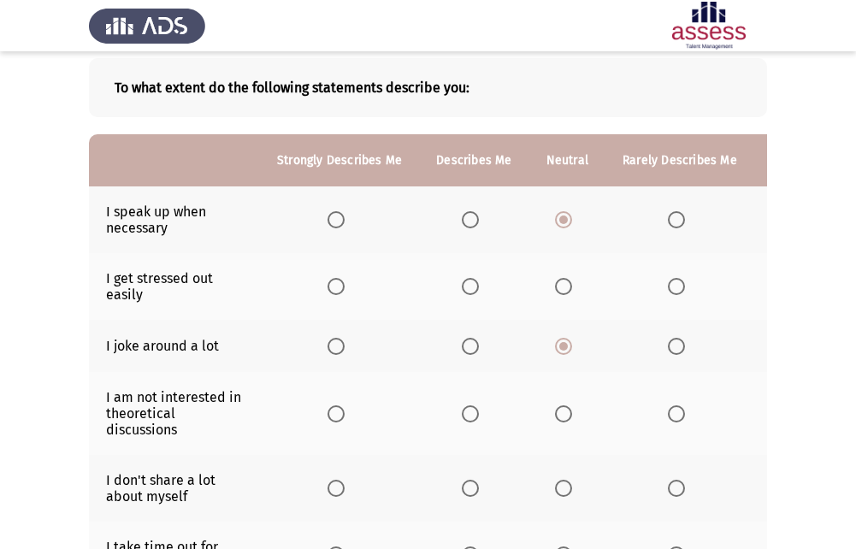
click at [558, 416] on span "Select an option" at bounding box center [563, 413] width 17 height 17
click at [558, 416] on input "Select an option" at bounding box center [563, 413] width 17 height 17
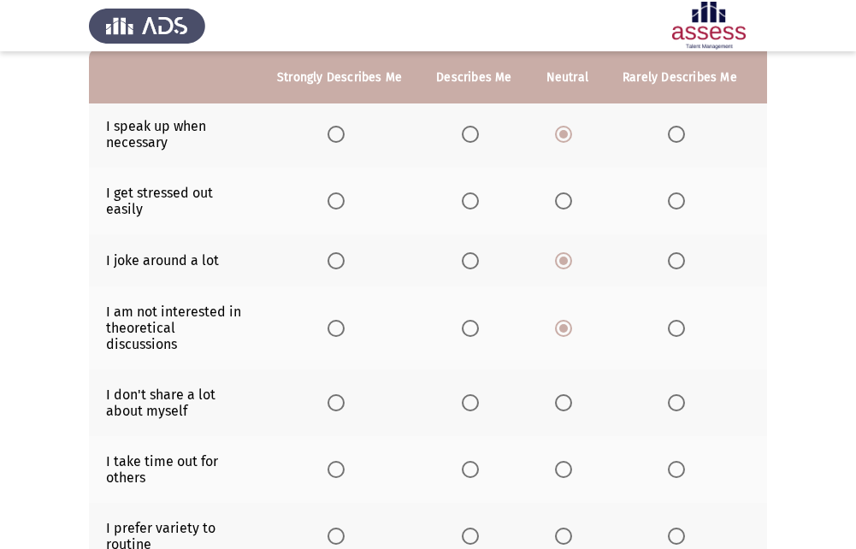
click at [563, 405] on span "Select an option" at bounding box center [563, 402] width 17 height 17
click at [563, 405] on input "Select an option" at bounding box center [563, 402] width 17 height 17
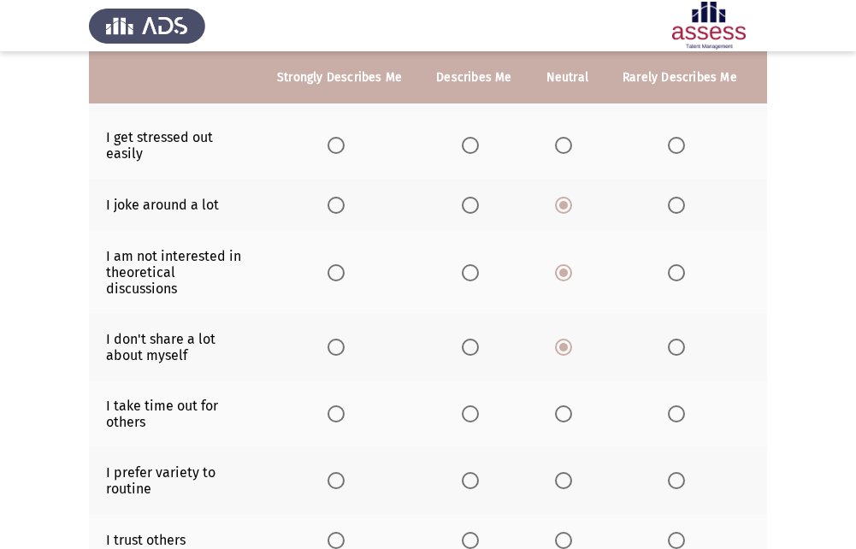
scroll to position [257, 0]
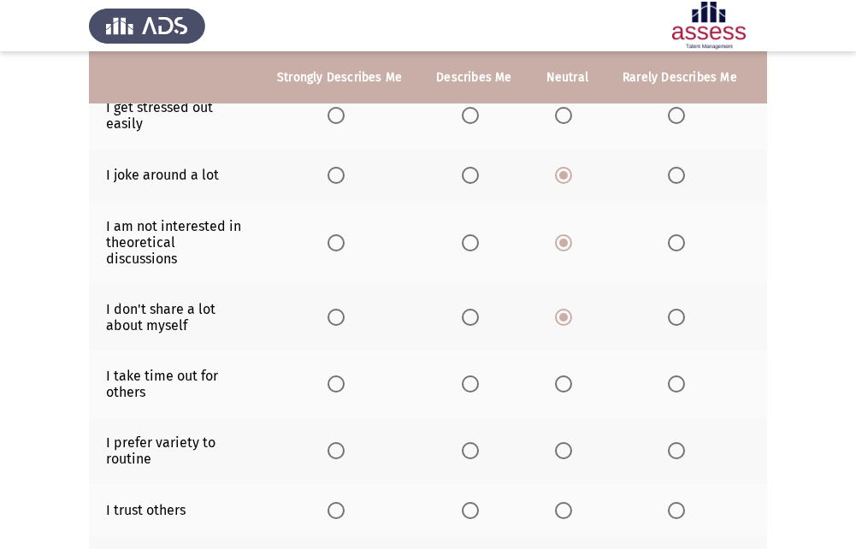
click at [556, 391] on span "Select an option" at bounding box center [563, 384] width 17 height 17
click at [556, 391] on input "Select an option" at bounding box center [563, 384] width 17 height 17
click at [562, 446] on span "Select an option" at bounding box center [563, 450] width 17 height 17
click at [562, 446] on input "Select an option" at bounding box center [563, 450] width 17 height 17
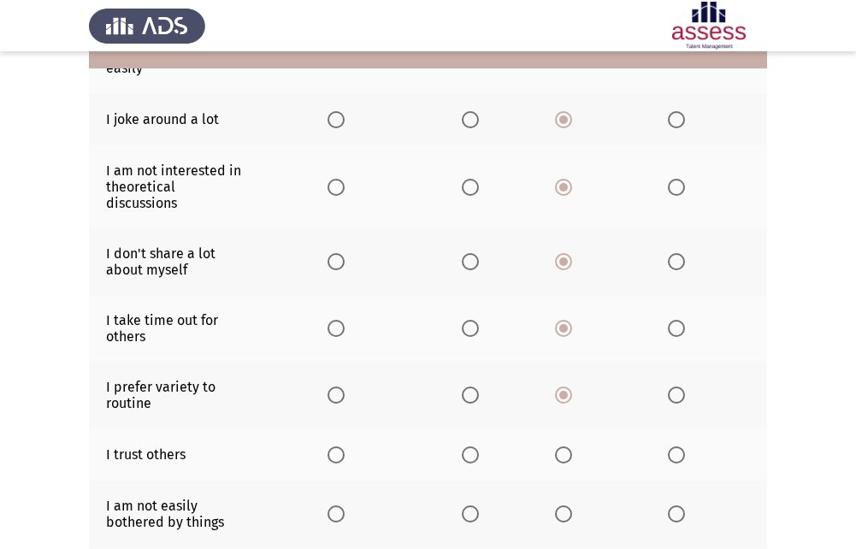
scroll to position [342, 0]
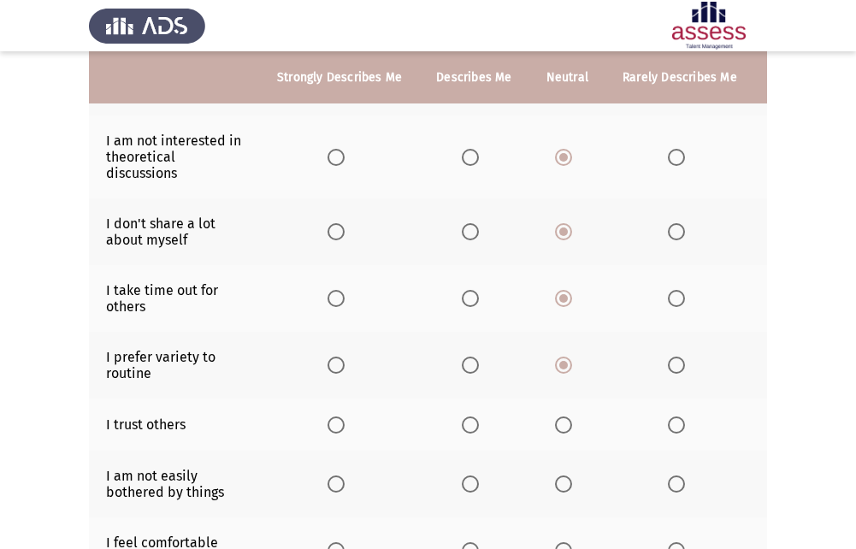
click at [559, 429] on span "Select an option" at bounding box center [563, 425] width 17 height 17
click at [559, 429] on input "Select an option" at bounding box center [563, 425] width 17 height 17
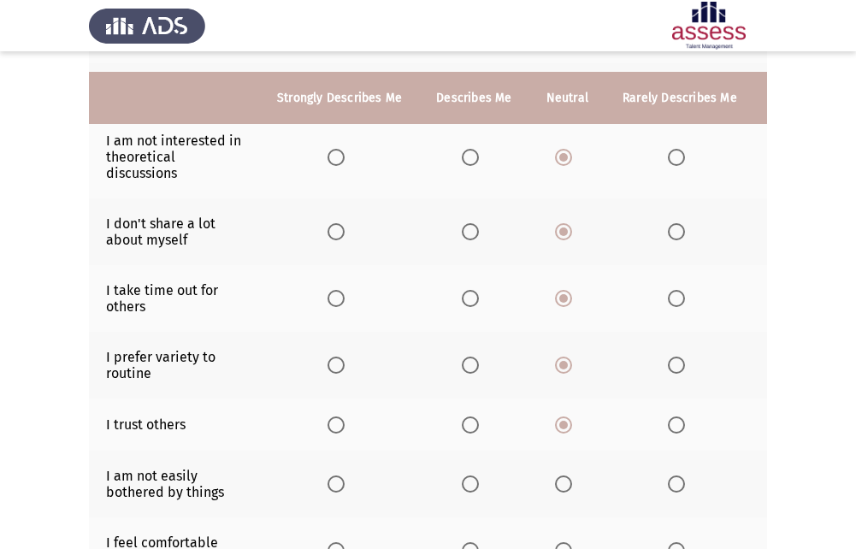
scroll to position [428, 0]
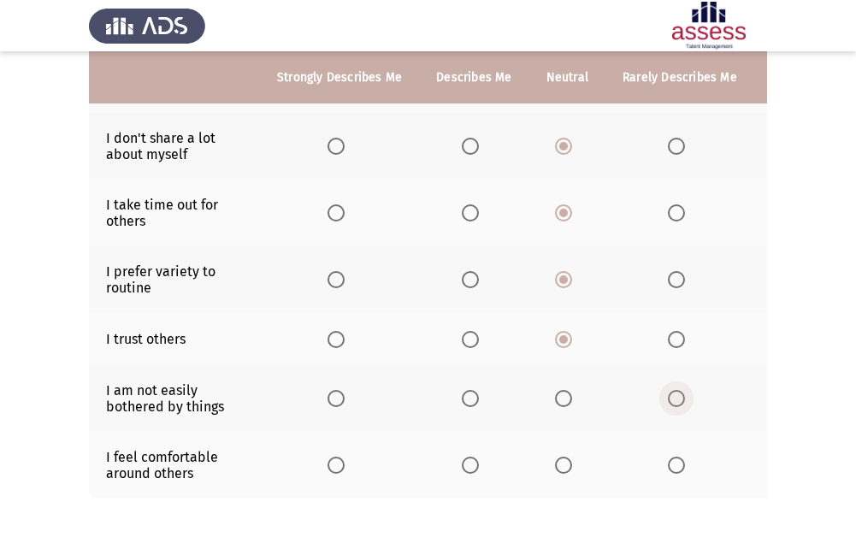
click at [674, 396] on span "Select an option" at bounding box center [676, 398] width 17 height 17
click at [674, 396] on input "Select an option" at bounding box center [676, 398] width 17 height 17
click at [470, 400] on span "Select an option" at bounding box center [470, 398] width 17 height 17
click at [470, 400] on input "Select an option" at bounding box center [470, 398] width 17 height 17
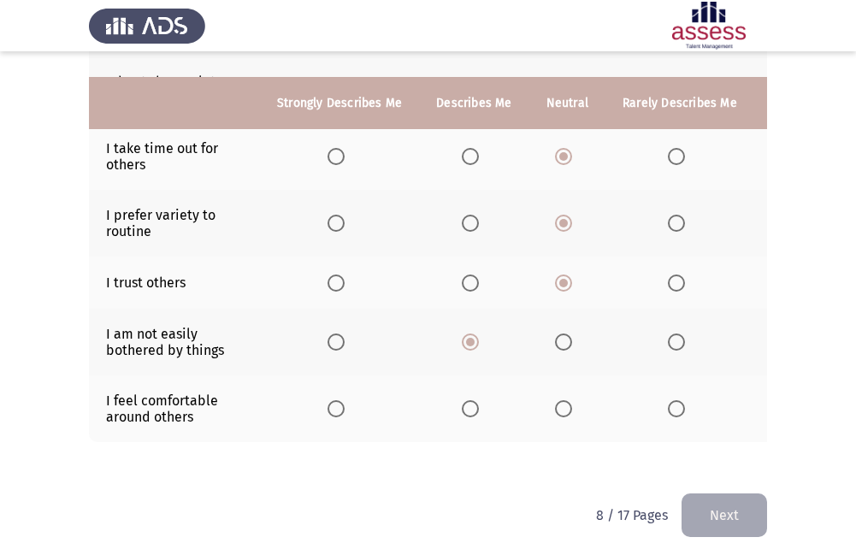
scroll to position [510, 0]
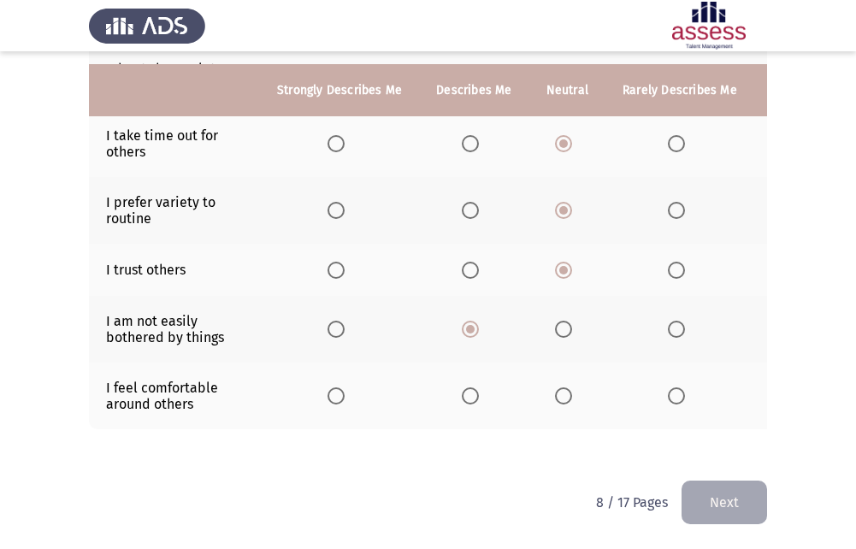
click at [473, 388] on span "Select an option" at bounding box center [470, 396] width 17 height 17
click at [473, 388] on input "Select an option" at bounding box center [470, 396] width 17 height 17
click at [696, 498] on button "Next" at bounding box center [725, 503] width 86 height 44
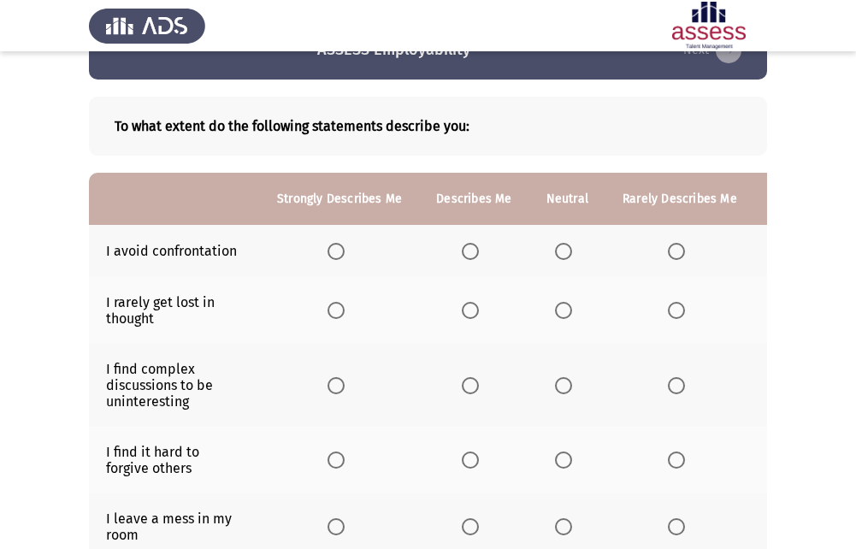
scroll to position [86, 0]
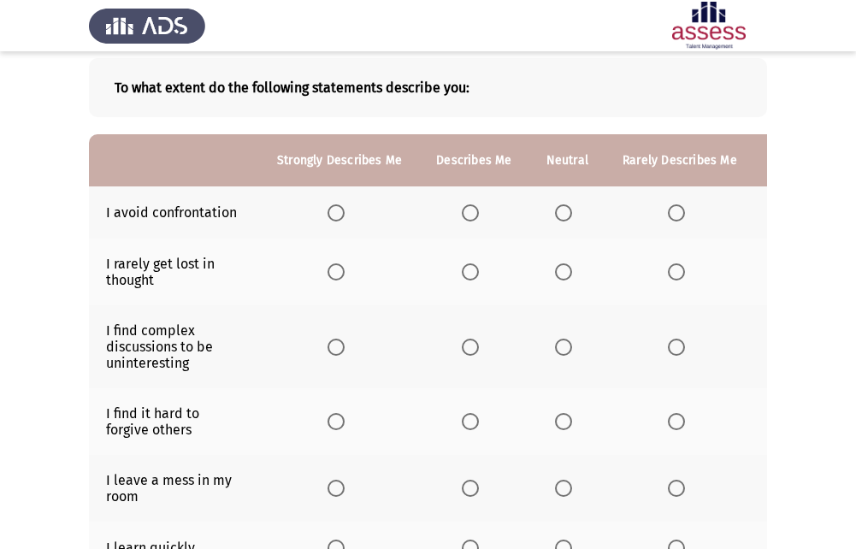
click at [678, 218] on span "Select an option" at bounding box center [676, 212] width 17 height 17
click at [678, 218] on input "Select an option" at bounding box center [676, 212] width 17 height 17
click at [559, 275] on span "Select an option" at bounding box center [563, 271] width 17 height 17
click at [559, 275] on input "Select an option" at bounding box center [563, 271] width 17 height 17
click at [570, 349] on label "Select an option" at bounding box center [567, 347] width 24 height 17
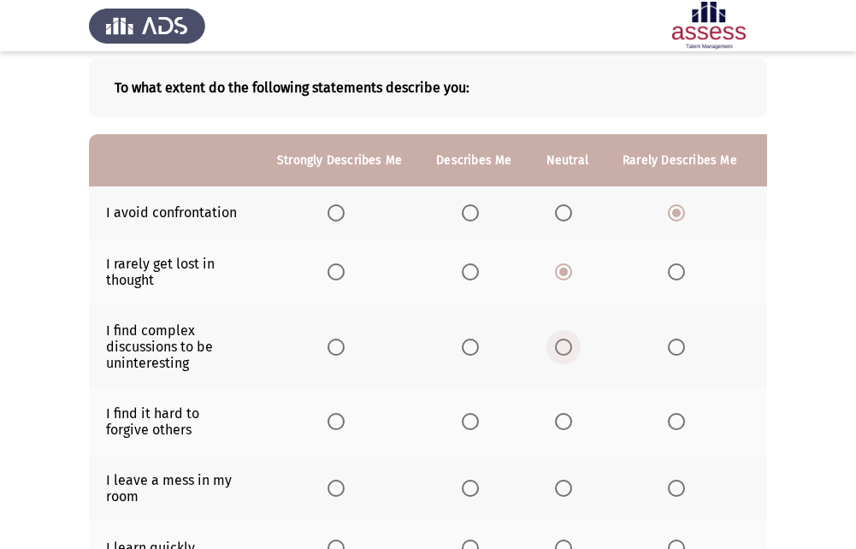
click at [570, 349] on input "Select an option" at bounding box center [563, 347] width 17 height 17
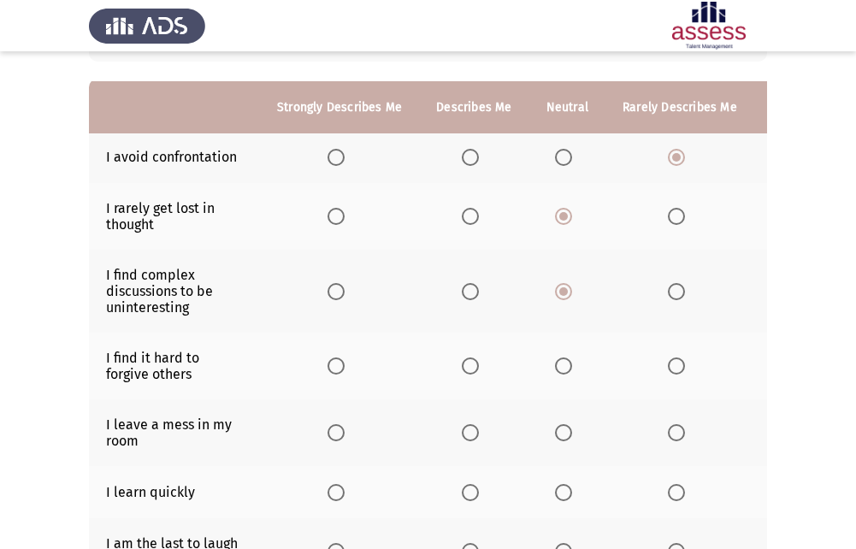
scroll to position [171, 0]
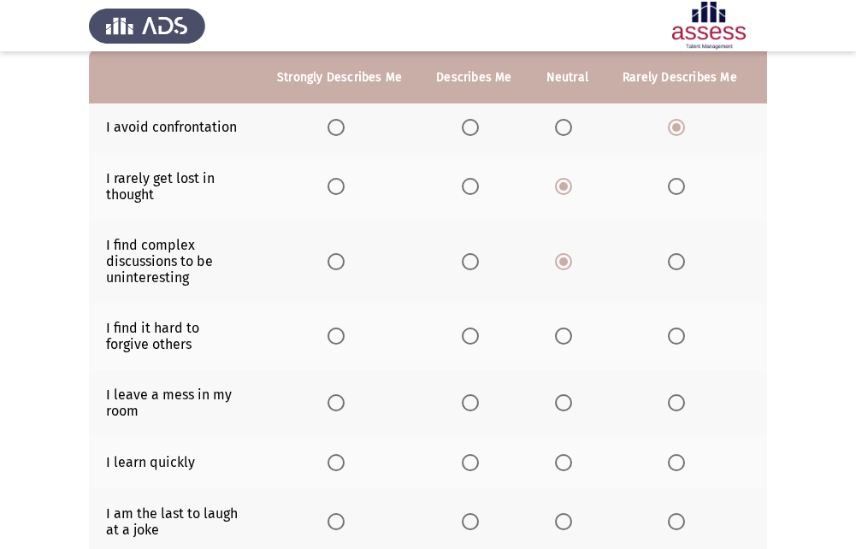
click at [565, 330] on span "Select an option" at bounding box center [563, 336] width 17 height 17
click at [565, 330] on input "Select an option" at bounding box center [563, 336] width 17 height 17
click at [668, 335] on span "Select an option" at bounding box center [676, 336] width 17 height 17
click at [668, 335] on input "Select an option" at bounding box center [676, 336] width 17 height 17
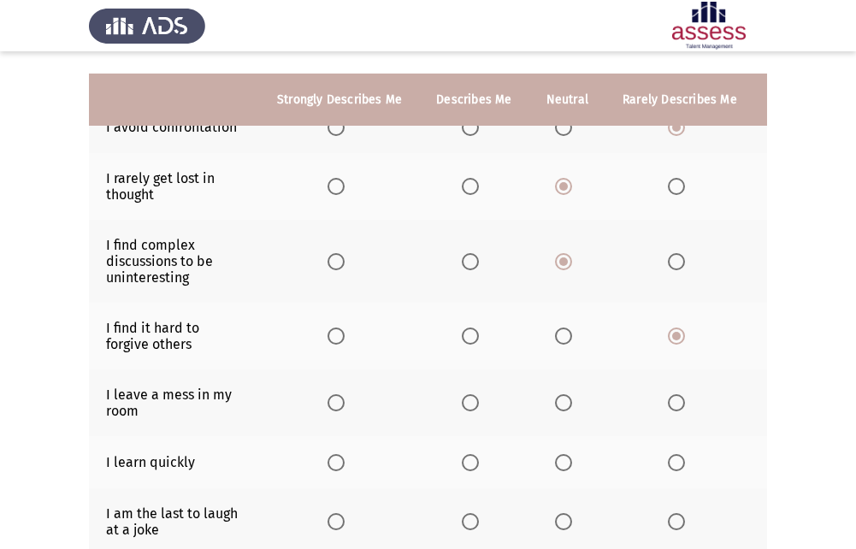
scroll to position [257, 0]
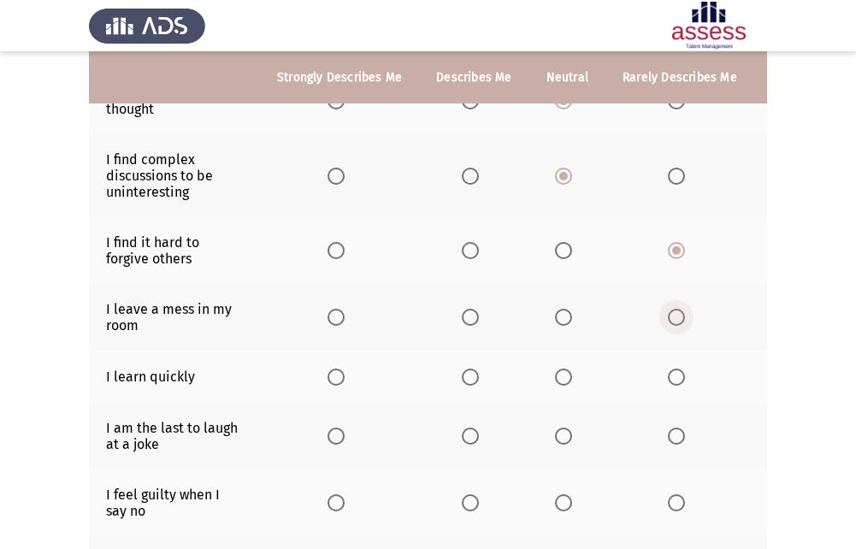
click at [668, 315] on span "Select an option" at bounding box center [676, 317] width 17 height 17
click at [668, 315] on input "Select an option" at bounding box center [676, 317] width 17 height 17
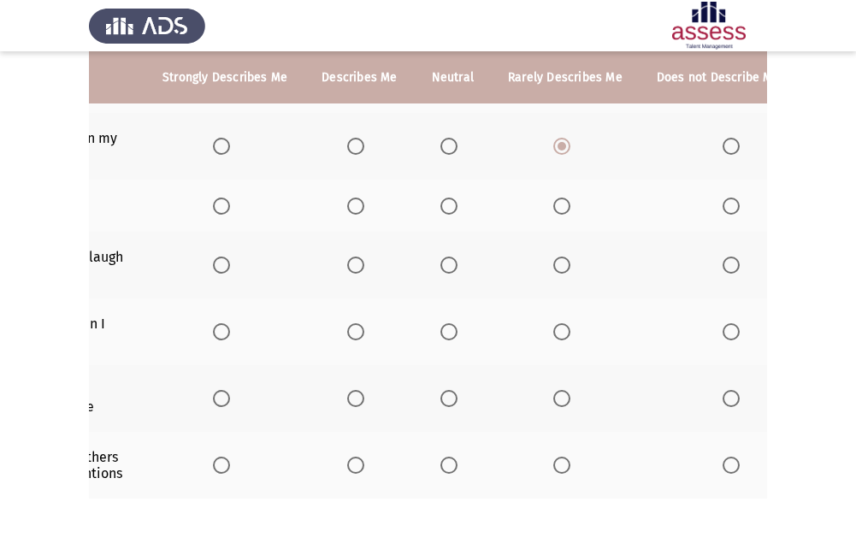
scroll to position [0, 118]
click at [725, 157] on th at bounding box center [731, 146] width 190 height 67
click at [719, 151] on span "Select an option" at bounding box center [727, 146] width 17 height 17
click at [719, 151] on input "Select an option" at bounding box center [727, 146] width 17 height 17
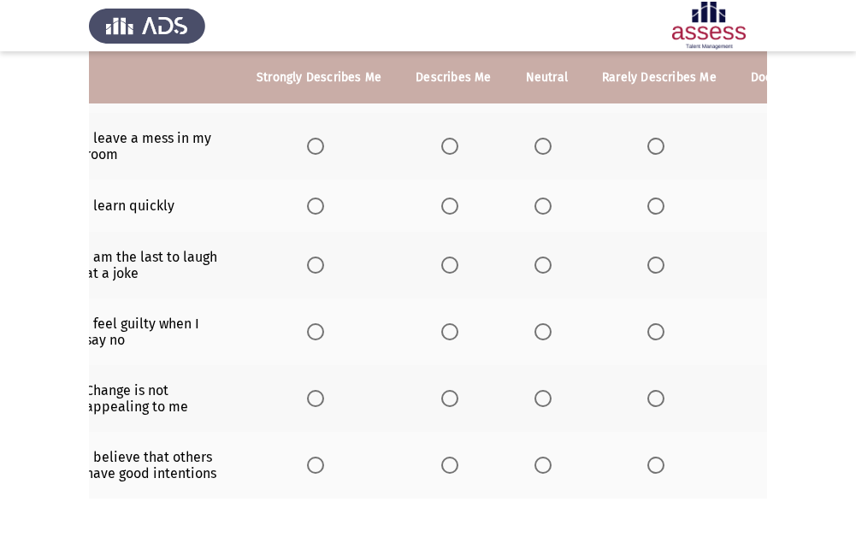
scroll to position [0, 0]
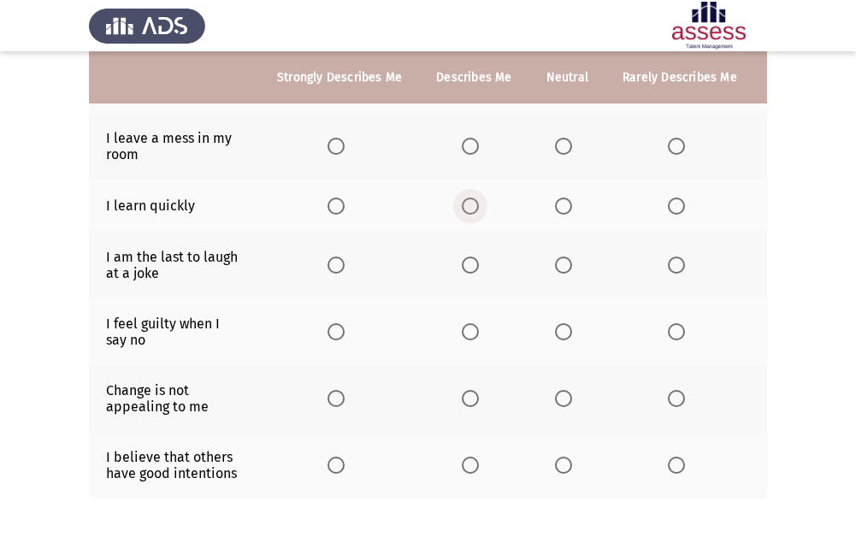
click at [473, 208] on span "Select an option" at bounding box center [470, 206] width 17 height 17
click at [473, 208] on input "Select an option" at bounding box center [470, 206] width 17 height 17
click at [566, 268] on span "Select an option" at bounding box center [563, 265] width 17 height 17
click at [566, 268] on input "Select an option" at bounding box center [563, 265] width 17 height 17
click at [561, 331] on span "Select an option" at bounding box center [563, 331] width 17 height 17
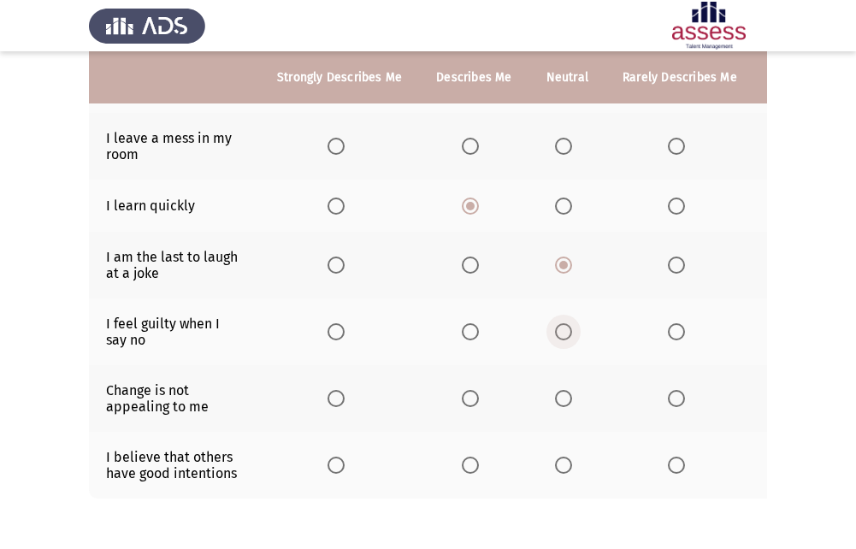
click at [561, 331] on input "Select an option" at bounding box center [563, 331] width 17 height 17
click at [563, 397] on span "Select an option" at bounding box center [563, 398] width 17 height 17
click at [563, 397] on input "Select an option" at bounding box center [563, 398] width 17 height 17
click at [462, 465] on span "Select an option" at bounding box center [470, 465] width 17 height 17
click at [462, 465] on input "Select an option" at bounding box center [470, 465] width 17 height 17
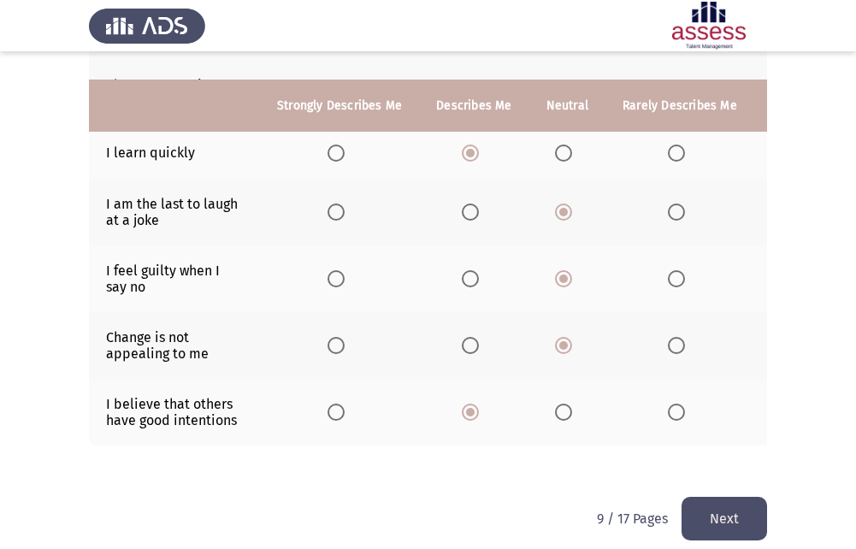
scroll to position [510, 0]
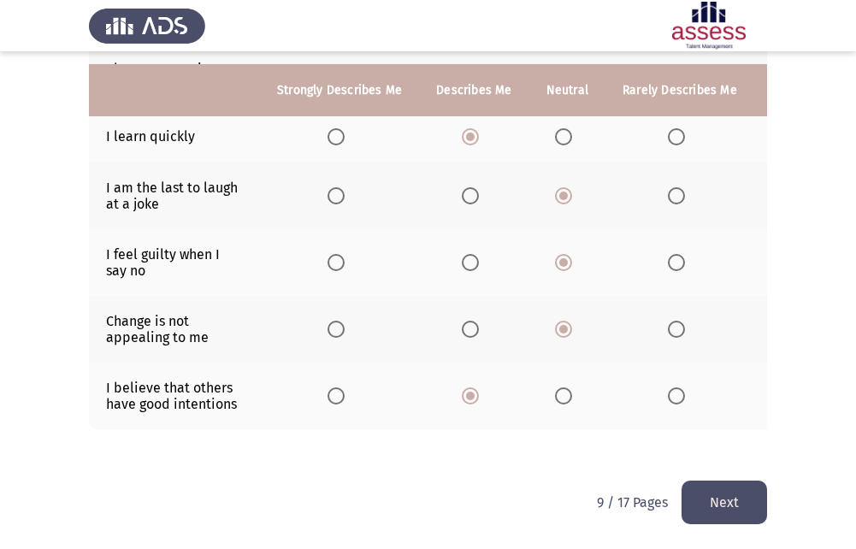
click at [560, 388] on span "Select an option" at bounding box center [563, 396] width 17 height 17
click at [560, 388] on input "Select an option" at bounding box center [563, 396] width 17 height 17
click at [696, 501] on button "Next" at bounding box center [725, 503] width 86 height 44
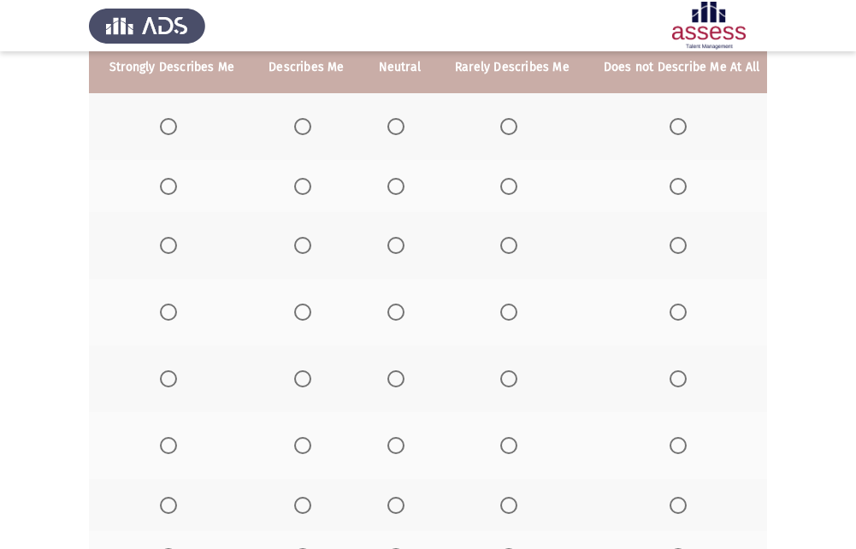
scroll to position [121, 0]
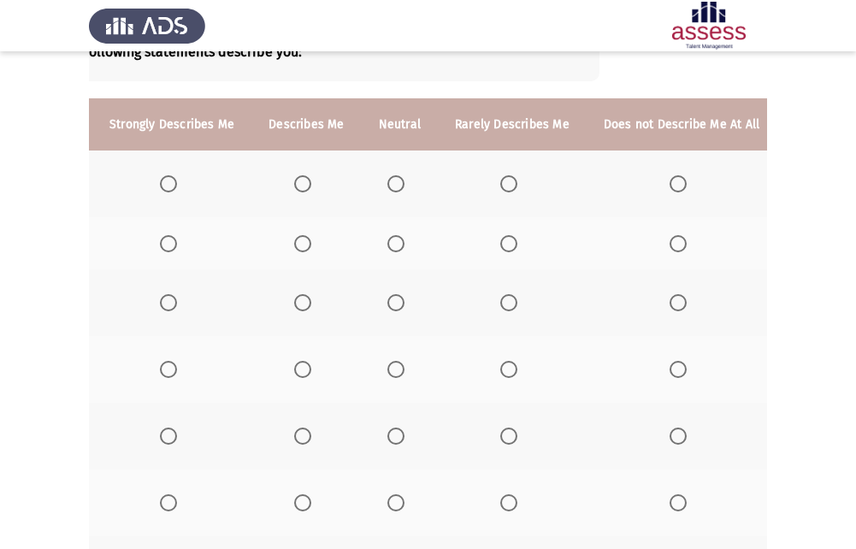
click at [674, 193] on th at bounding box center [682, 184] width 190 height 67
click at [671, 183] on span "Select an option" at bounding box center [678, 183] width 17 height 17
click at [671, 183] on input "Select an option" at bounding box center [678, 183] width 17 height 17
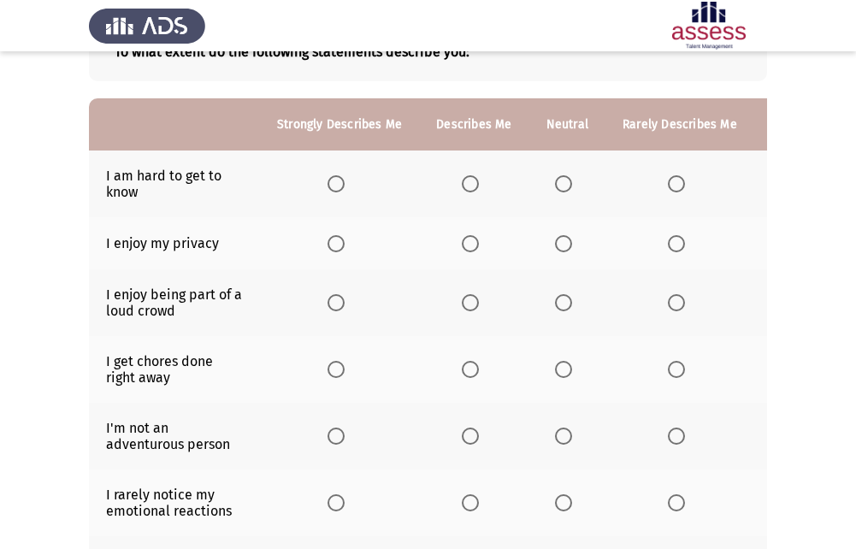
click at [470, 243] on span "Select an option" at bounding box center [470, 243] width 17 height 17
click at [470, 243] on input "Select an option" at bounding box center [470, 243] width 17 height 17
click at [570, 305] on label "Select an option" at bounding box center [567, 302] width 24 height 17
click at [570, 305] on input "Select an option" at bounding box center [563, 302] width 17 height 17
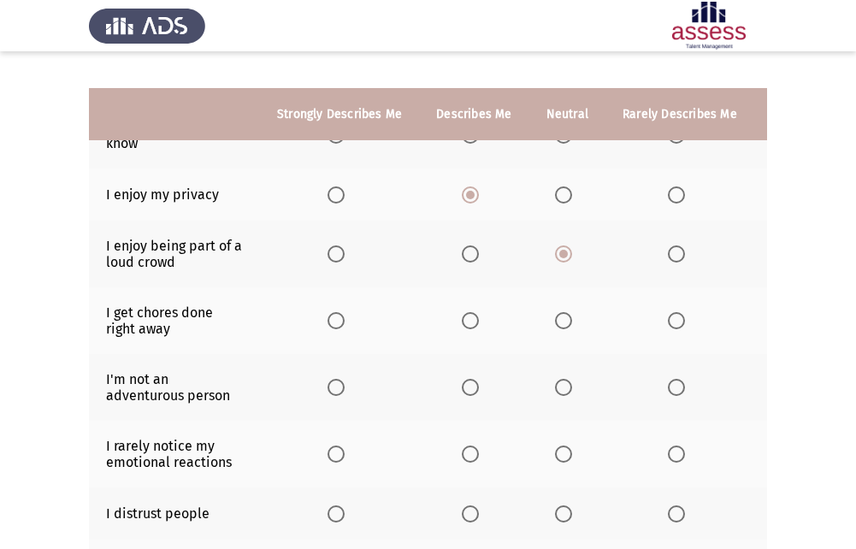
scroll to position [207, 0]
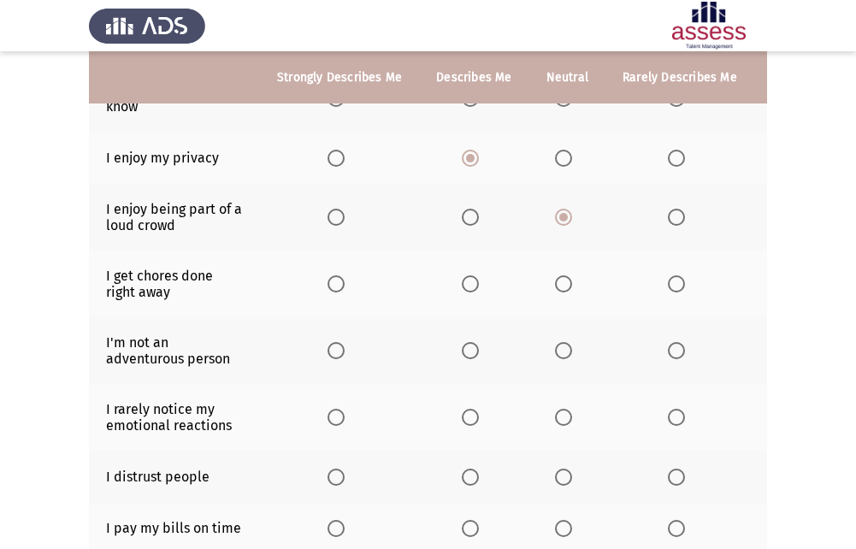
click at [482, 351] on label "Select an option" at bounding box center [474, 350] width 24 height 17
click at [479, 351] on input "Select an option" at bounding box center [470, 350] width 17 height 17
click at [559, 347] on span "Select an option" at bounding box center [563, 350] width 17 height 17
click at [559, 347] on input "Select an option" at bounding box center [563, 350] width 17 height 17
click at [668, 349] on span "Select an option" at bounding box center [676, 350] width 17 height 17
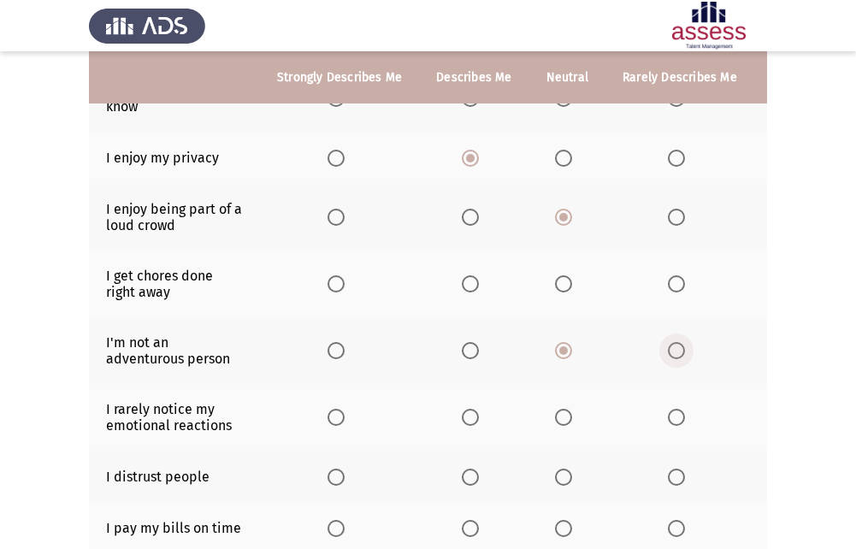
click at [668, 349] on input "Select an option" at bounding box center [676, 350] width 17 height 17
click at [675, 408] on mat-radio-button "Select an option" at bounding box center [680, 417] width 24 height 18
click at [668, 419] on span "Select an option" at bounding box center [676, 417] width 17 height 17
click at [668, 419] on input "Select an option" at bounding box center [676, 417] width 17 height 17
click at [558, 415] on span "Select an option" at bounding box center [563, 417] width 17 height 17
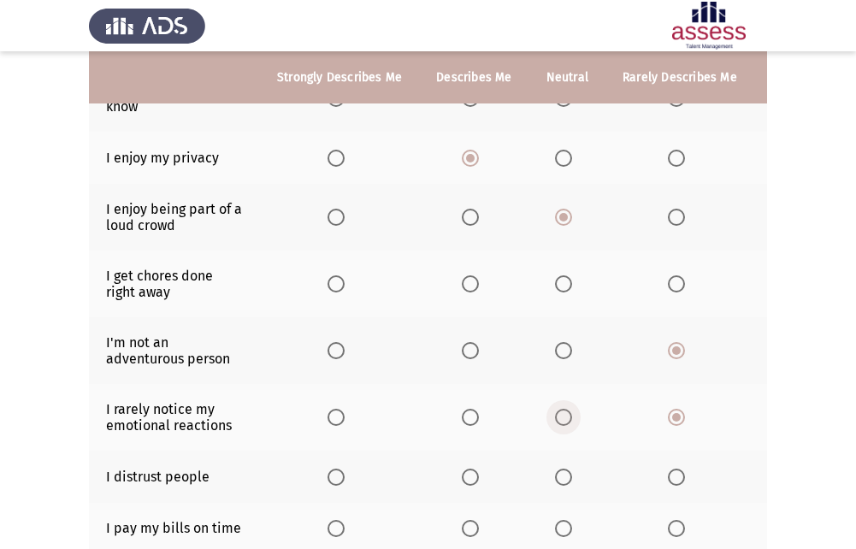
click at [558, 415] on input "Select an option" at bounding box center [563, 417] width 17 height 17
click at [668, 469] on span "Select an option" at bounding box center [676, 477] width 17 height 17
click at [668, 469] on input "Select an option" at bounding box center [676, 477] width 17 height 17
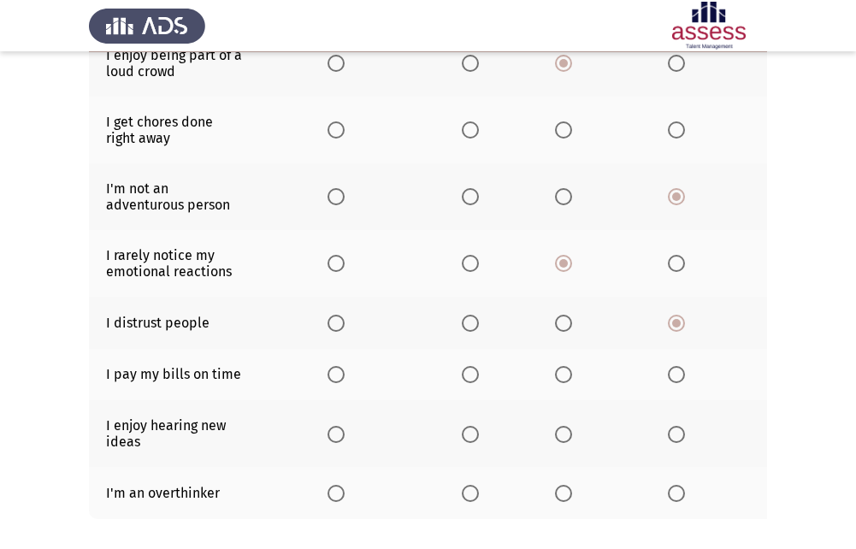
scroll to position [378, 0]
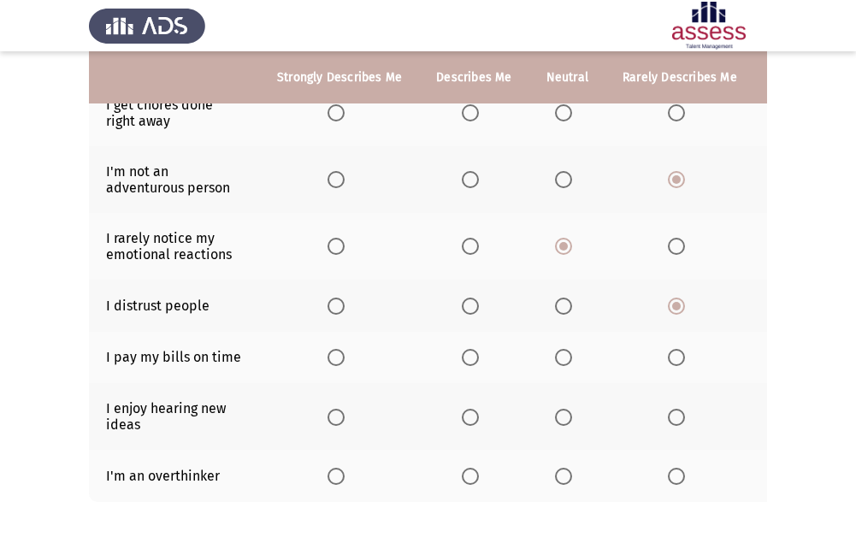
click at [471, 360] on span "Select an option" at bounding box center [470, 357] width 17 height 17
click at [471, 360] on input "Select an option" at bounding box center [470, 357] width 17 height 17
click at [341, 418] on span "Select an option" at bounding box center [336, 417] width 17 height 17
click at [341, 418] on input "Select an option" at bounding box center [336, 417] width 17 height 17
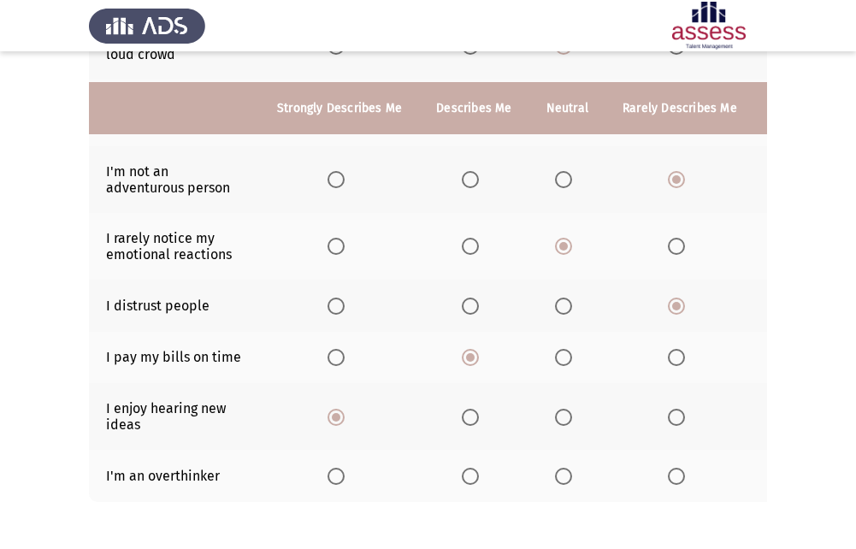
scroll to position [464, 0]
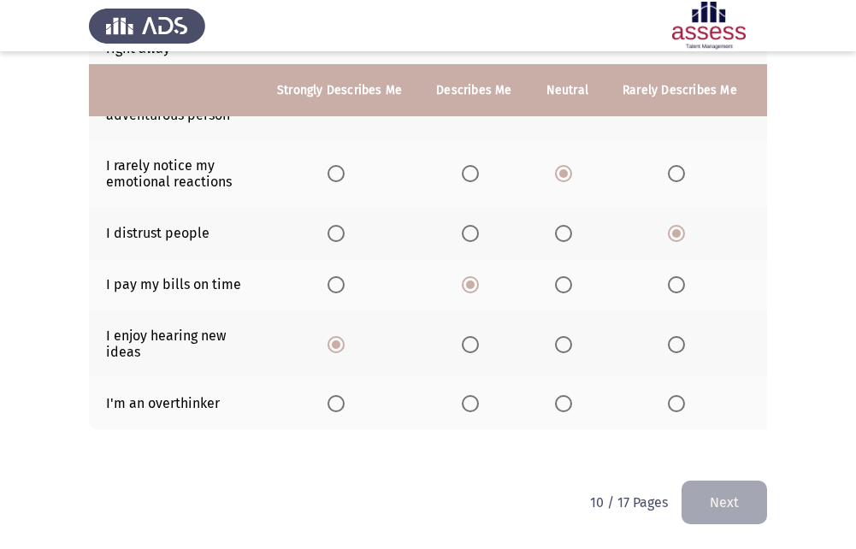
click at [668, 397] on span "Select an option" at bounding box center [676, 403] width 17 height 17
click at [668, 397] on input "Select an option" at bounding box center [676, 403] width 17 height 17
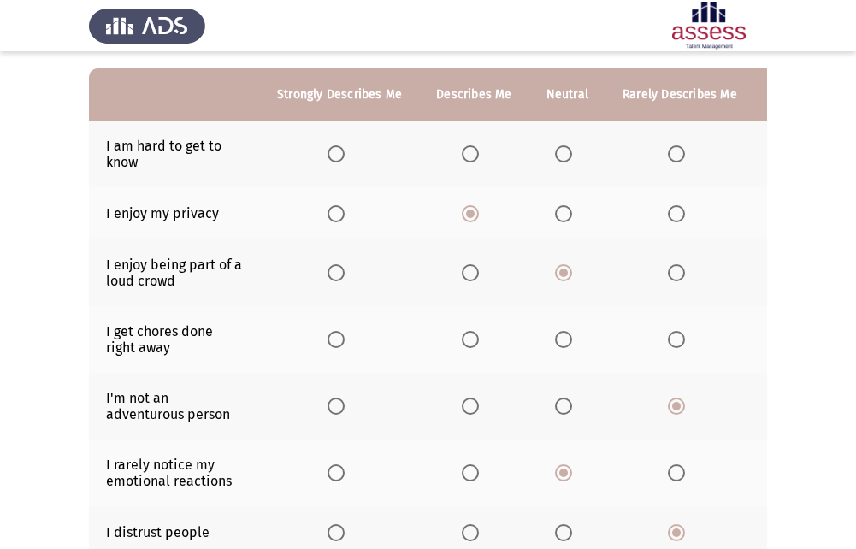
scroll to position [121, 0]
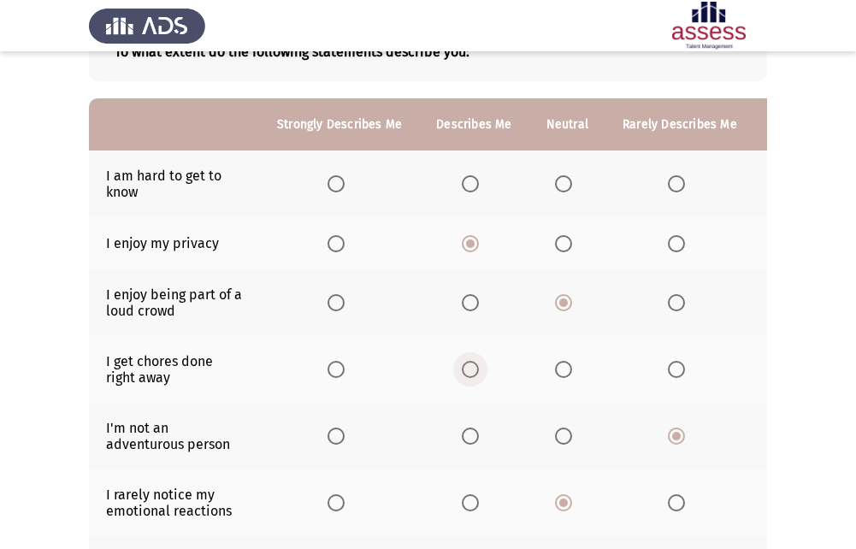
click at [464, 378] on span "Select an option" at bounding box center [470, 369] width 17 height 17
click at [464, 378] on input "Select an option" at bounding box center [470, 369] width 17 height 17
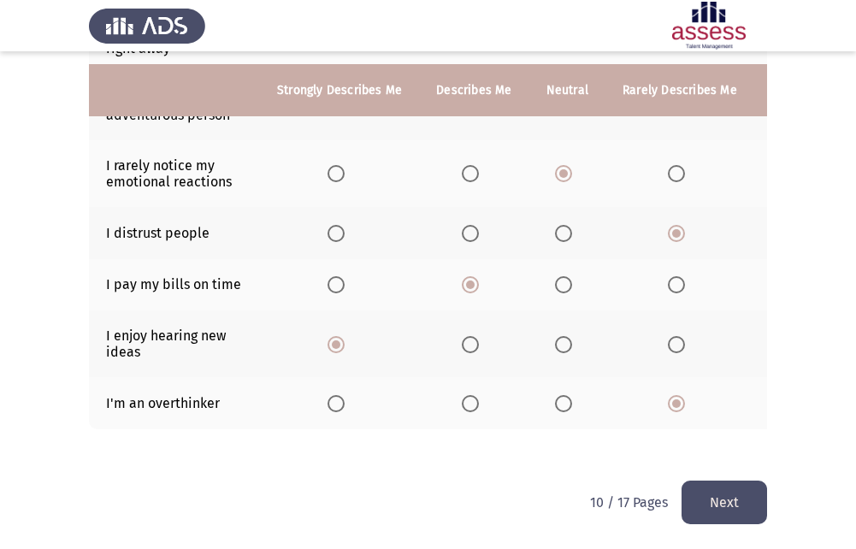
scroll to position [464, 0]
click at [717, 491] on button "Next" at bounding box center [725, 503] width 86 height 44
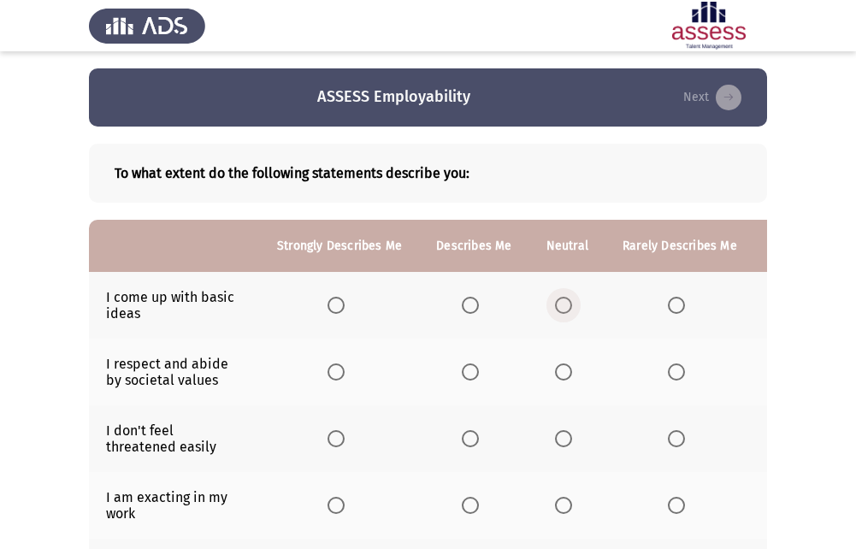
click at [559, 312] on span "Select an option" at bounding box center [563, 305] width 17 height 17
click at [559, 312] on input "Select an option" at bounding box center [563, 305] width 17 height 17
click at [467, 370] on span "Select an option" at bounding box center [470, 372] width 17 height 17
click at [467, 370] on input "Select an option" at bounding box center [470, 372] width 17 height 17
click at [568, 436] on span "Select an option" at bounding box center [563, 438] width 17 height 17
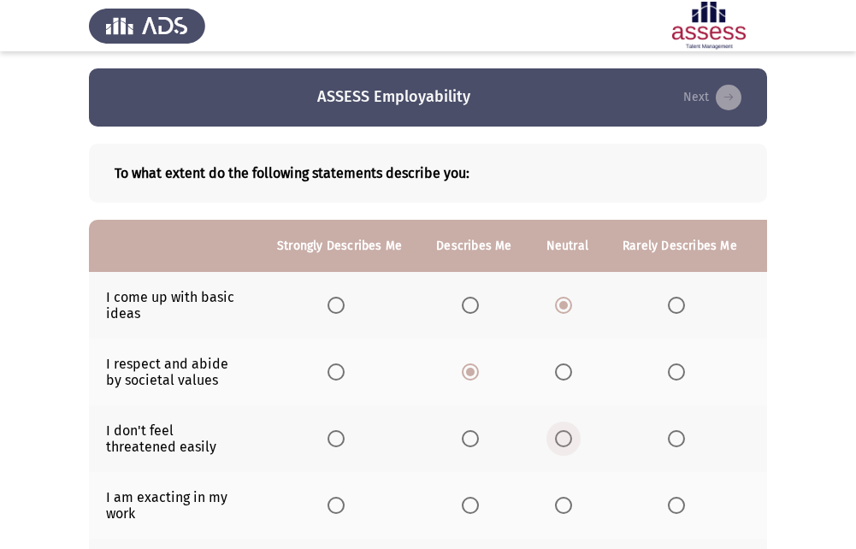
click at [568, 436] on input "Select an option" at bounding box center [563, 438] width 17 height 17
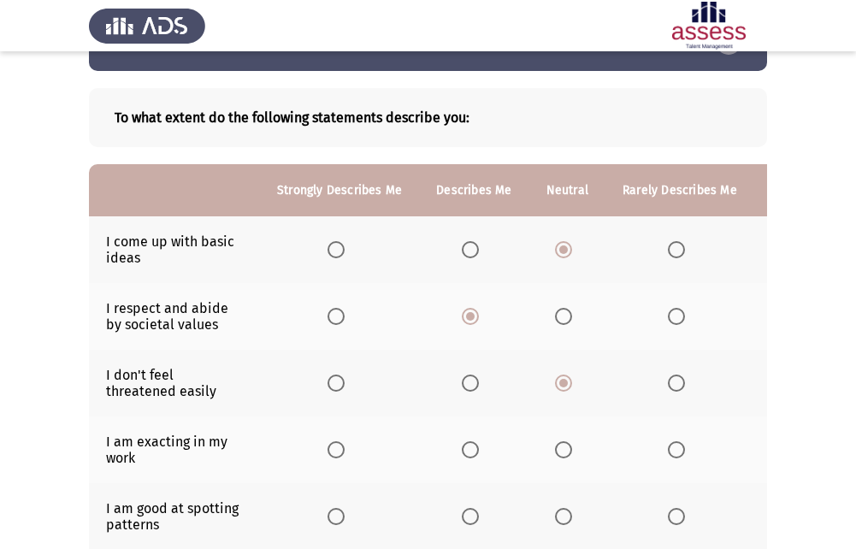
scroll to position [86, 0]
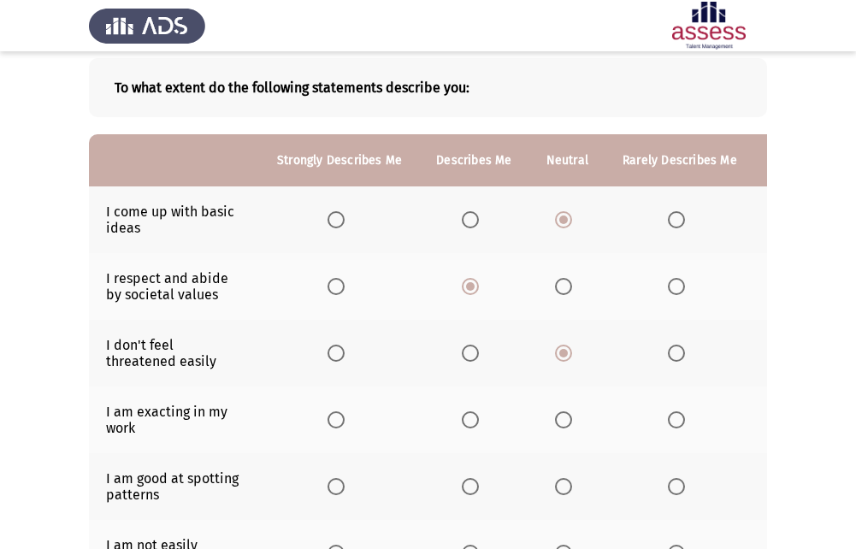
click at [465, 417] on span "Select an option" at bounding box center [470, 419] width 17 height 17
click at [465, 417] on input "Select an option" at bounding box center [470, 419] width 17 height 17
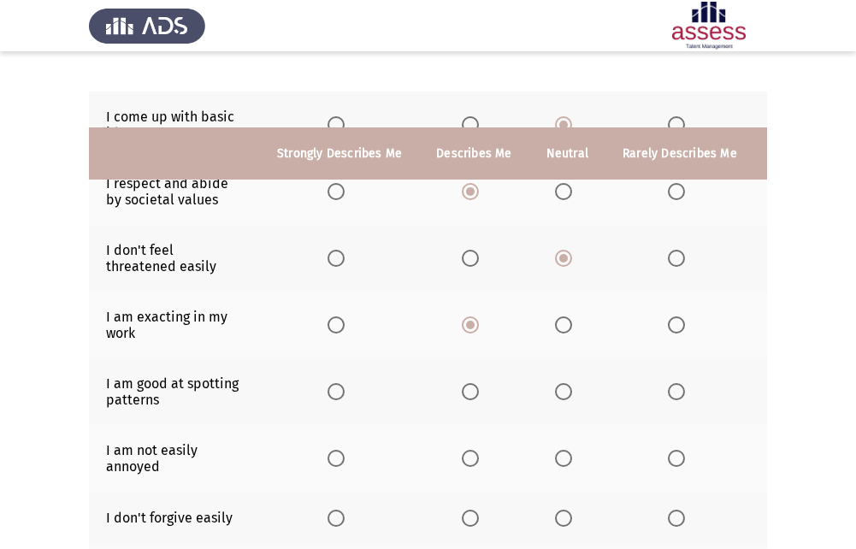
scroll to position [257, 0]
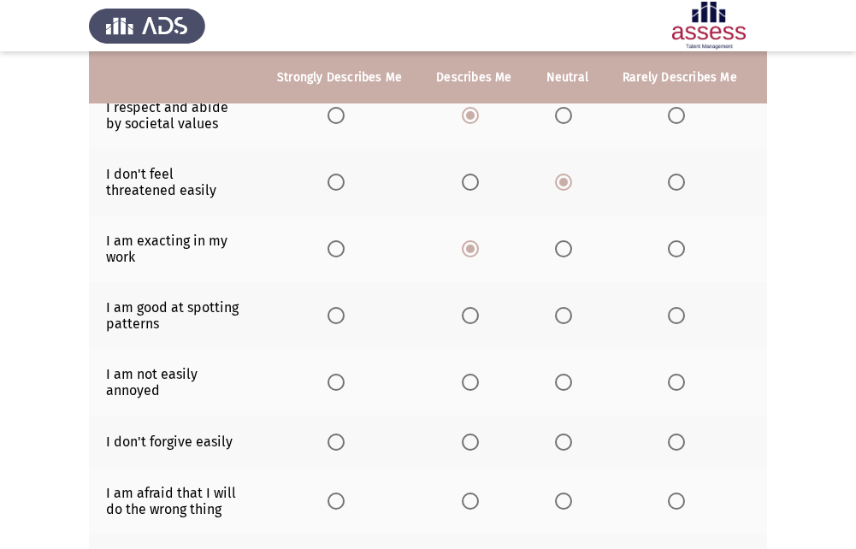
click at [334, 317] on span "Select an option" at bounding box center [336, 315] width 17 height 17
click at [334, 317] on input "Select an option" at bounding box center [336, 315] width 17 height 17
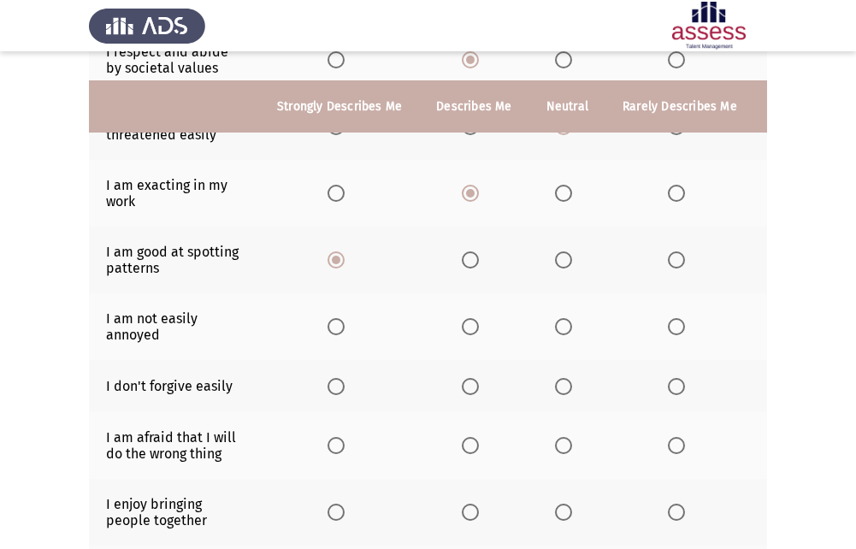
scroll to position [342, 0]
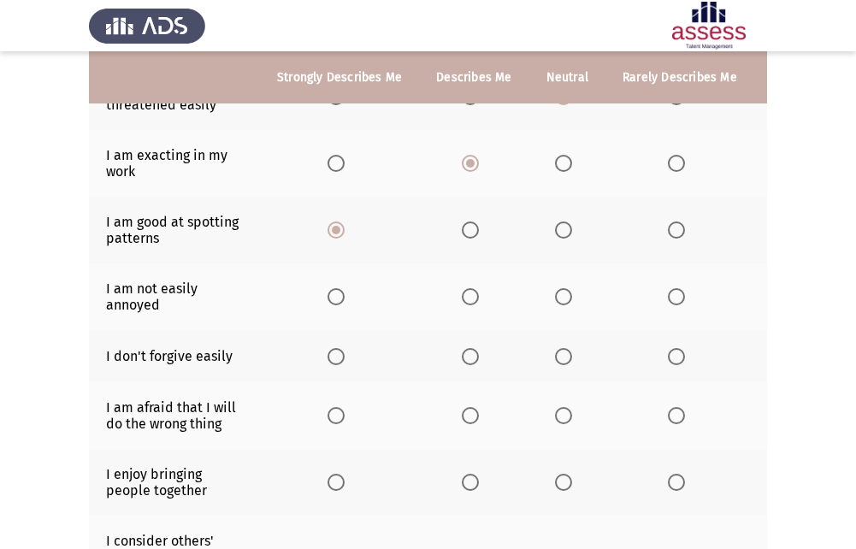
click at [339, 299] on span "Select an option" at bounding box center [336, 296] width 17 height 17
click at [339, 299] on input "Select an option" at bounding box center [336, 296] width 17 height 17
click at [470, 298] on span "Select an option" at bounding box center [470, 296] width 17 height 17
click at [470, 298] on input "Select an option" at bounding box center [470, 296] width 17 height 17
click at [567, 357] on span "Select an option" at bounding box center [563, 356] width 17 height 17
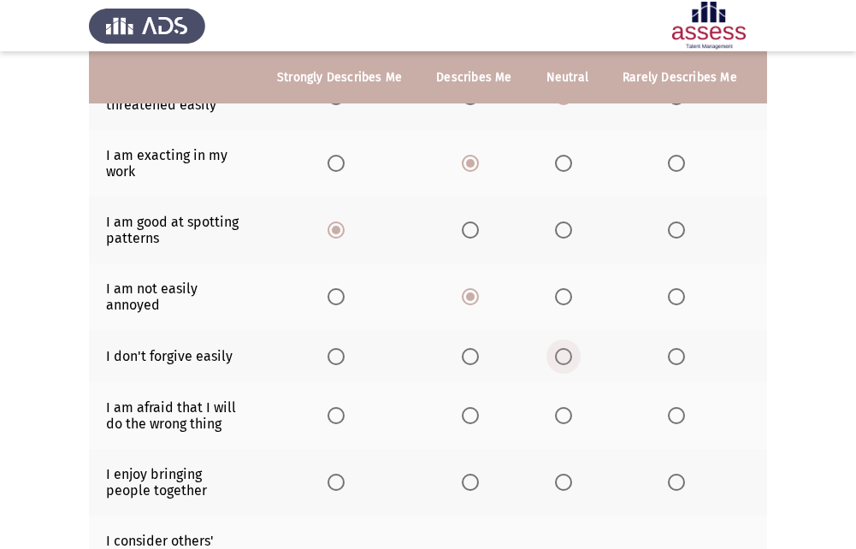
click at [567, 357] on input "Select an option" at bounding box center [563, 356] width 17 height 17
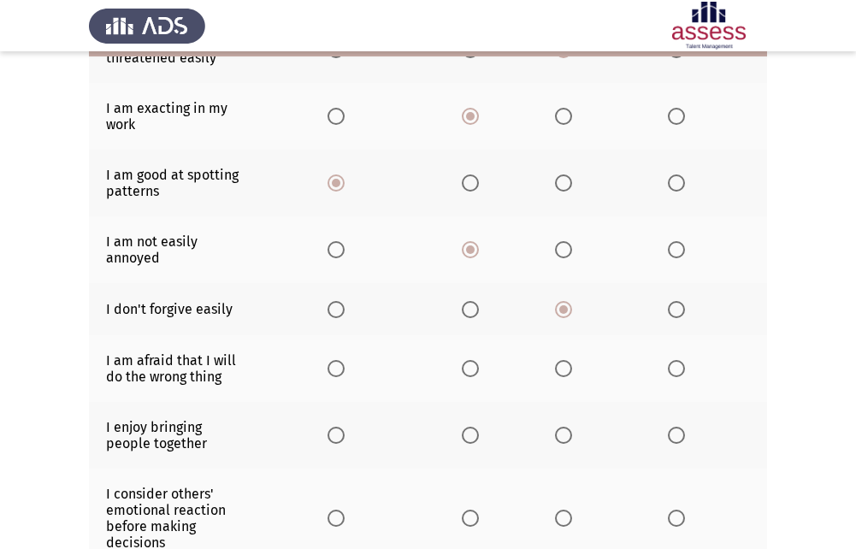
scroll to position [428, 0]
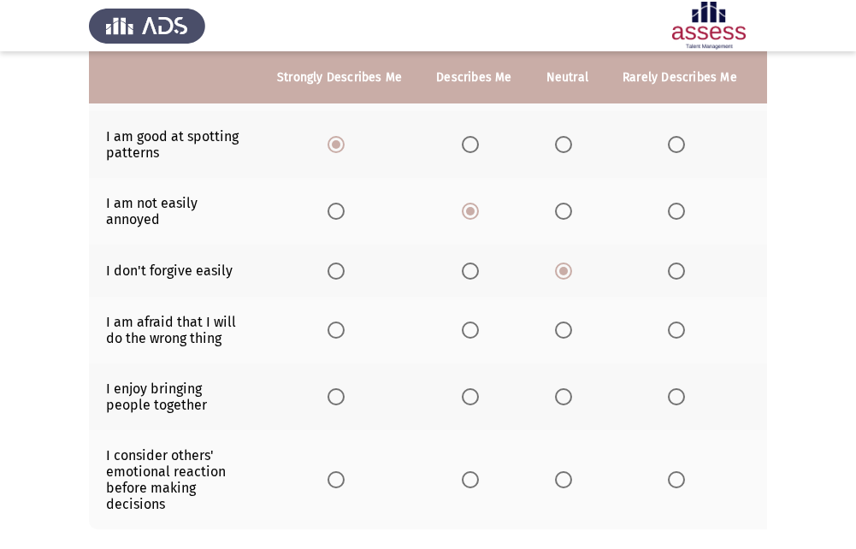
click at [675, 328] on span "Select an option" at bounding box center [676, 330] width 17 height 17
click at [675, 328] on input "Select an option" at bounding box center [676, 330] width 17 height 17
click at [477, 393] on label "Select an option" at bounding box center [474, 396] width 24 height 17
click at [477, 393] on input "Select an option" at bounding box center [470, 396] width 17 height 17
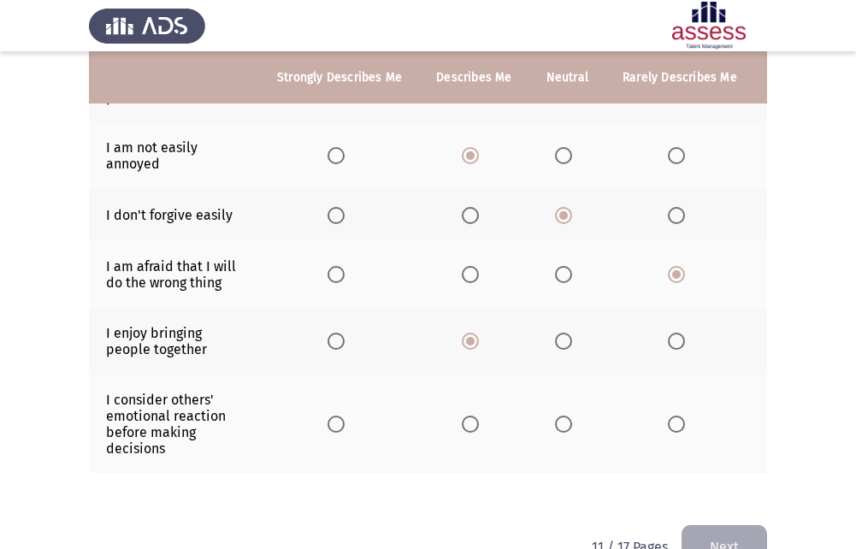
scroll to position [513, 0]
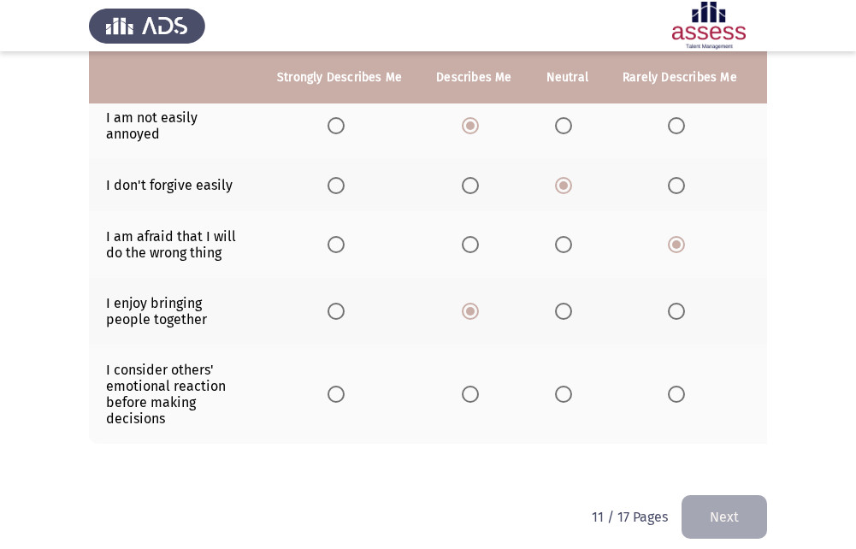
click at [571, 393] on label "Select an option" at bounding box center [567, 394] width 24 height 17
click at [571, 393] on input "Select an option" at bounding box center [563, 394] width 17 height 17
click at [721, 524] on button "Next" at bounding box center [725, 517] width 86 height 44
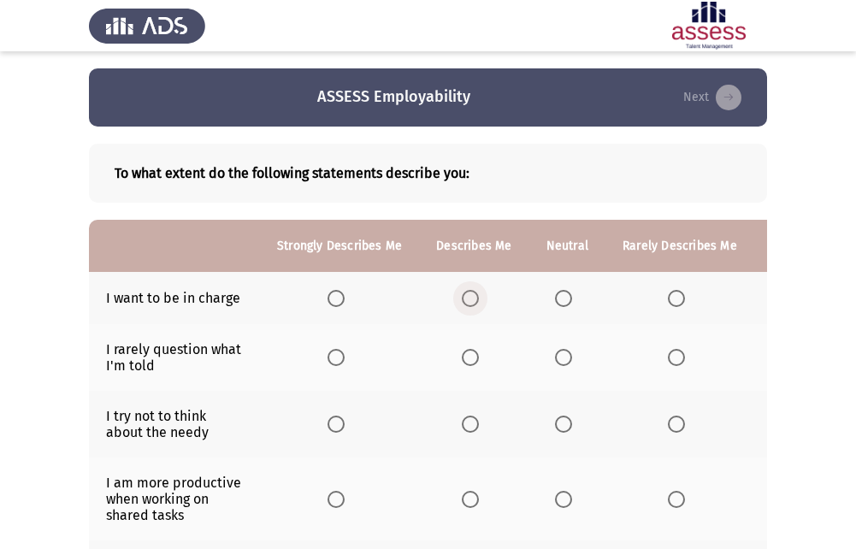
click at [473, 297] on span "Select an option" at bounding box center [470, 298] width 17 height 17
click at [473, 297] on input "Select an option" at bounding box center [470, 298] width 17 height 17
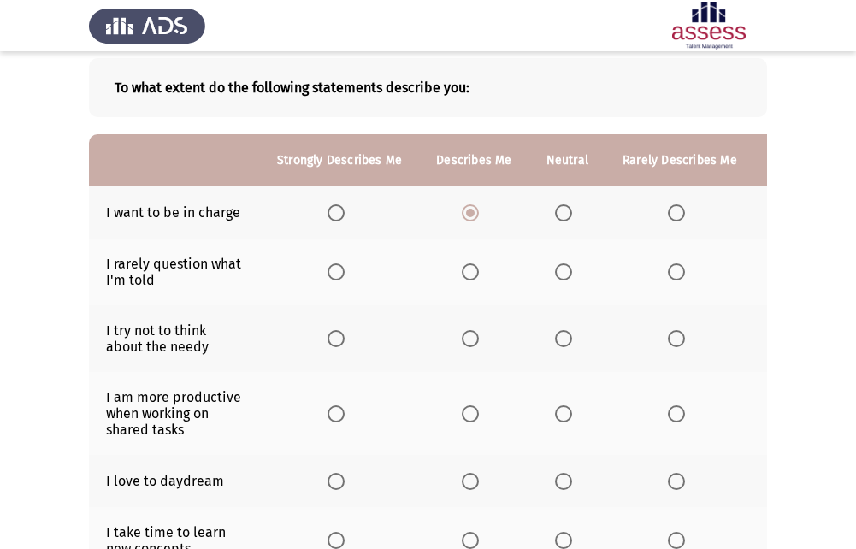
click at [668, 275] on span "Select an option" at bounding box center [676, 271] width 17 height 17
click at [668, 275] on input "Select an option" at bounding box center [676, 271] width 17 height 17
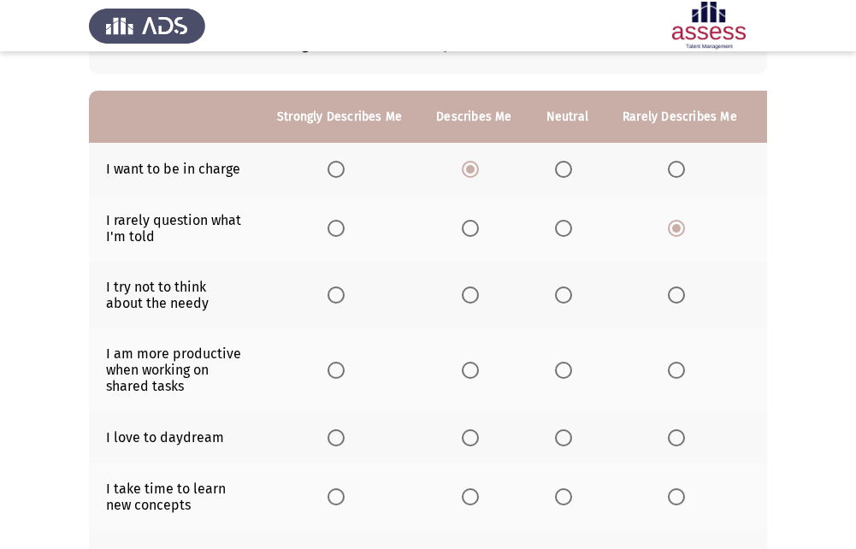
scroll to position [171, 0]
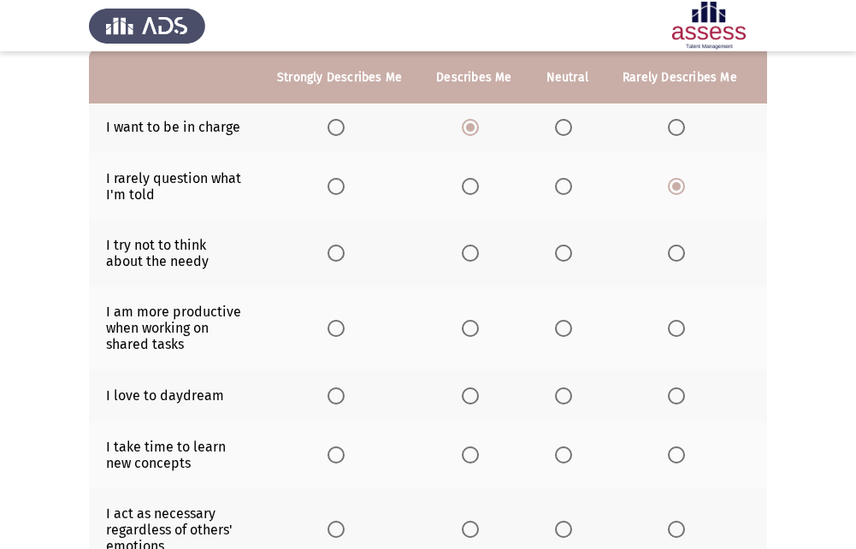
drag, startPoint x: 208, startPoint y: 263, endPoint x: 182, endPoint y: 263, distance: 25.7
click at [182, 263] on td "I try not to think about the needy" at bounding box center [174, 253] width 171 height 67
click at [569, 249] on label "Select an option" at bounding box center [567, 253] width 24 height 17
click at [569, 249] on input "Select an option" at bounding box center [563, 253] width 17 height 17
click at [480, 330] on label "Select an option" at bounding box center [474, 328] width 24 height 17
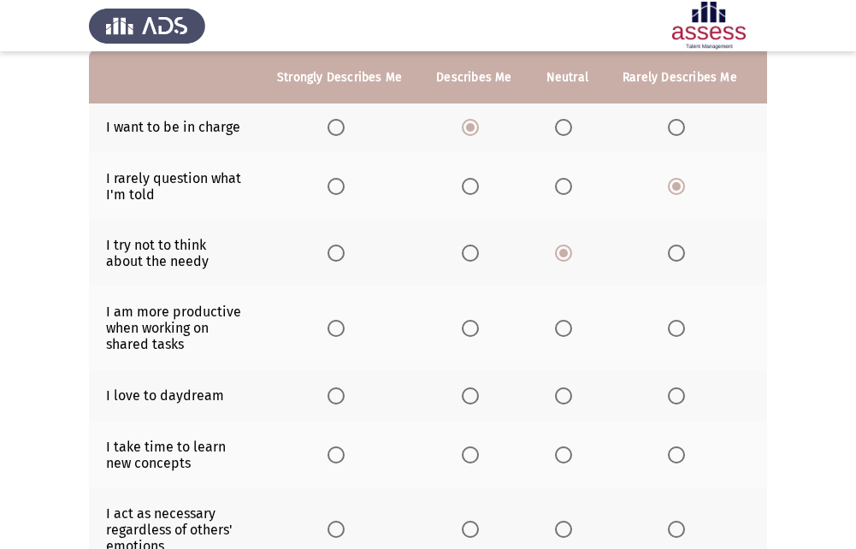
click at [479, 330] on input "Select an option" at bounding box center [470, 328] width 17 height 17
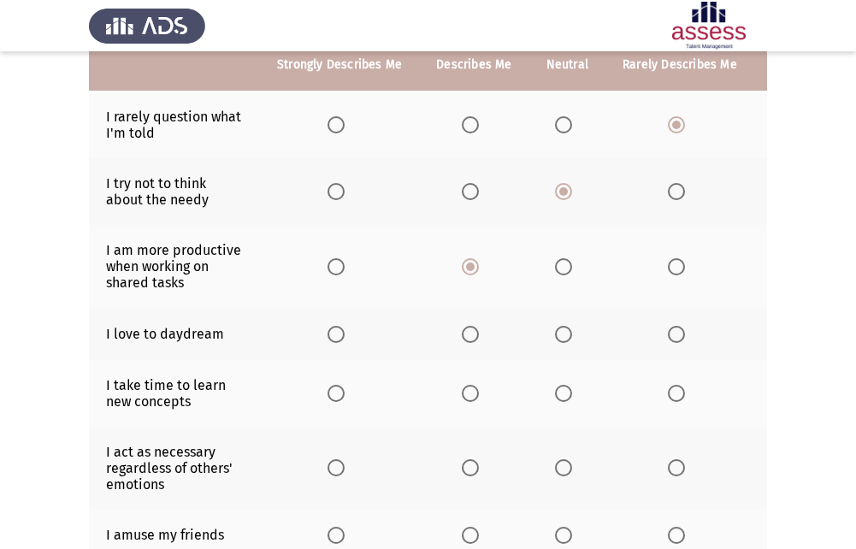
scroll to position [257, 0]
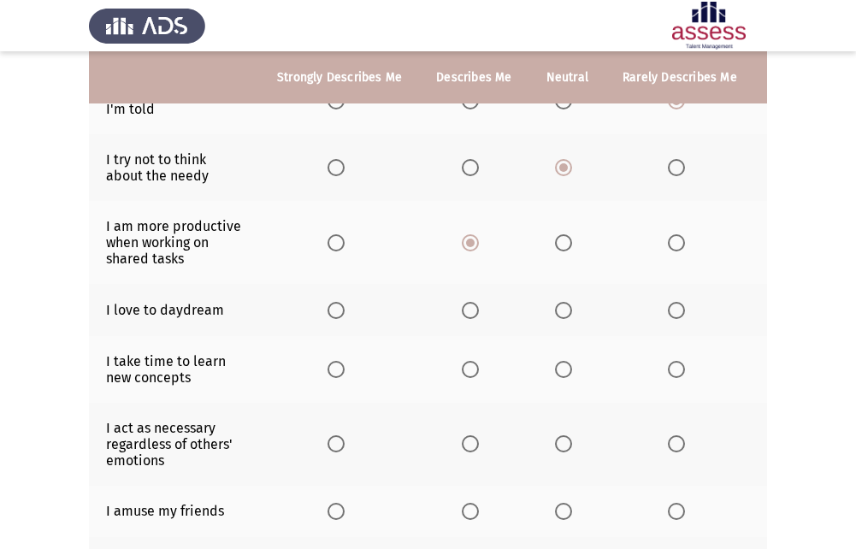
click at [563, 311] on span "Select an option" at bounding box center [563, 310] width 17 height 17
click at [563, 311] on input "Select an option" at bounding box center [563, 310] width 17 height 17
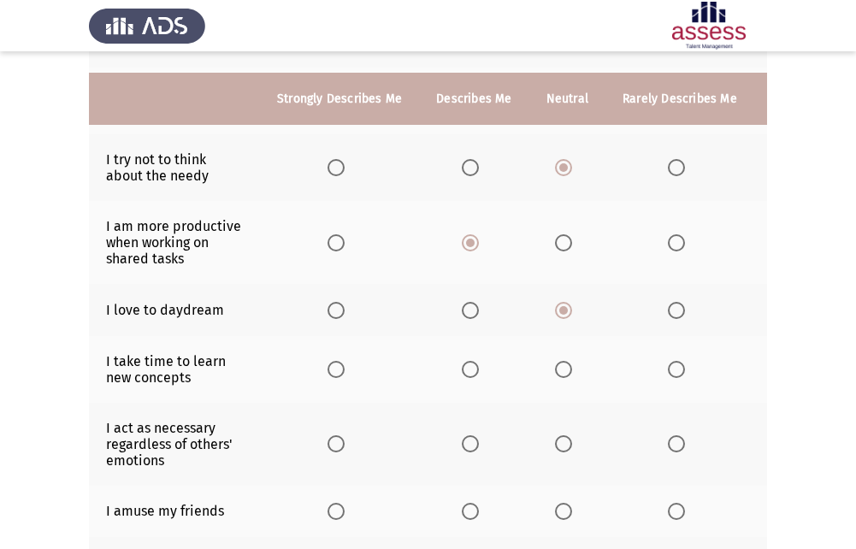
scroll to position [342, 0]
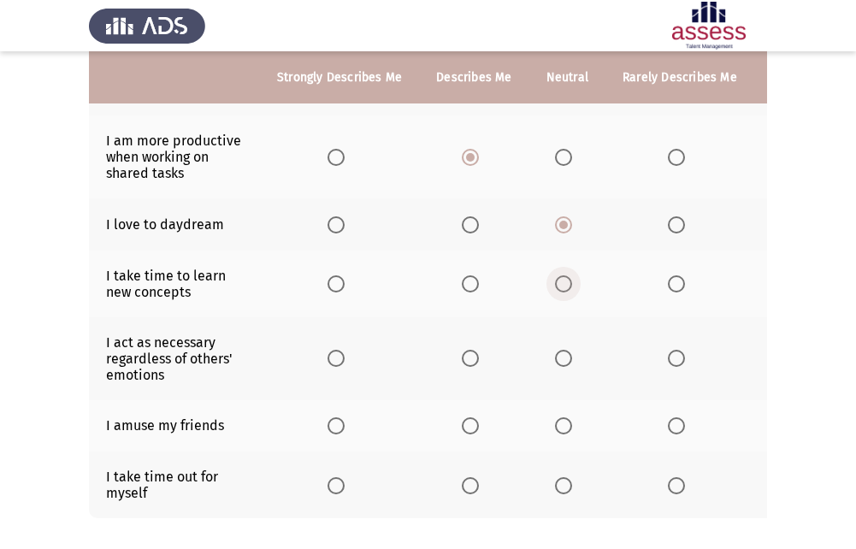
click at [561, 292] on span "Select an option" at bounding box center [563, 283] width 17 height 17
click at [561, 292] on input "Select an option" at bounding box center [563, 283] width 17 height 17
click at [679, 286] on span "Select an option" at bounding box center [676, 283] width 17 height 17
click at [679, 286] on input "Select an option" at bounding box center [676, 283] width 17 height 17
click at [676, 362] on span "Select an option" at bounding box center [676, 358] width 17 height 17
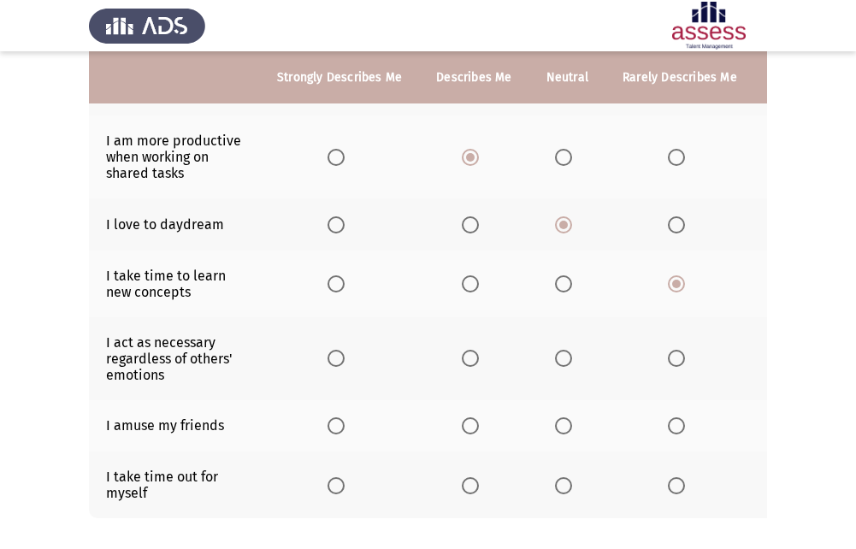
click at [676, 362] on input "Select an option" at bounding box center [676, 358] width 17 height 17
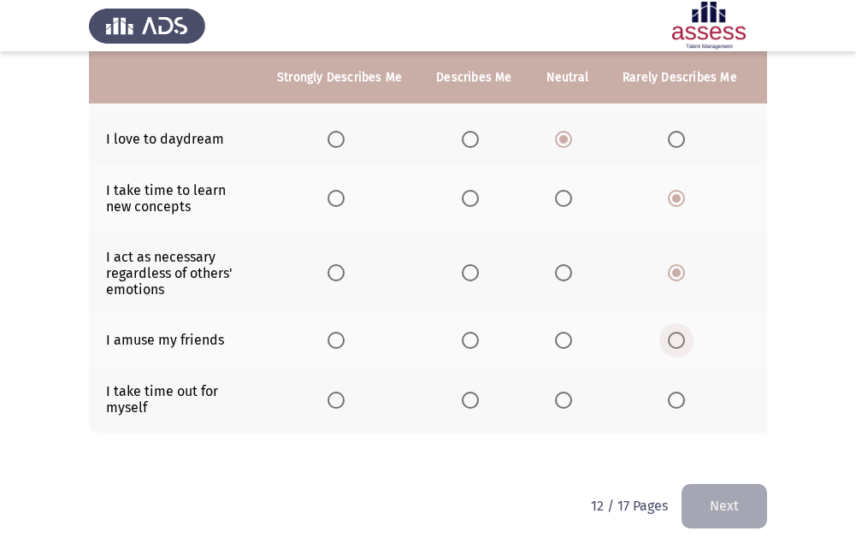
click at [678, 341] on span "Select an option" at bounding box center [676, 340] width 17 height 17
click at [678, 341] on input "Select an option" at bounding box center [676, 340] width 17 height 17
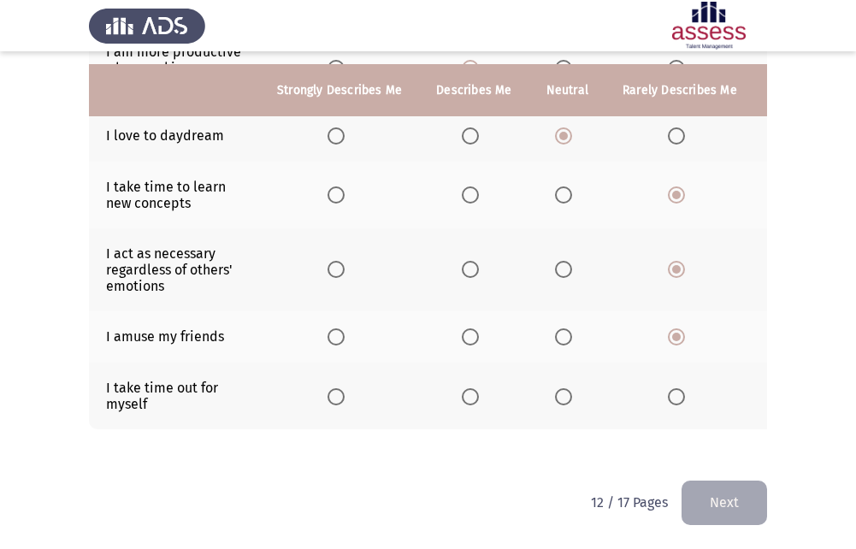
scroll to position [444, 0]
click at [470, 388] on span "Select an option" at bounding box center [470, 396] width 17 height 17
click at [470, 388] on input "Select an option" at bounding box center [470, 396] width 17 height 17
click at [715, 492] on button "Next" at bounding box center [725, 503] width 86 height 44
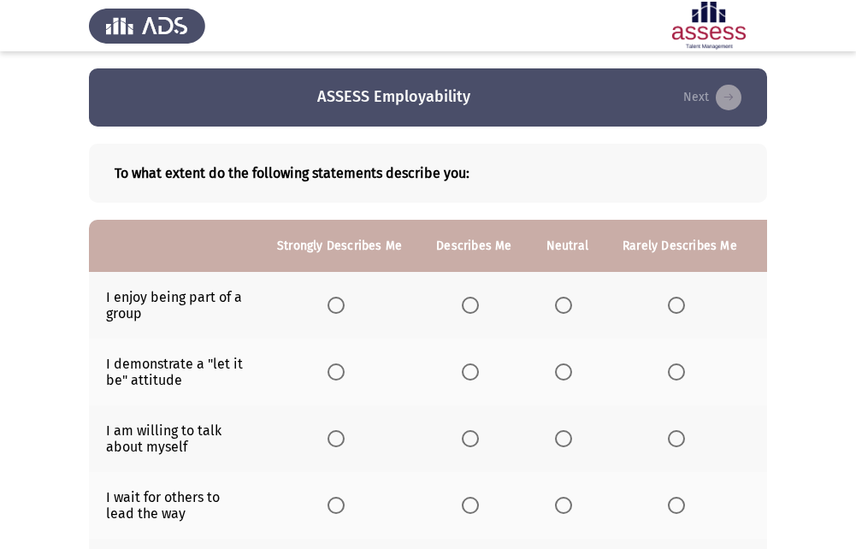
scroll to position [86, 0]
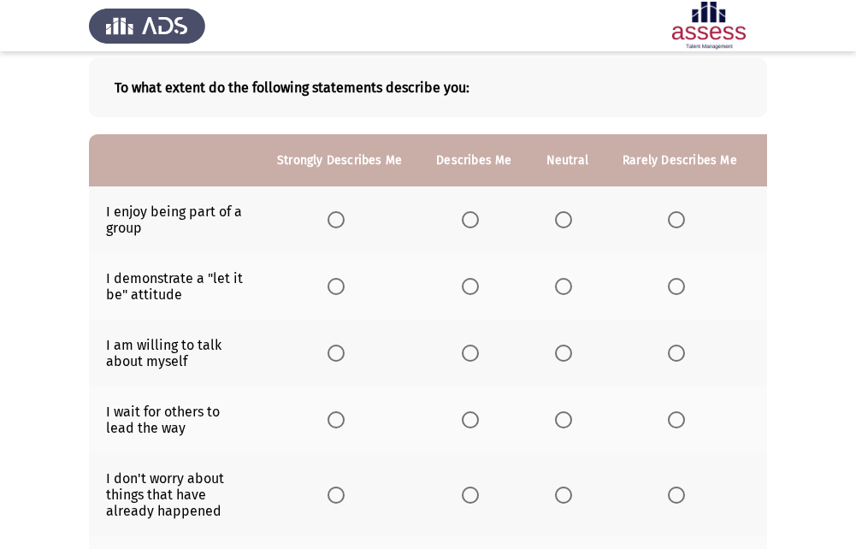
click at [469, 226] on span "Select an option" at bounding box center [470, 219] width 17 height 17
click at [469, 226] on input "Select an option" at bounding box center [470, 219] width 17 height 17
click at [562, 278] on span "Select an option" at bounding box center [563, 286] width 17 height 17
click at [562, 278] on input "Select an option" at bounding box center [563, 286] width 17 height 17
click at [470, 356] on span "Select an option" at bounding box center [470, 353] width 17 height 17
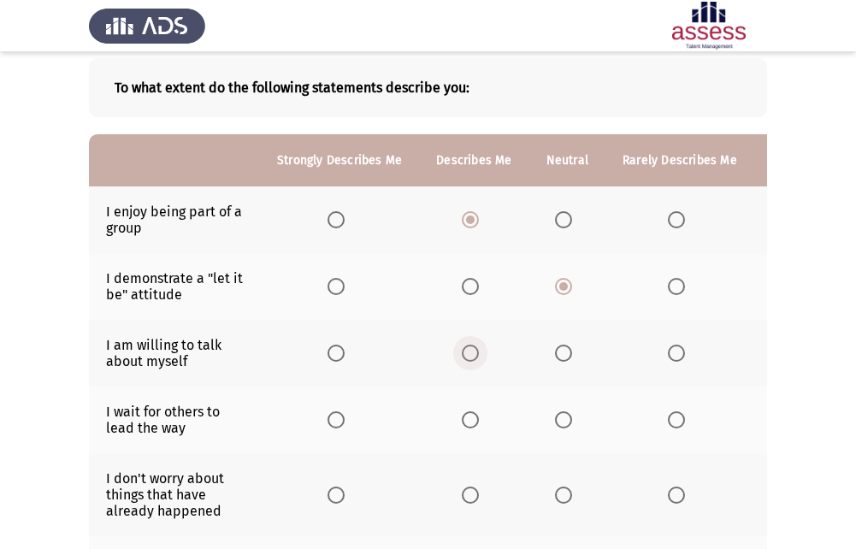
click at [470, 356] on input "Select an option" at bounding box center [470, 353] width 17 height 17
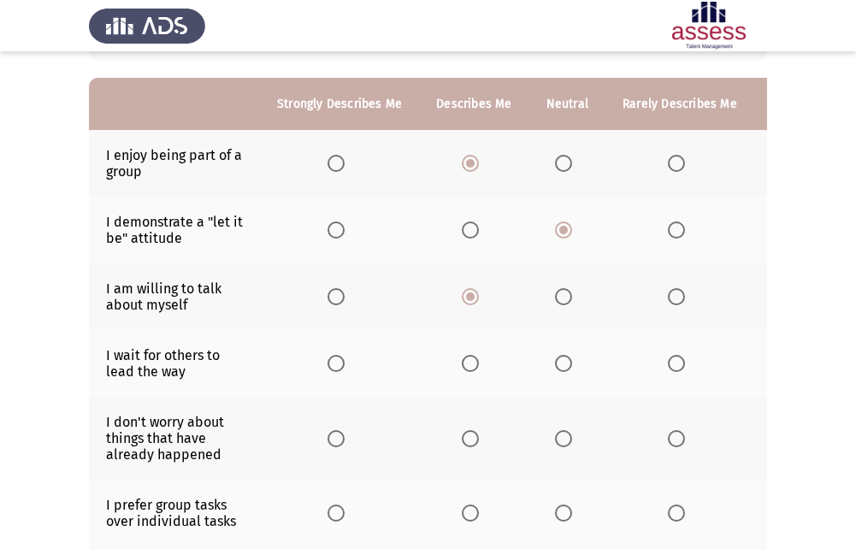
scroll to position [171, 0]
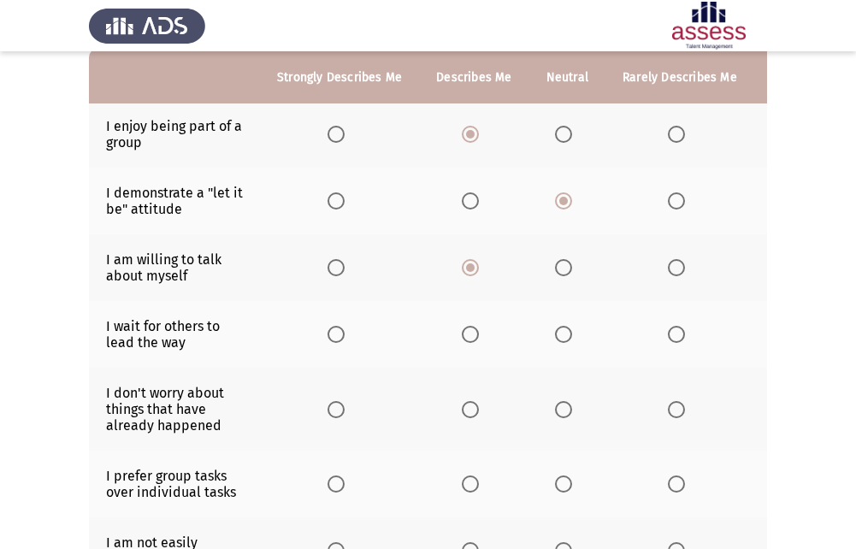
click at [557, 268] on span "Select an option" at bounding box center [563, 267] width 17 height 17
click at [557, 268] on input "Select an option" at bounding box center [563, 267] width 17 height 17
click at [668, 332] on span "Select an option" at bounding box center [676, 334] width 17 height 17
click at [668, 332] on input "Select an option" at bounding box center [676, 334] width 17 height 17
click at [557, 333] on span "Select an option" at bounding box center [563, 334] width 17 height 17
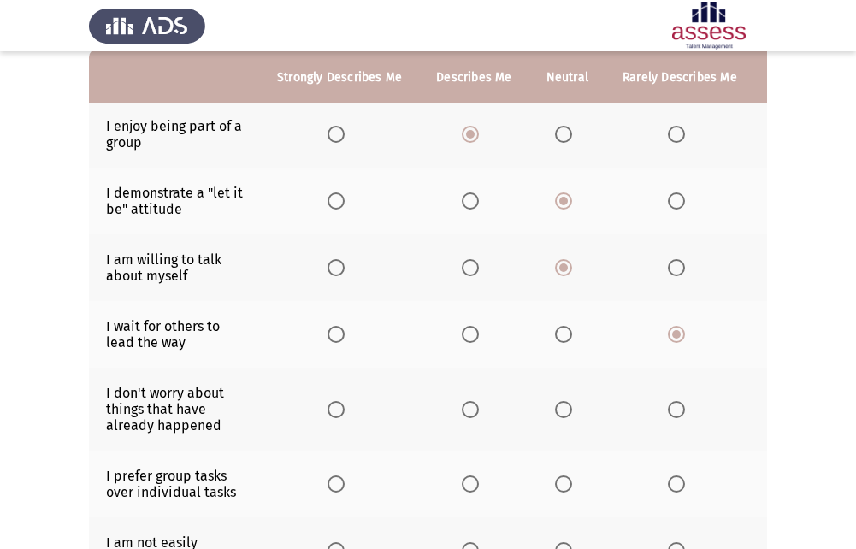
click at [557, 333] on input "Select an option" at bounding box center [563, 334] width 17 height 17
click at [475, 412] on span "Select an option" at bounding box center [470, 409] width 17 height 17
click at [475, 412] on input "Select an option" at bounding box center [470, 409] width 17 height 17
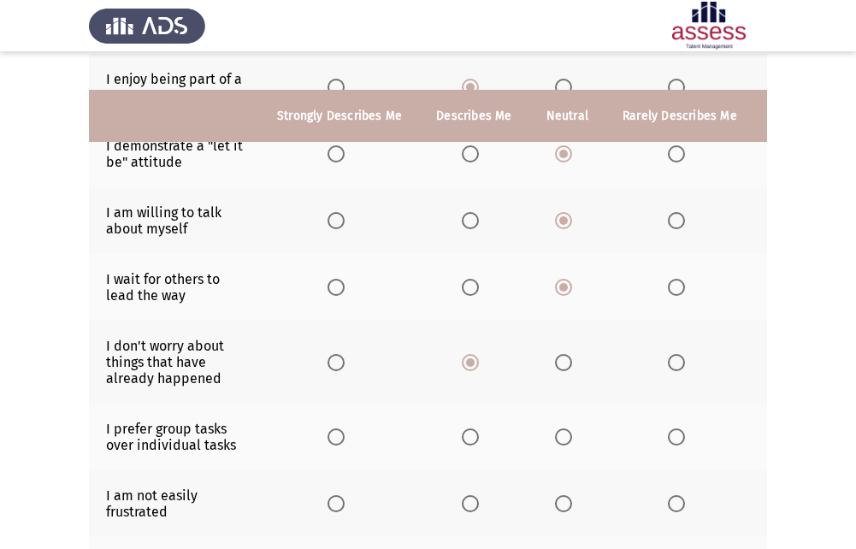
scroll to position [257, 0]
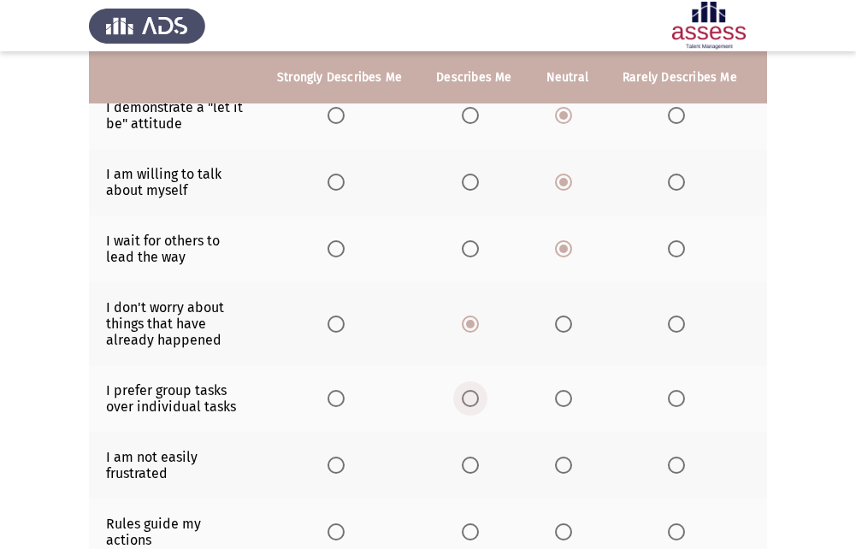
click at [477, 403] on label "Select an option" at bounding box center [474, 398] width 24 height 17
click at [477, 403] on input "Select an option" at bounding box center [470, 398] width 17 height 17
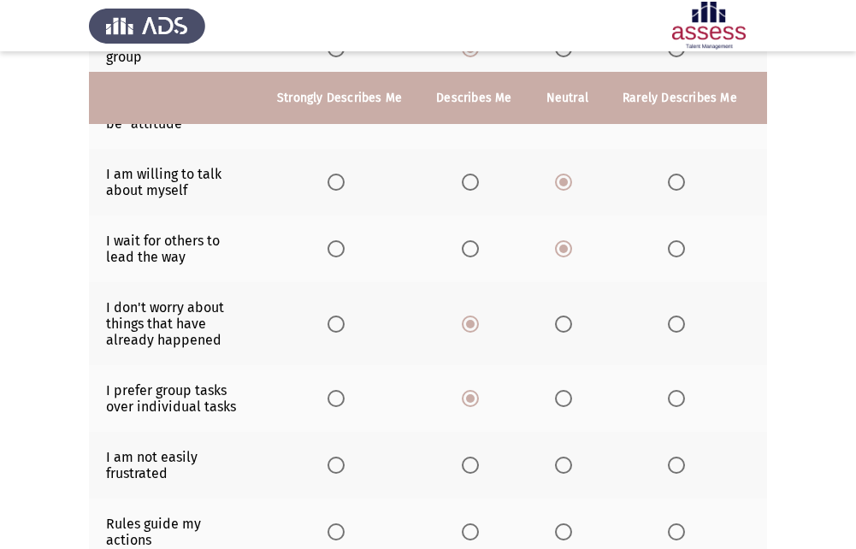
scroll to position [342, 0]
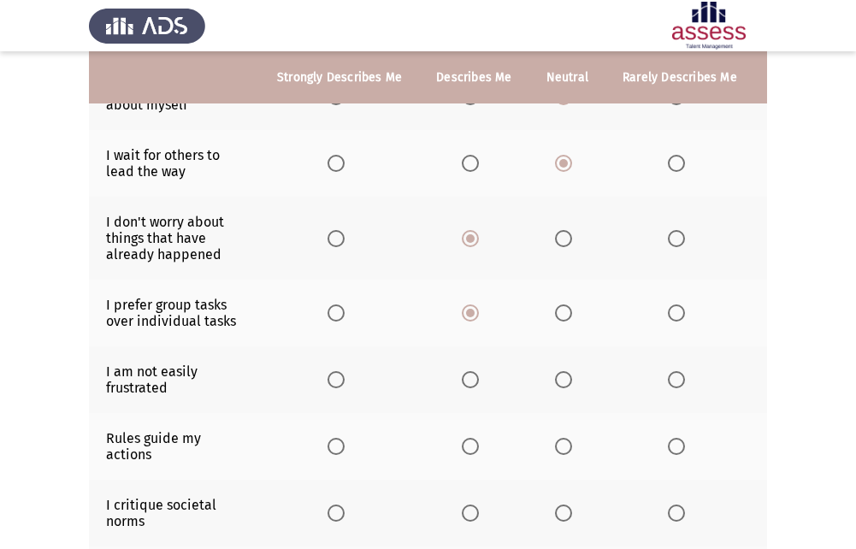
click at [466, 385] on span "Select an option" at bounding box center [470, 379] width 17 height 17
click at [466, 385] on input "Select an option" at bounding box center [470, 379] width 17 height 17
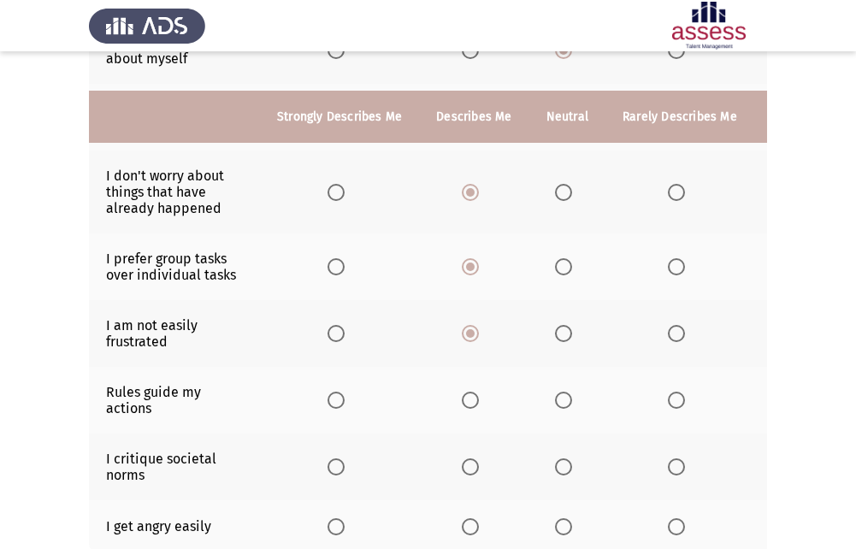
scroll to position [428, 0]
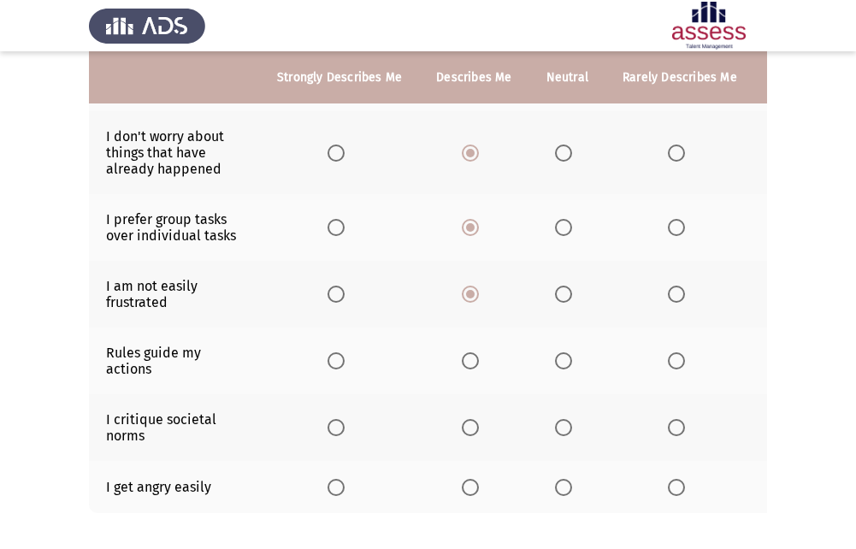
click at [480, 361] on label "Select an option" at bounding box center [474, 360] width 24 height 17
click at [479, 361] on input "Select an option" at bounding box center [470, 360] width 17 height 17
click at [668, 484] on span "Select an option" at bounding box center [676, 487] width 17 height 17
click at [668, 484] on input "Select an option" at bounding box center [676, 487] width 17 height 17
click at [558, 430] on span "Select an option" at bounding box center [563, 427] width 17 height 17
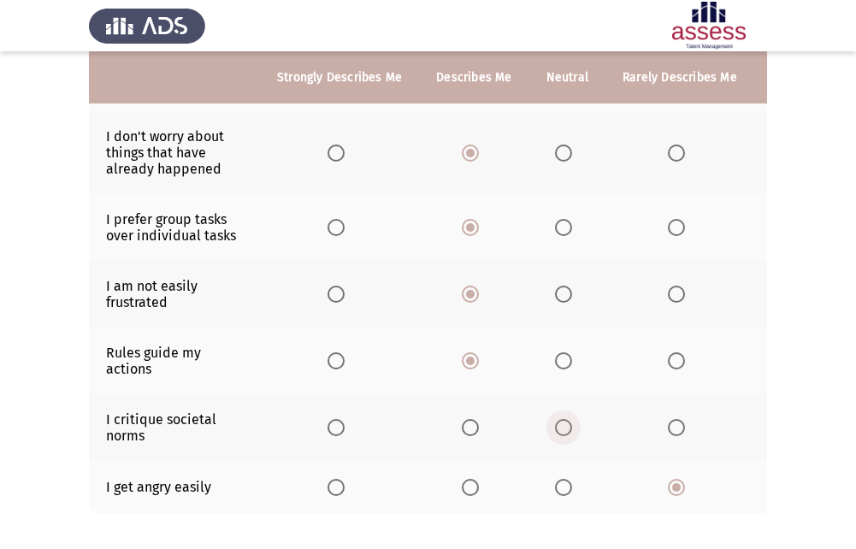
click at [558, 430] on input "Select an option" at bounding box center [563, 427] width 17 height 17
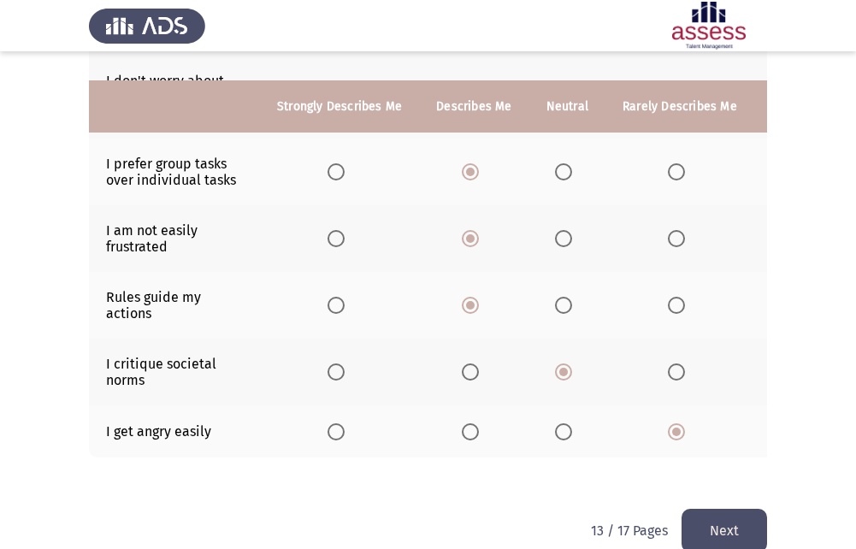
scroll to position [513, 0]
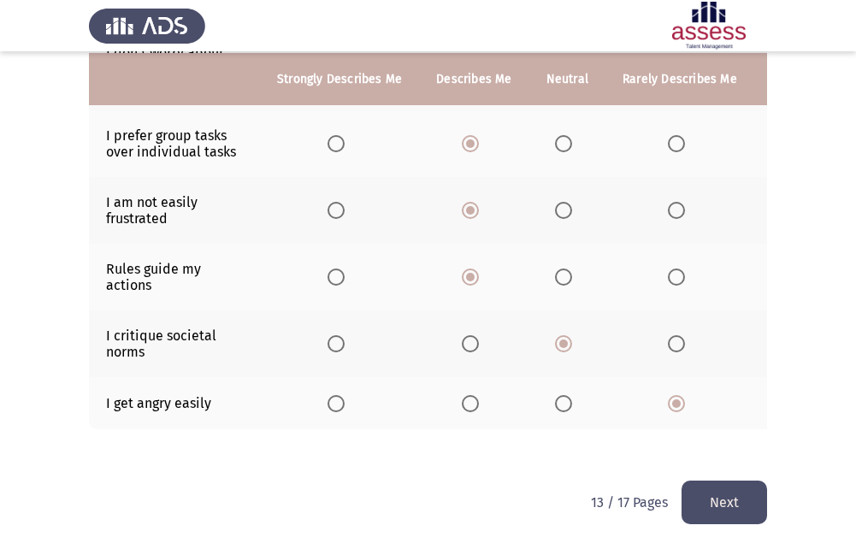
click at [697, 502] on button "Next" at bounding box center [725, 503] width 86 height 44
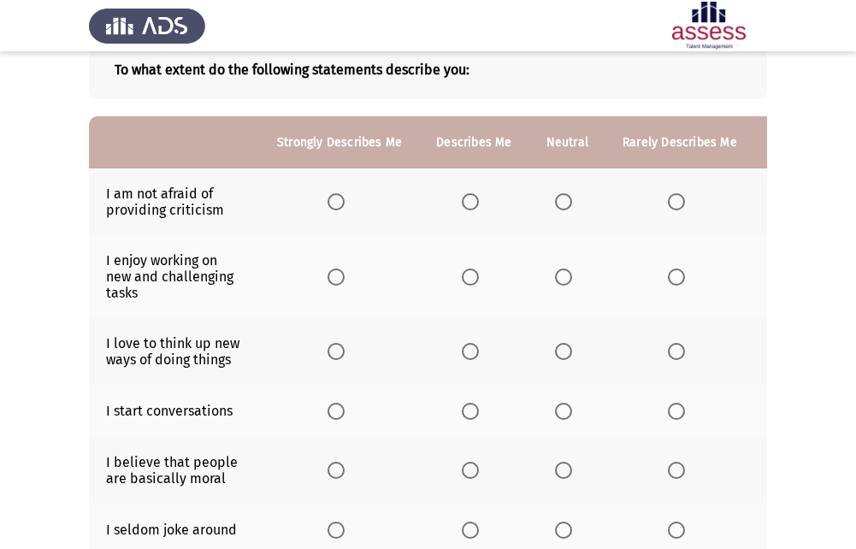
scroll to position [0, 0]
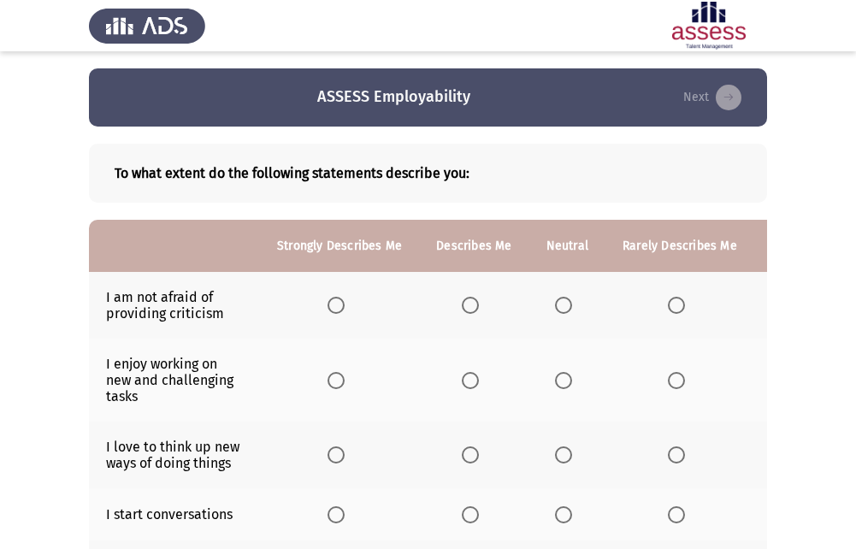
click at [556, 301] on span "Select an option" at bounding box center [563, 305] width 17 height 17
click at [556, 301] on input "Select an option" at bounding box center [563, 305] width 17 height 17
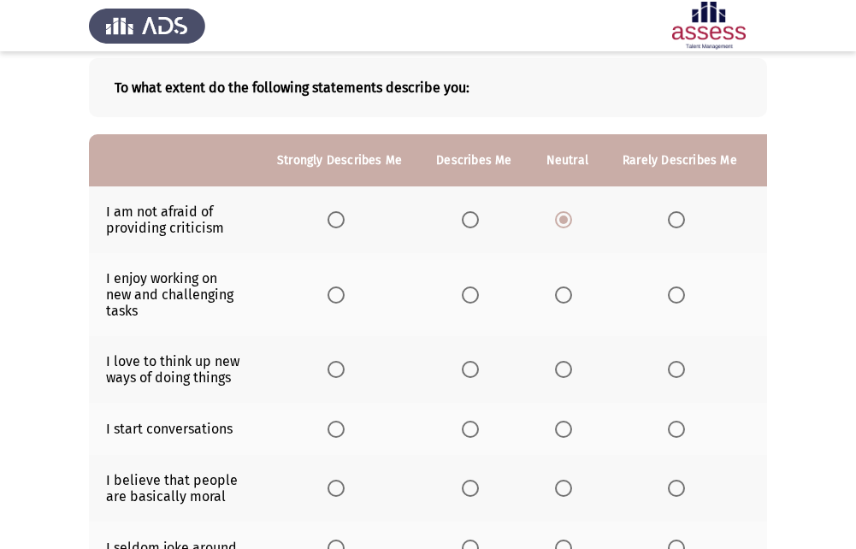
click at [470, 303] on span "Select an option" at bounding box center [470, 295] width 17 height 17
click at [470, 303] on input "Select an option" at bounding box center [470, 295] width 17 height 17
click at [470, 364] on span "Select an option" at bounding box center [470, 369] width 17 height 17
click at [470, 364] on input "Select an option" at bounding box center [470, 369] width 17 height 17
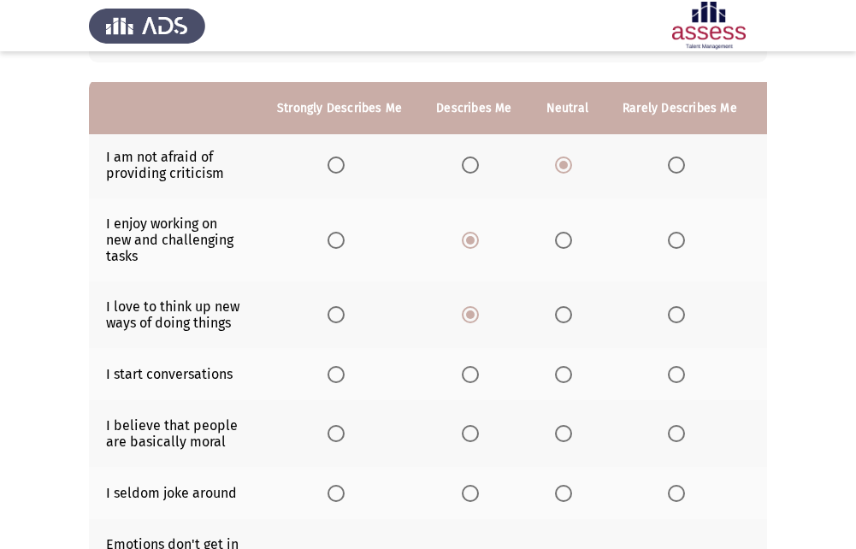
scroll to position [171, 0]
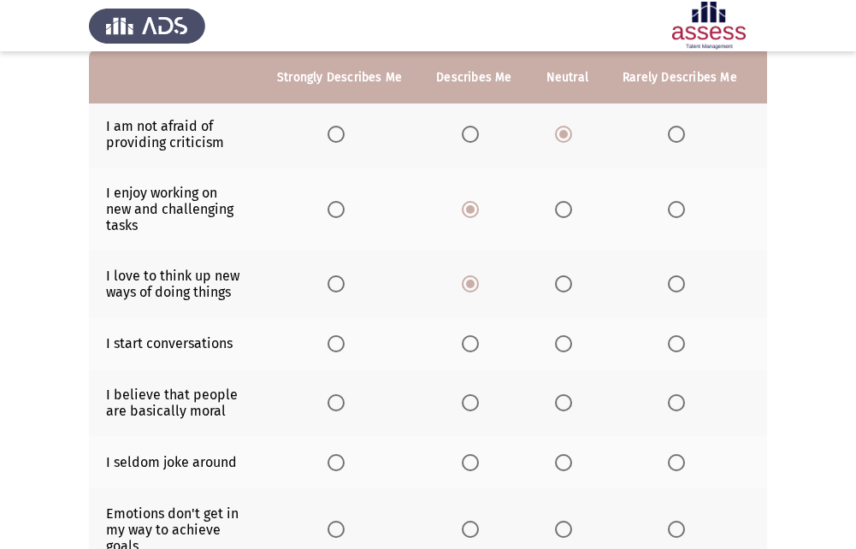
click at [476, 346] on span "Select an option" at bounding box center [470, 343] width 17 height 17
click at [476, 346] on input "Select an option" at bounding box center [470, 343] width 17 height 17
click at [559, 400] on span "Select an option" at bounding box center [563, 402] width 17 height 17
click at [559, 400] on input "Select an option" at bounding box center [563, 402] width 17 height 17
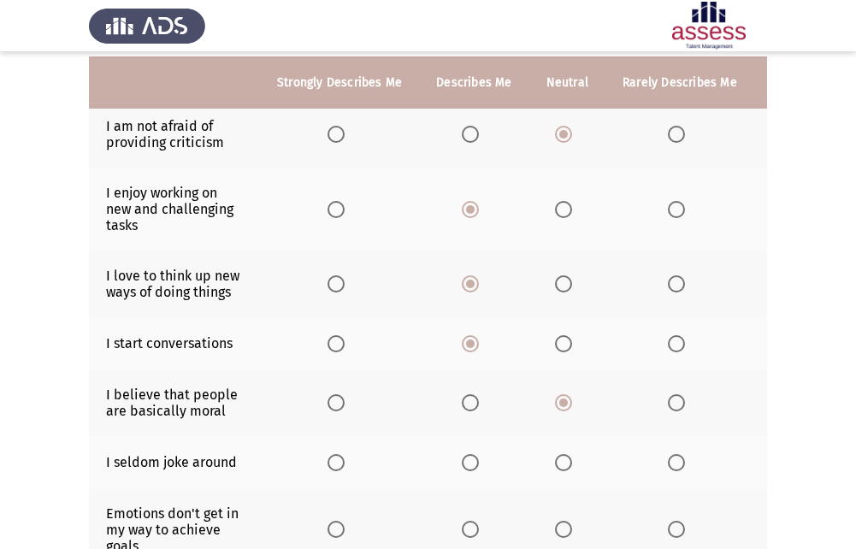
scroll to position [257, 0]
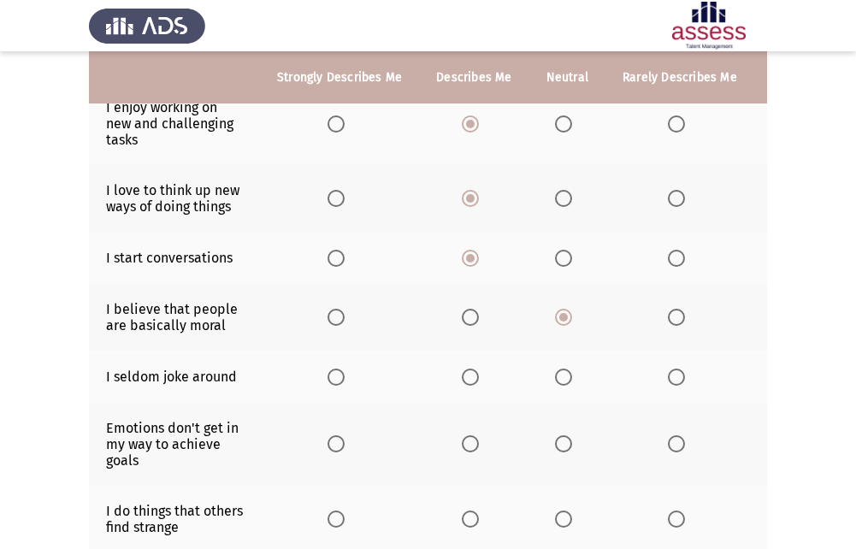
click at [563, 385] on span "Select an option" at bounding box center [563, 377] width 17 height 17
click at [563, 385] on input "Select an option" at bounding box center [563, 377] width 17 height 17
click at [473, 450] on span "Select an option" at bounding box center [470, 443] width 17 height 17
click at [473, 450] on input "Select an option" at bounding box center [470, 443] width 17 height 17
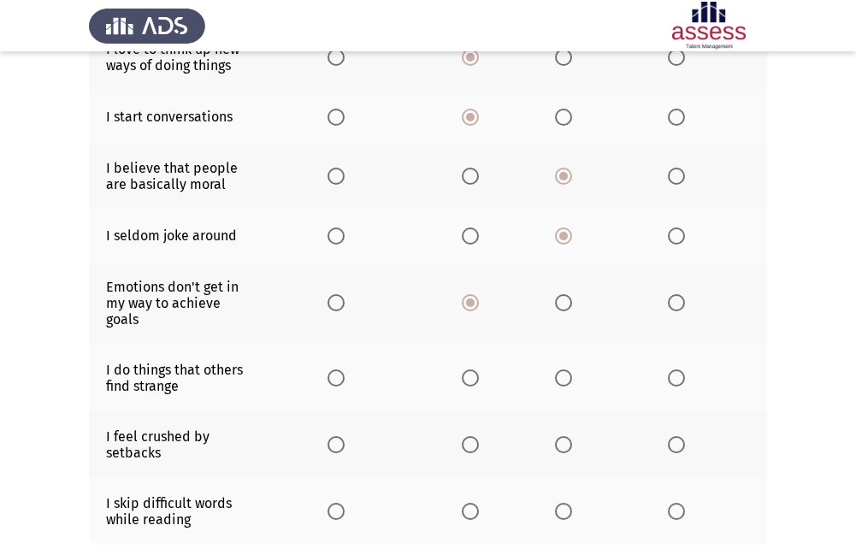
scroll to position [428, 0]
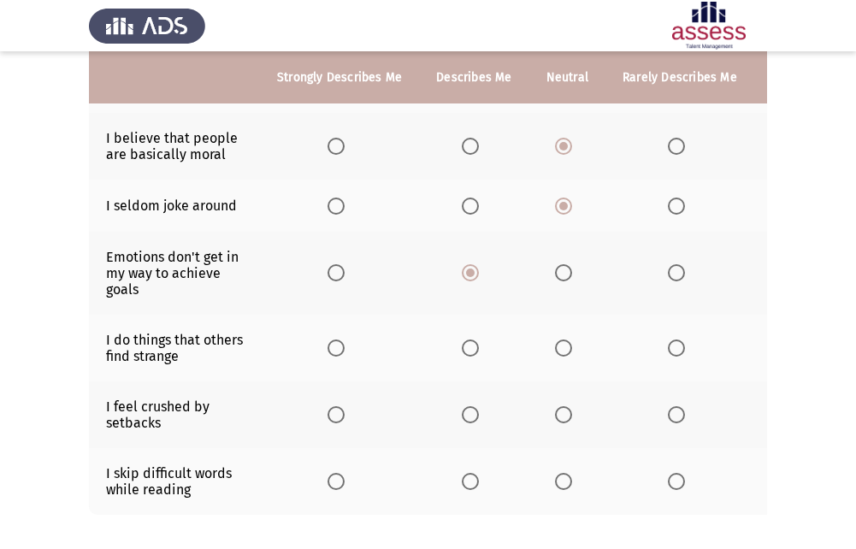
click at [468, 346] on span "Select an option" at bounding box center [470, 348] width 17 height 17
click at [468, 346] on input "Select an option" at bounding box center [470, 348] width 17 height 17
click at [562, 415] on span "Select an option" at bounding box center [563, 414] width 17 height 17
click at [562, 415] on input "Select an option" at bounding box center [563, 414] width 17 height 17
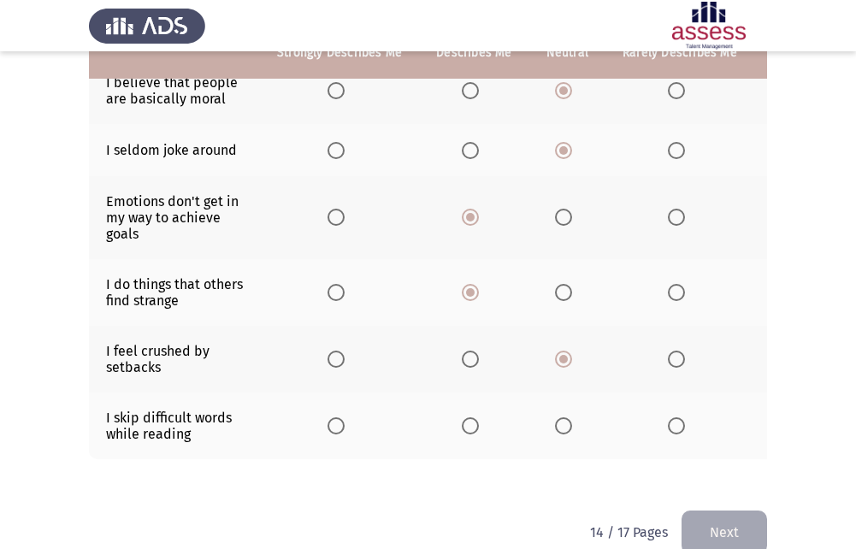
scroll to position [513, 0]
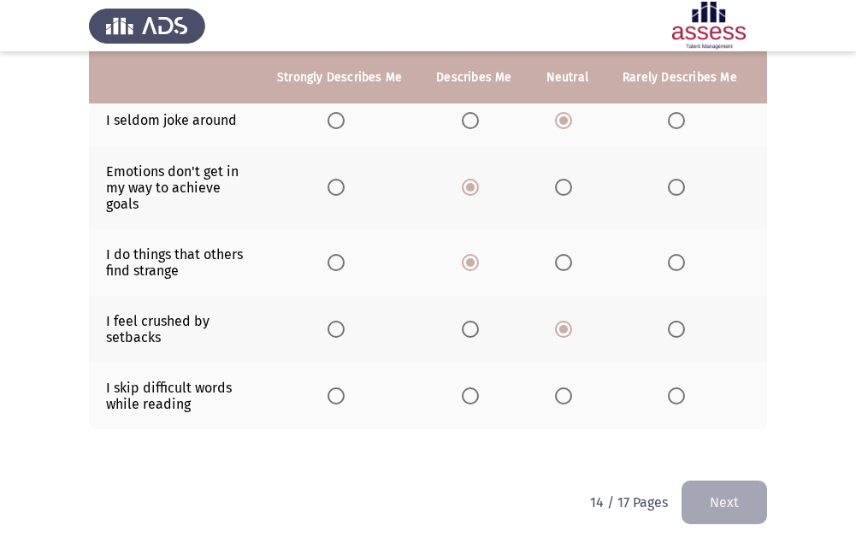
click at [669, 399] on span "Select an option" at bounding box center [676, 396] width 17 height 17
click at [669, 399] on input "Select an option" at bounding box center [676, 396] width 17 height 17
click at [707, 516] on button "Next" at bounding box center [725, 503] width 86 height 44
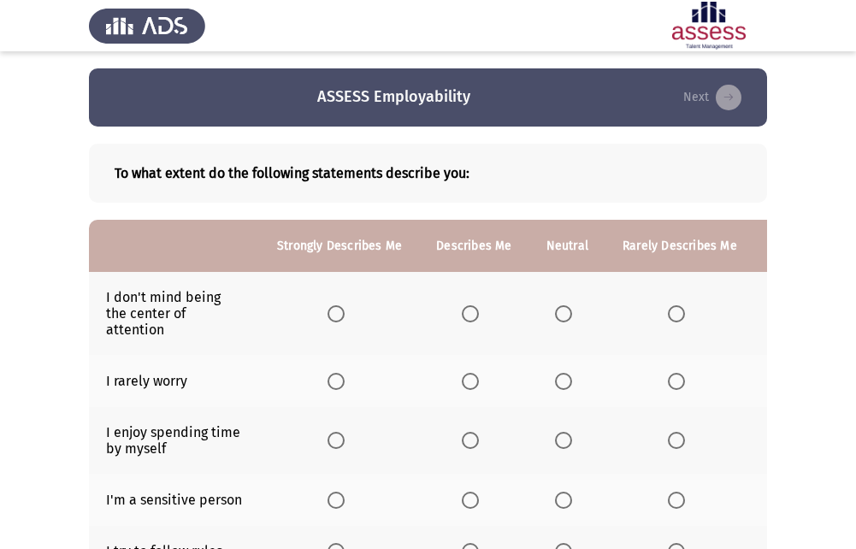
scroll to position [86, 0]
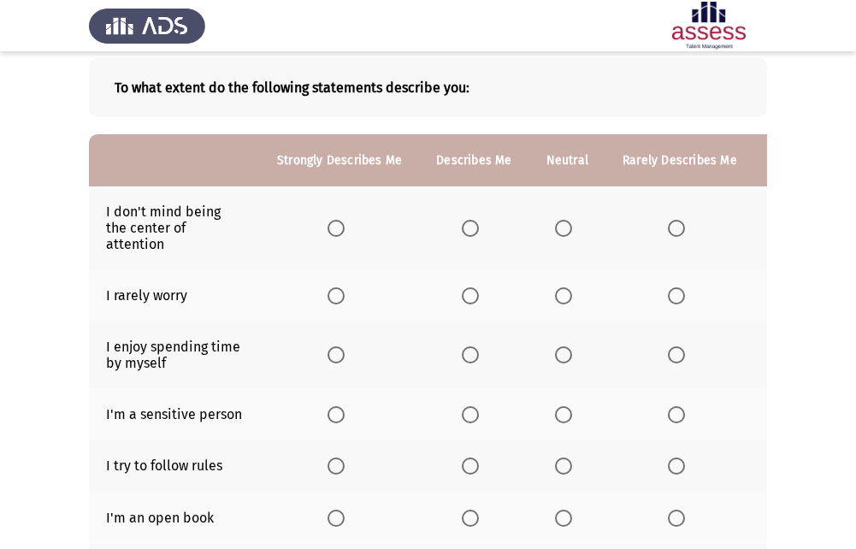
click at [478, 226] on label "Select an option" at bounding box center [474, 228] width 24 height 17
click at [478, 226] on input "Select an option" at bounding box center [470, 228] width 17 height 17
click at [679, 293] on span "Select an option" at bounding box center [676, 295] width 17 height 17
click at [679, 293] on input "Select an option" at bounding box center [676, 295] width 17 height 17
click at [454, 293] on th at bounding box center [473, 295] width 109 height 52
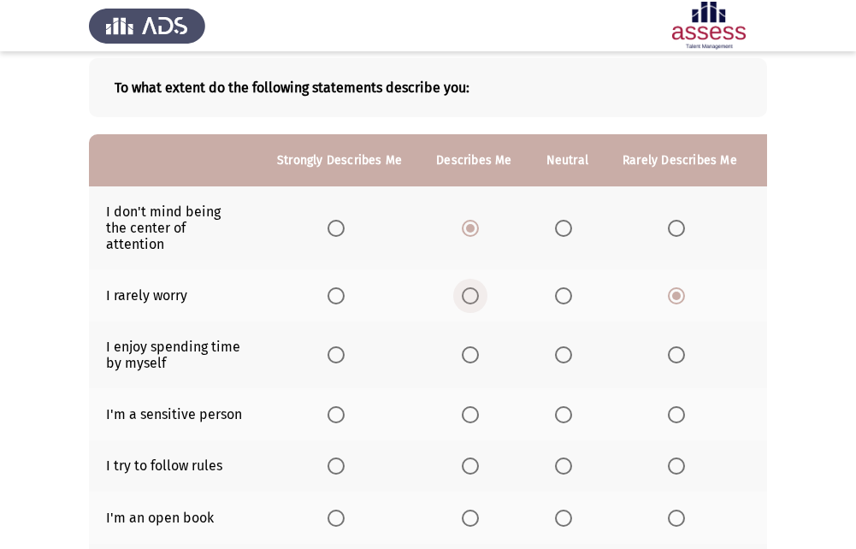
click at [473, 300] on span "Select an option" at bounding box center [470, 295] width 17 height 17
click at [473, 300] on input "Select an option" at bounding box center [470, 295] width 17 height 17
click at [568, 358] on span "Select an option" at bounding box center [563, 354] width 17 height 17
click at [568, 358] on input "Select an option" at bounding box center [563, 354] width 17 height 17
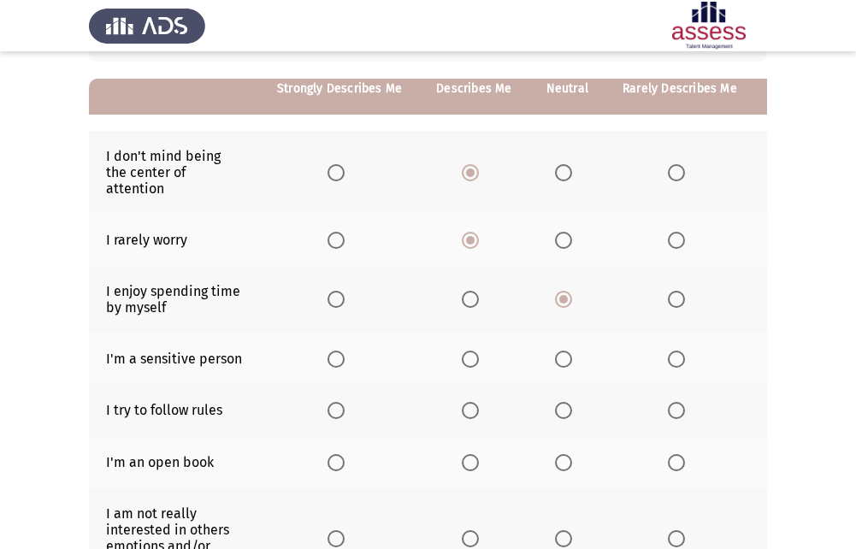
scroll to position [171, 0]
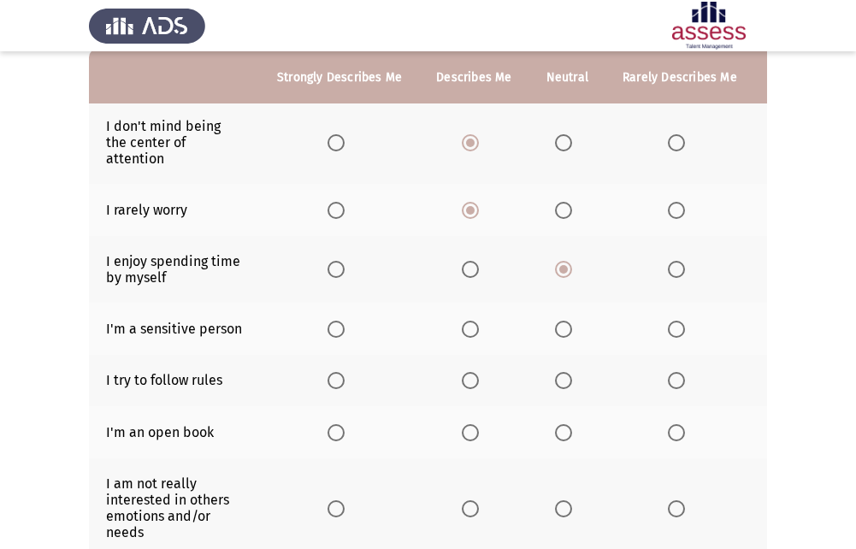
click at [567, 330] on span "Select an option" at bounding box center [563, 329] width 17 height 17
click at [567, 330] on input "Select an option" at bounding box center [563, 329] width 17 height 17
click at [465, 382] on span "Select an option" at bounding box center [470, 380] width 17 height 17
click at [465, 382] on input "Select an option" at bounding box center [470, 380] width 17 height 17
click at [680, 434] on label "Select an option" at bounding box center [680, 432] width 24 height 17
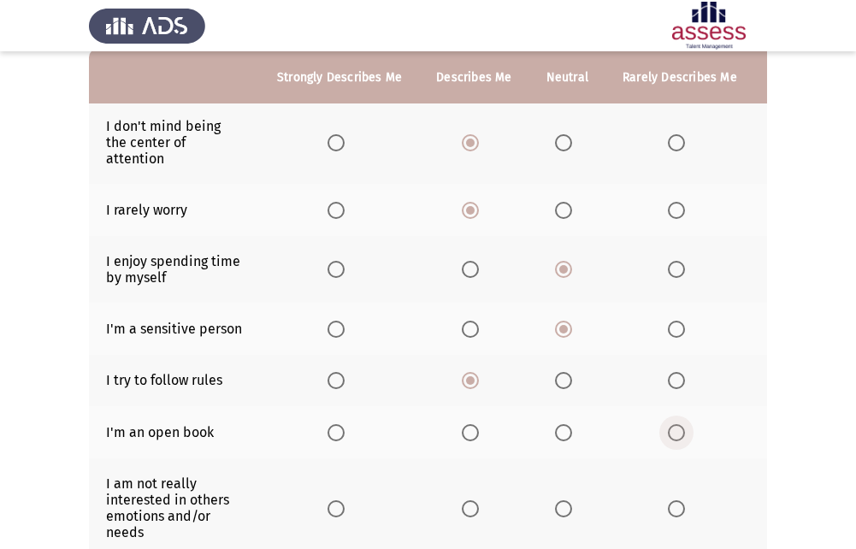
click at [680, 434] on input "Select an option" at bounding box center [676, 432] width 17 height 17
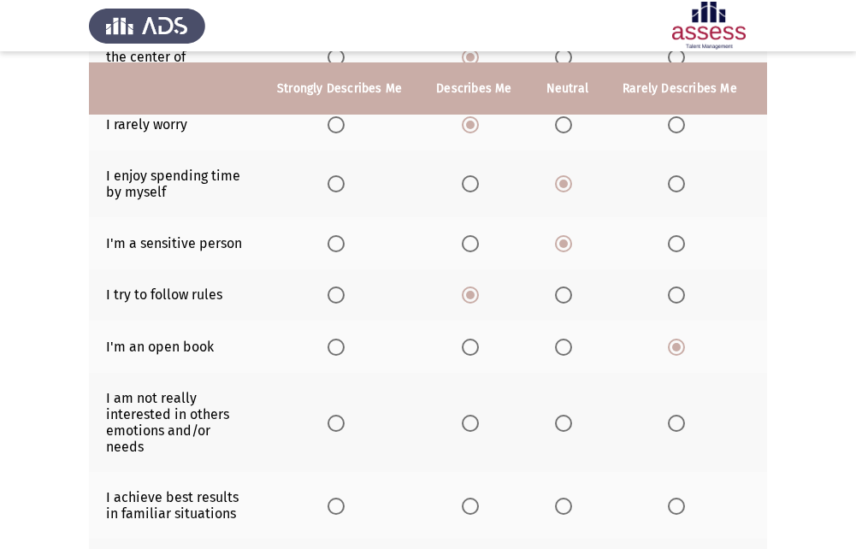
scroll to position [342, 0]
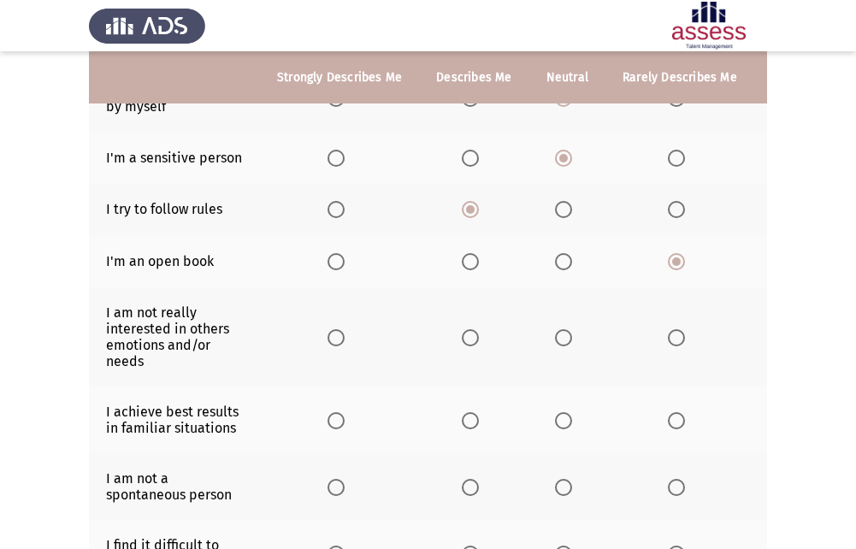
click at [668, 340] on span "Select an option" at bounding box center [676, 337] width 17 height 17
click at [668, 340] on input "Select an option" at bounding box center [676, 337] width 17 height 17
click at [469, 418] on span "Select an option" at bounding box center [470, 420] width 17 height 17
click at [469, 418] on input "Select an option" at bounding box center [470, 420] width 17 height 17
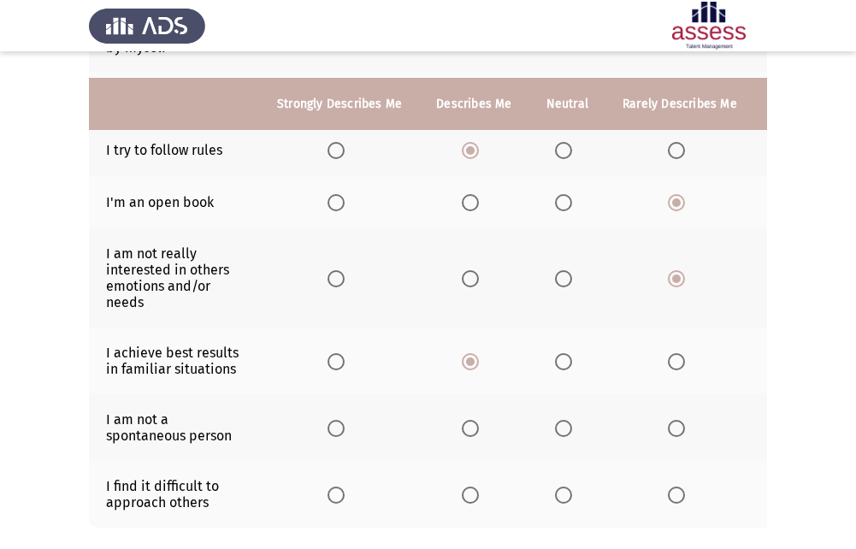
scroll to position [428, 0]
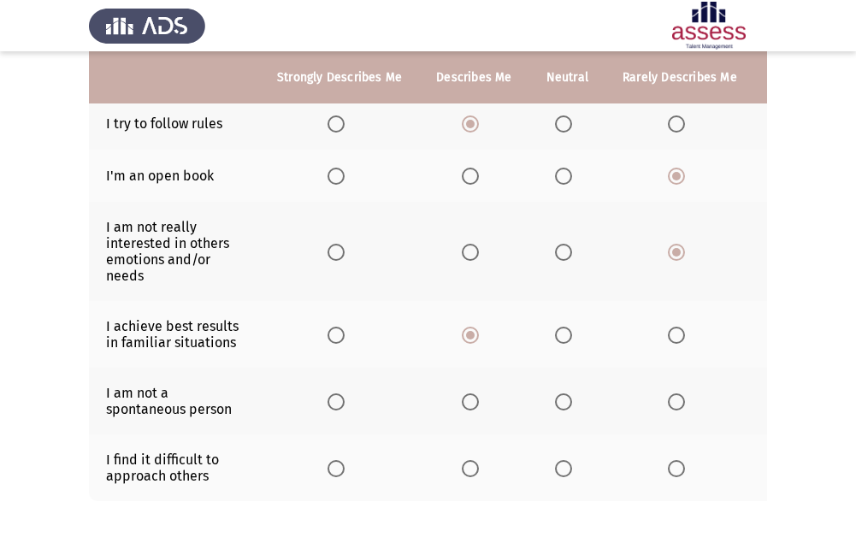
click at [668, 463] on span "Select an option" at bounding box center [676, 468] width 17 height 17
click at [668, 463] on input "Select an option" at bounding box center [676, 468] width 17 height 17
click at [670, 405] on span "Select an option" at bounding box center [676, 401] width 17 height 17
click at [670, 405] on input "Select an option" at bounding box center [676, 401] width 17 height 17
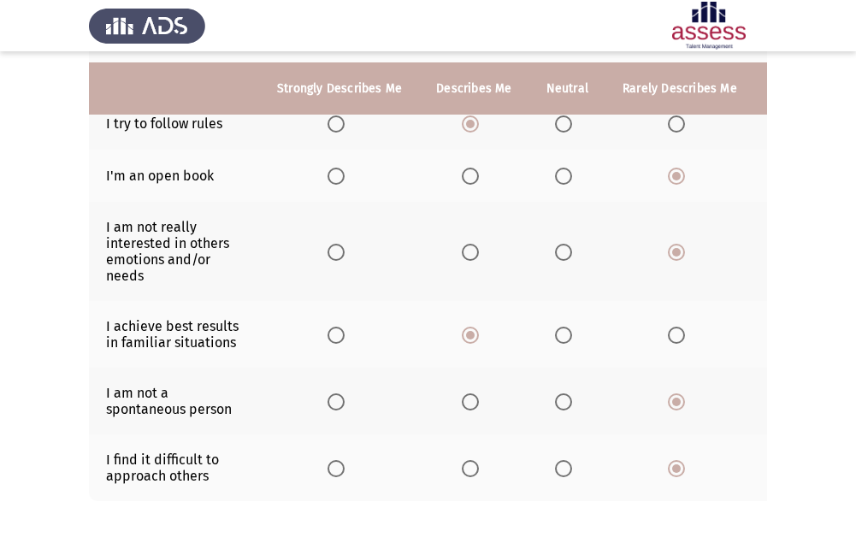
scroll to position [512, 0]
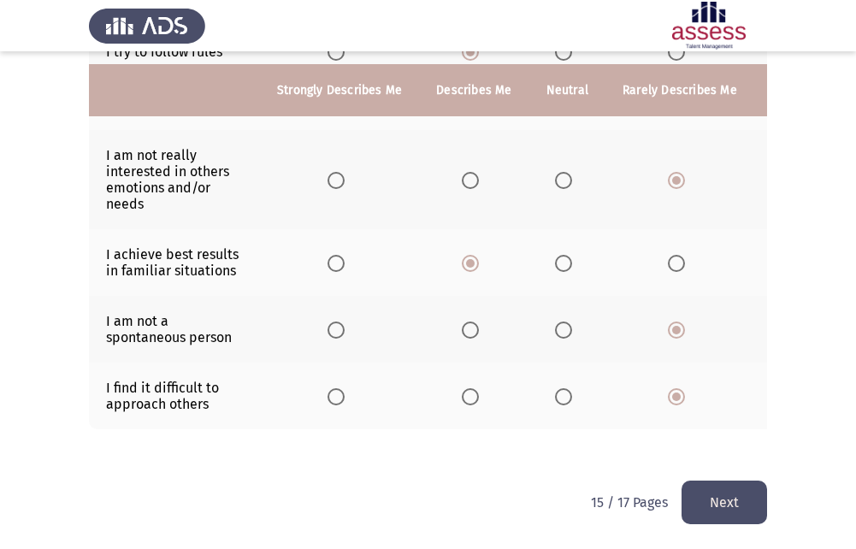
click at [686, 488] on button "Next" at bounding box center [725, 503] width 86 height 44
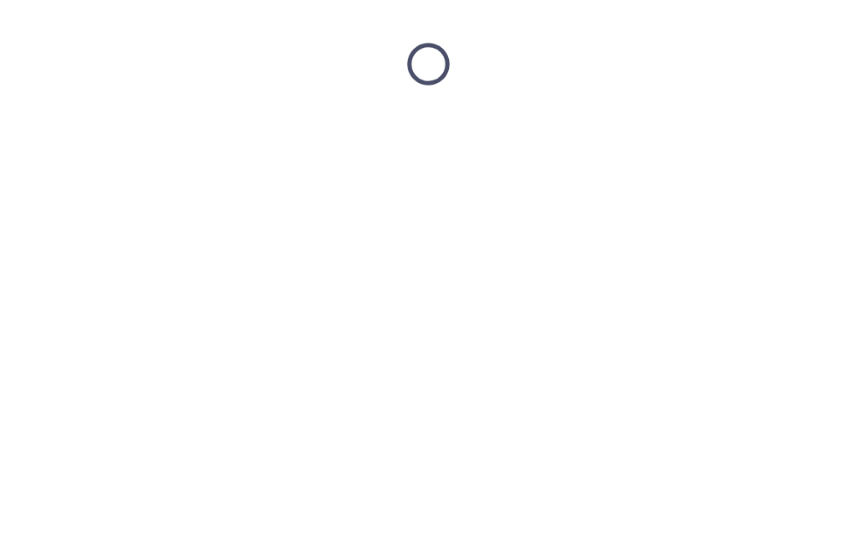
scroll to position [0, 0]
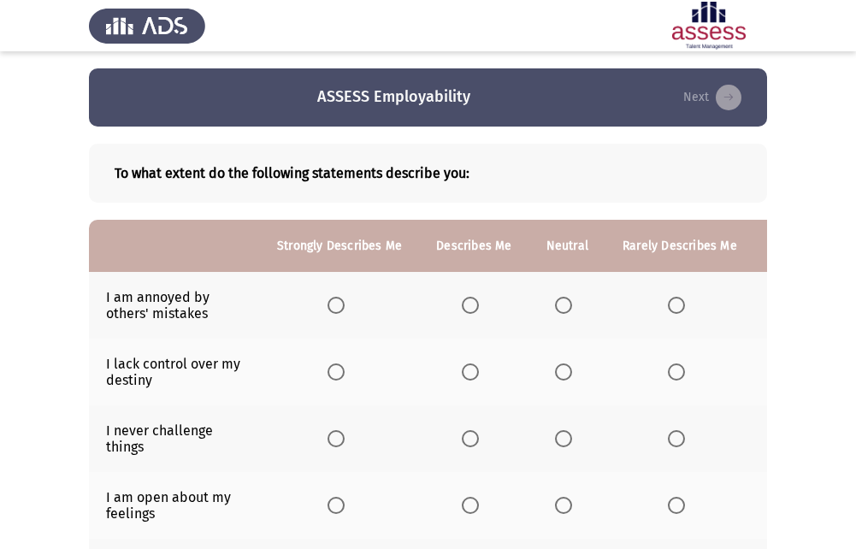
click at [559, 364] on span "Select an option" at bounding box center [563, 372] width 17 height 17
click at [559, 364] on input "Select an option" at bounding box center [563, 372] width 17 height 17
click at [668, 439] on span "Select an option" at bounding box center [676, 438] width 17 height 17
click at [668, 439] on input "Select an option" at bounding box center [676, 438] width 17 height 17
drag, startPoint x: 203, startPoint y: 294, endPoint x: 176, endPoint y: 297, distance: 26.6
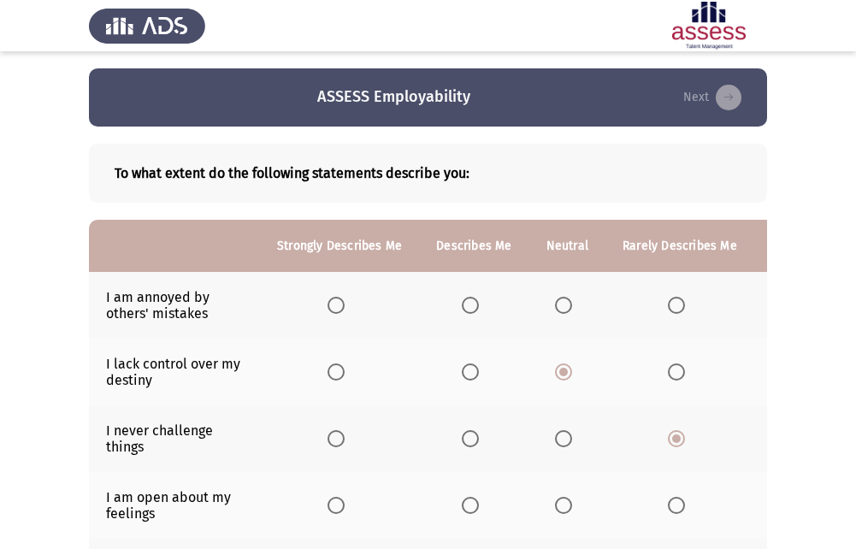
click at [176, 297] on td "I am annoyed by others' mistakes" at bounding box center [174, 305] width 171 height 67
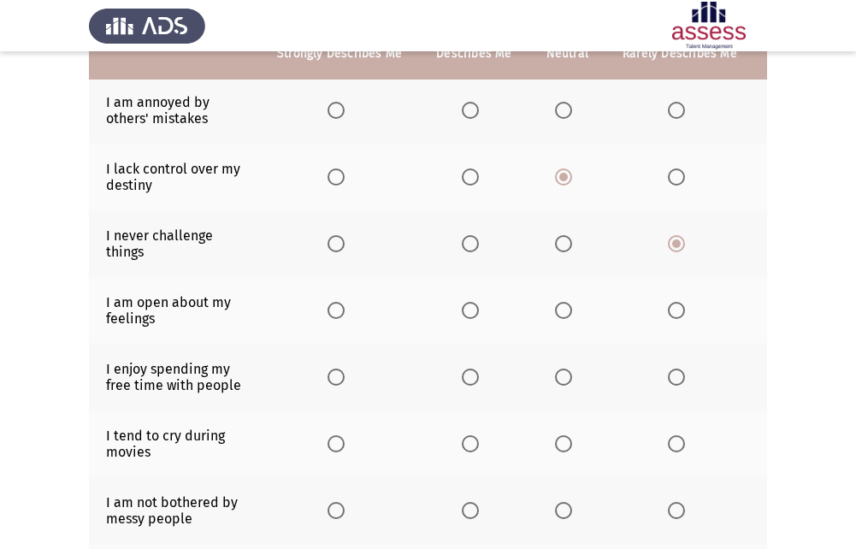
scroll to position [171, 0]
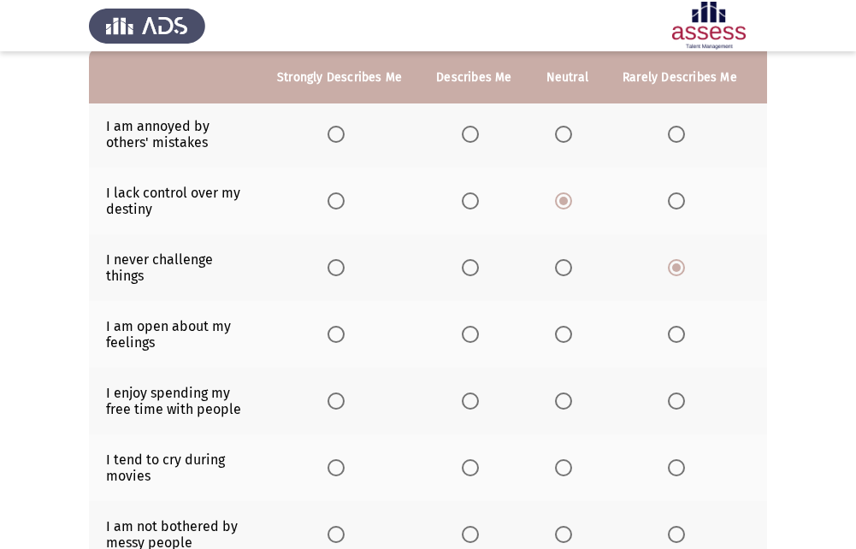
click at [563, 130] on span "Select an option" at bounding box center [563, 134] width 17 height 17
click at [563, 130] on input "Select an option" at bounding box center [563, 134] width 17 height 17
click at [571, 335] on label "Select an option" at bounding box center [567, 334] width 24 height 17
click at [571, 335] on input "Select an option" at bounding box center [563, 334] width 17 height 17
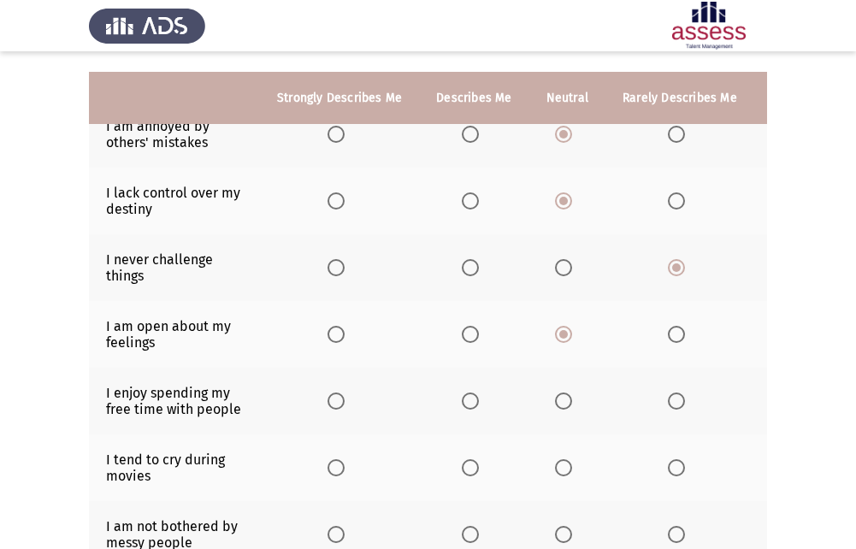
scroll to position [257, 0]
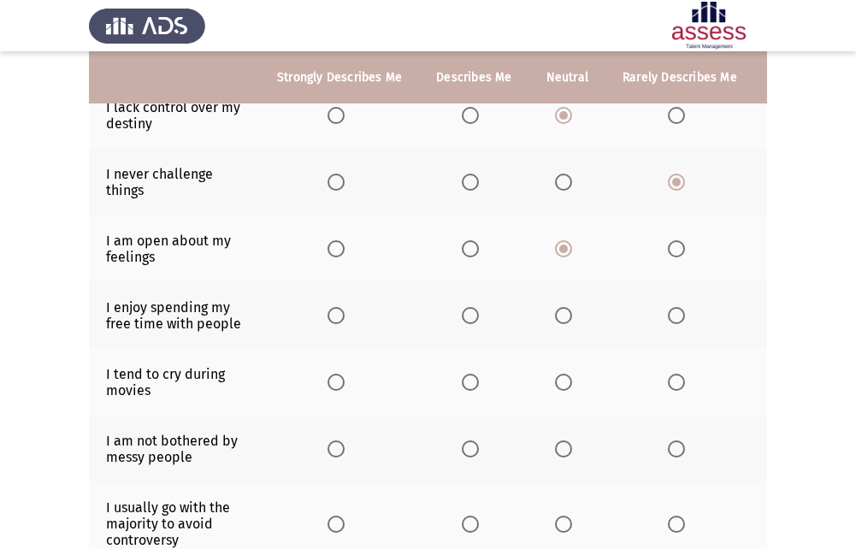
click at [563, 320] on span "Select an option" at bounding box center [563, 315] width 17 height 17
click at [563, 320] on input "Select an option" at bounding box center [563, 315] width 17 height 17
click at [676, 383] on span "Select an option" at bounding box center [676, 382] width 17 height 17
click at [676, 383] on input "Select an option" at bounding box center [676, 382] width 17 height 17
click at [467, 446] on span "Select an option" at bounding box center [470, 449] width 17 height 17
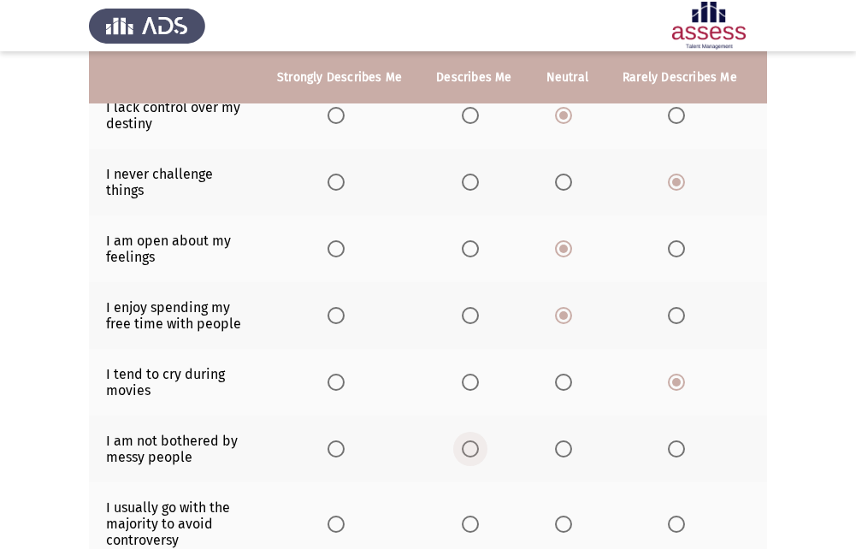
click at [467, 446] on input "Select an option" at bounding box center [470, 449] width 17 height 17
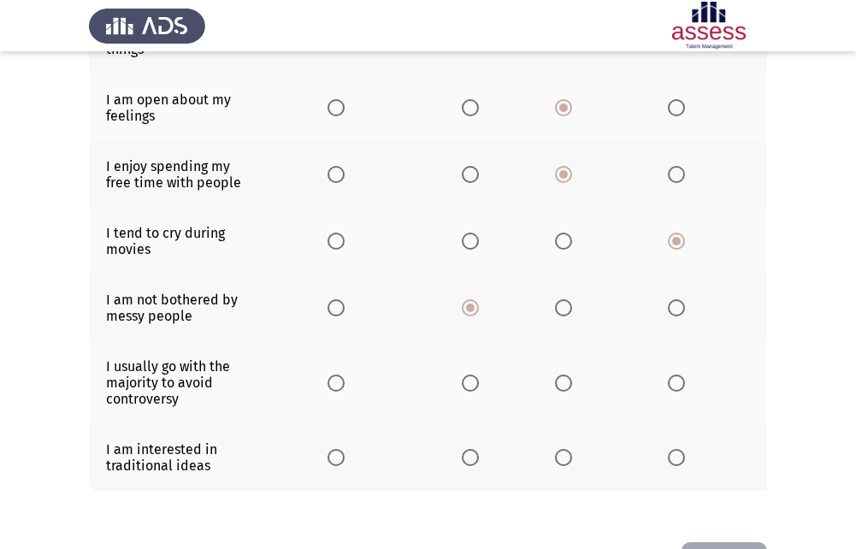
scroll to position [428, 0]
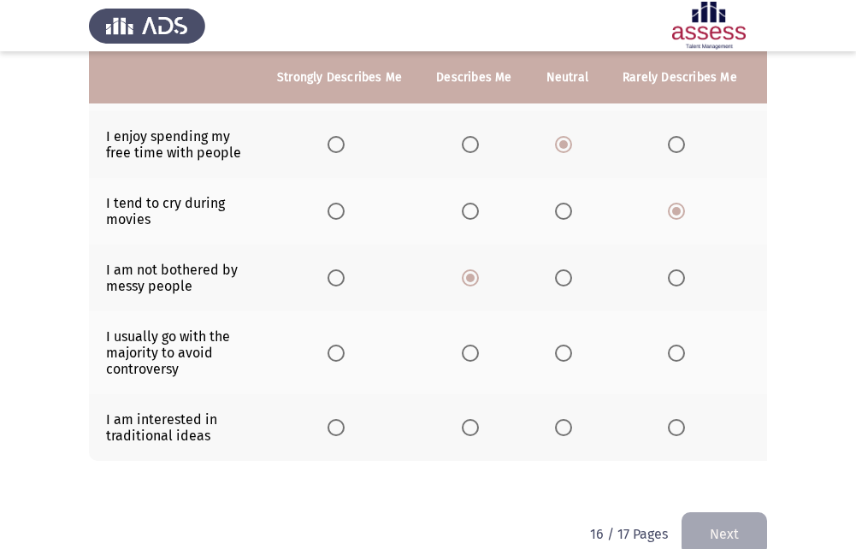
click at [567, 356] on span "Select an option" at bounding box center [563, 353] width 17 height 17
click at [567, 356] on input "Select an option" at bounding box center [563, 353] width 17 height 17
click at [470, 431] on span "Select an option" at bounding box center [470, 427] width 17 height 17
click at [470, 431] on input "Select an option" at bounding box center [470, 427] width 17 height 17
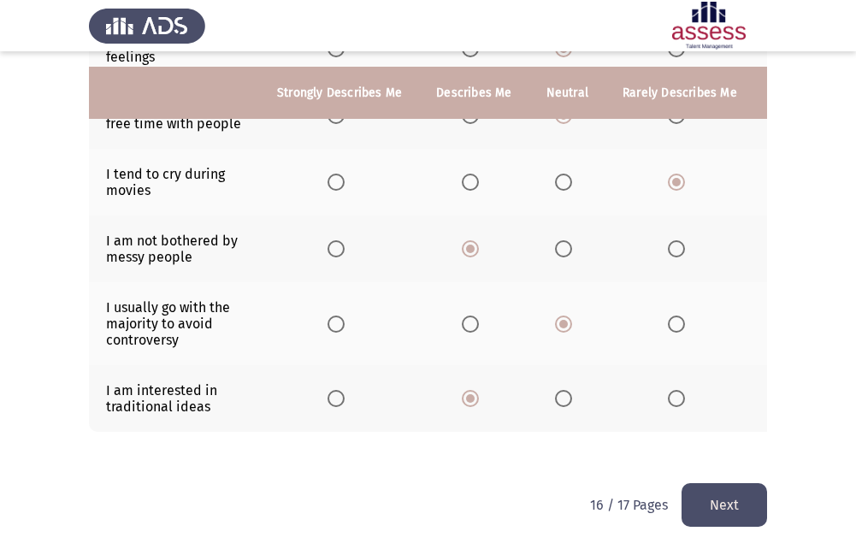
scroll to position [472, 0]
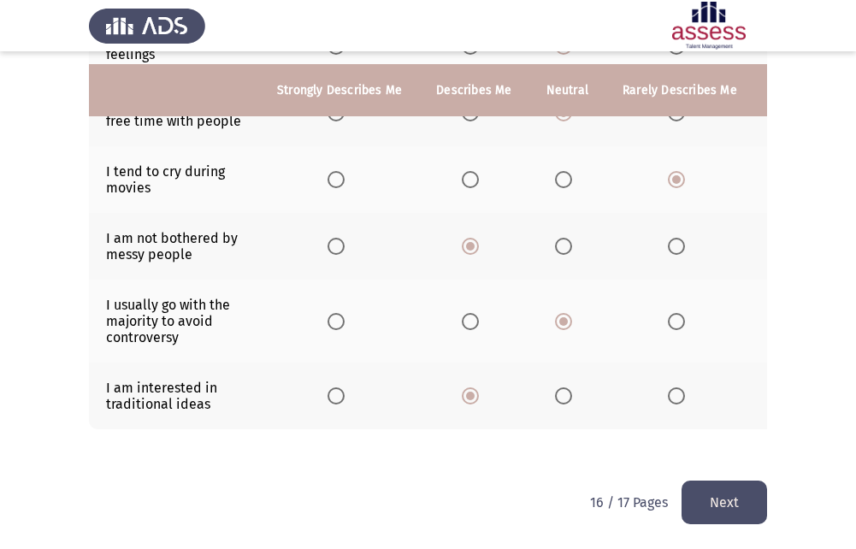
click at [723, 492] on button "Next" at bounding box center [725, 503] width 86 height 44
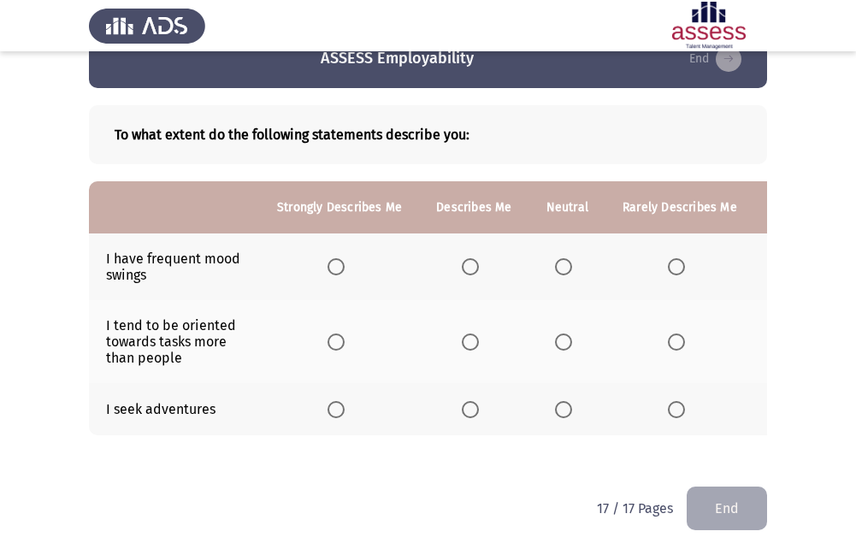
scroll to position [57, 0]
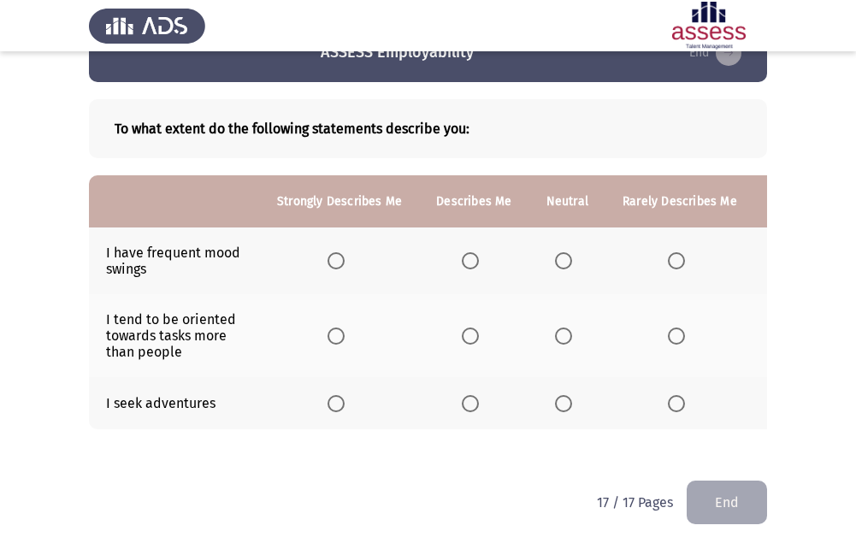
click at [555, 252] on span "Select an option" at bounding box center [563, 260] width 17 height 17
click at [555, 252] on input "Select an option" at bounding box center [563, 260] width 17 height 17
click at [341, 395] on span "Select an option" at bounding box center [336, 403] width 17 height 17
click at [341, 395] on input "Select an option" at bounding box center [336, 403] width 17 height 17
click at [462, 397] on span "Select an option" at bounding box center [470, 403] width 17 height 17
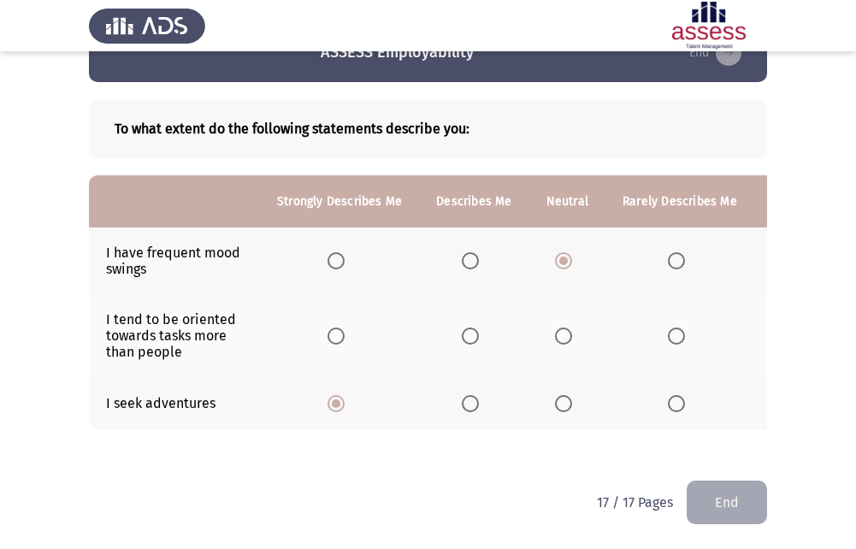
click at [462, 397] on input "Select an option" at bounding box center [470, 403] width 17 height 17
click at [479, 328] on label "Select an option" at bounding box center [474, 336] width 24 height 17
click at [479, 328] on input "Select an option" at bounding box center [470, 336] width 17 height 17
click at [724, 501] on button "End" at bounding box center [727, 503] width 80 height 44
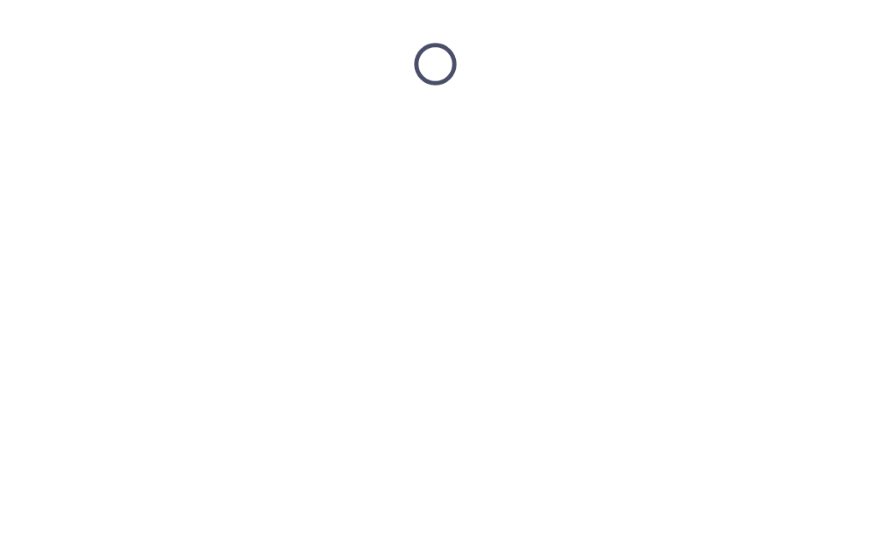
scroll to position [0, 0]
